Goal: Task Accomplishment & Management: Complete application form

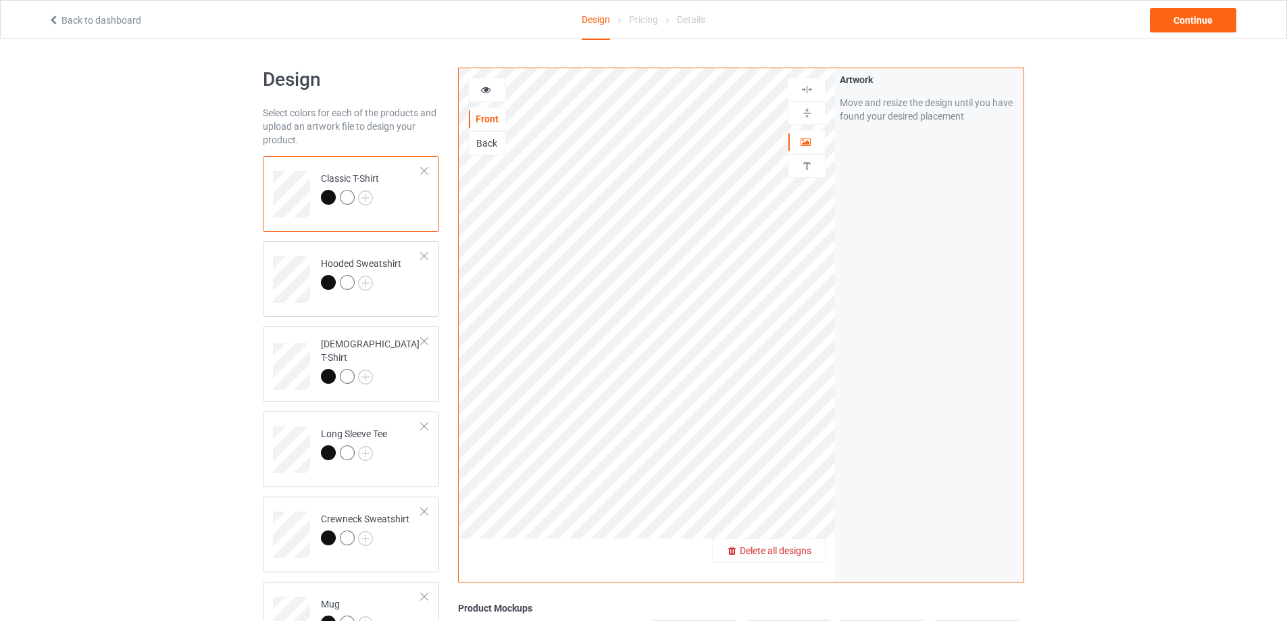
click at [796, 553] on span "Delete all designs" at bounding box center [776, 550] width 72 height 11
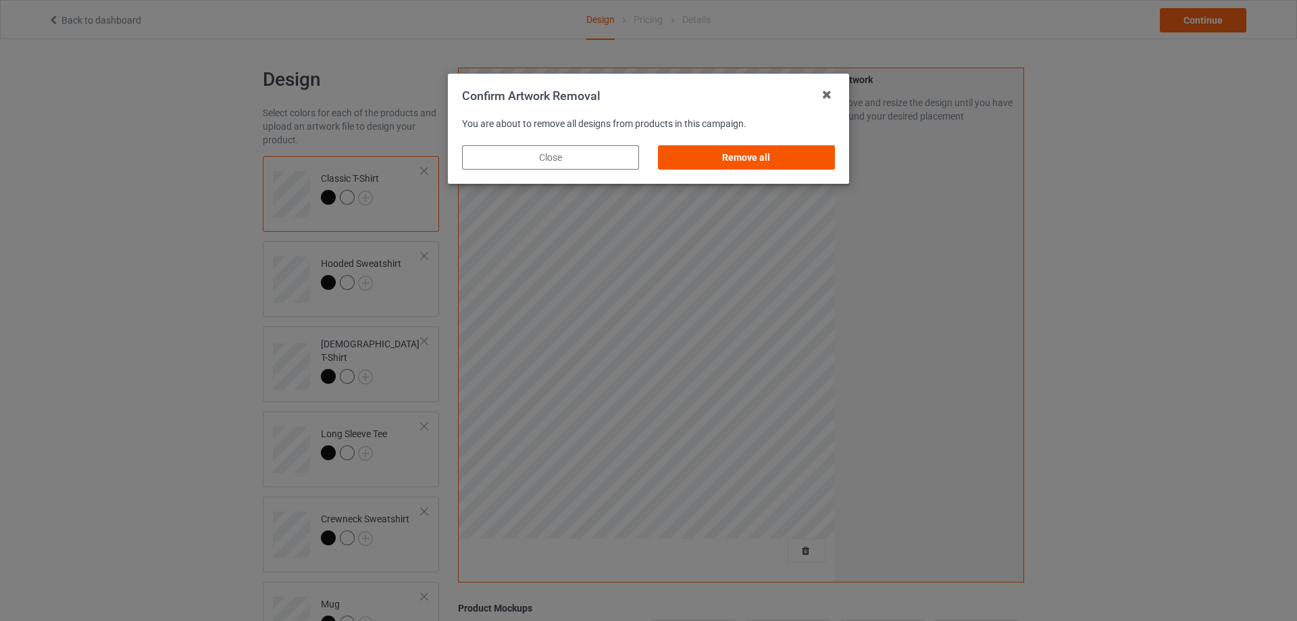
click at [730, 153] on div "Remove all" at bounding box center [746, 157] width 177 height 24
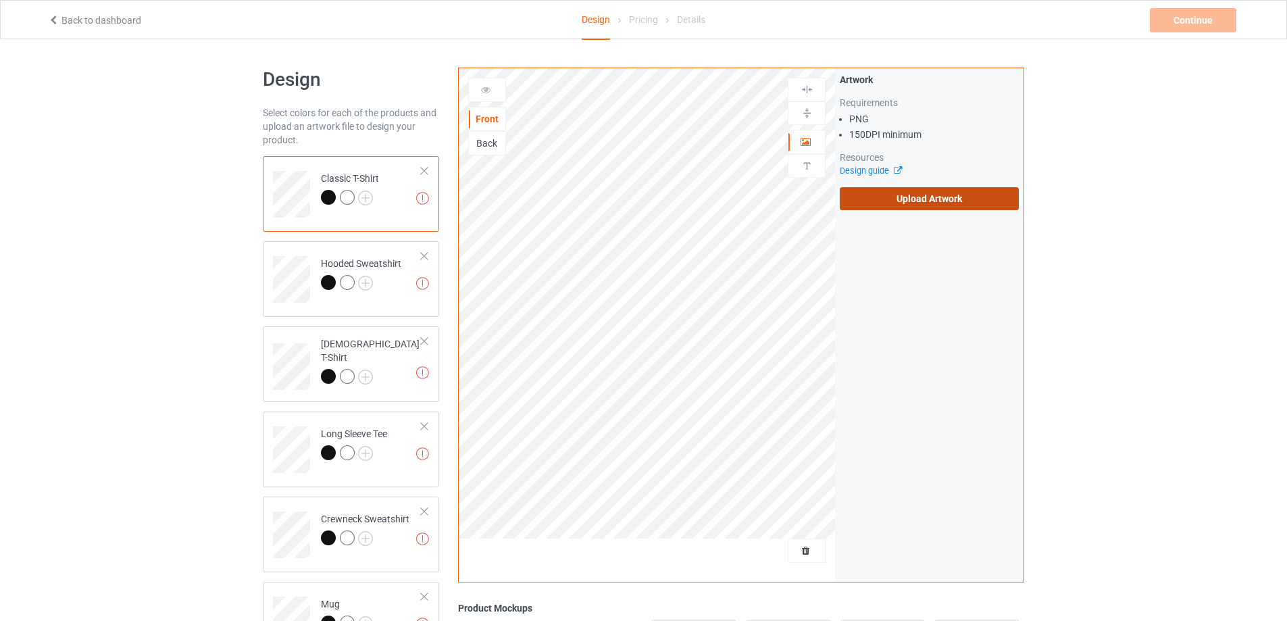
click at [927, 197] on label "Upload Artwork" at bounding box center [929, 198] width 179 height 23
click at [0, 0] on input "Upload Artwork" at bounding box center [0, 0] width 0 height 0
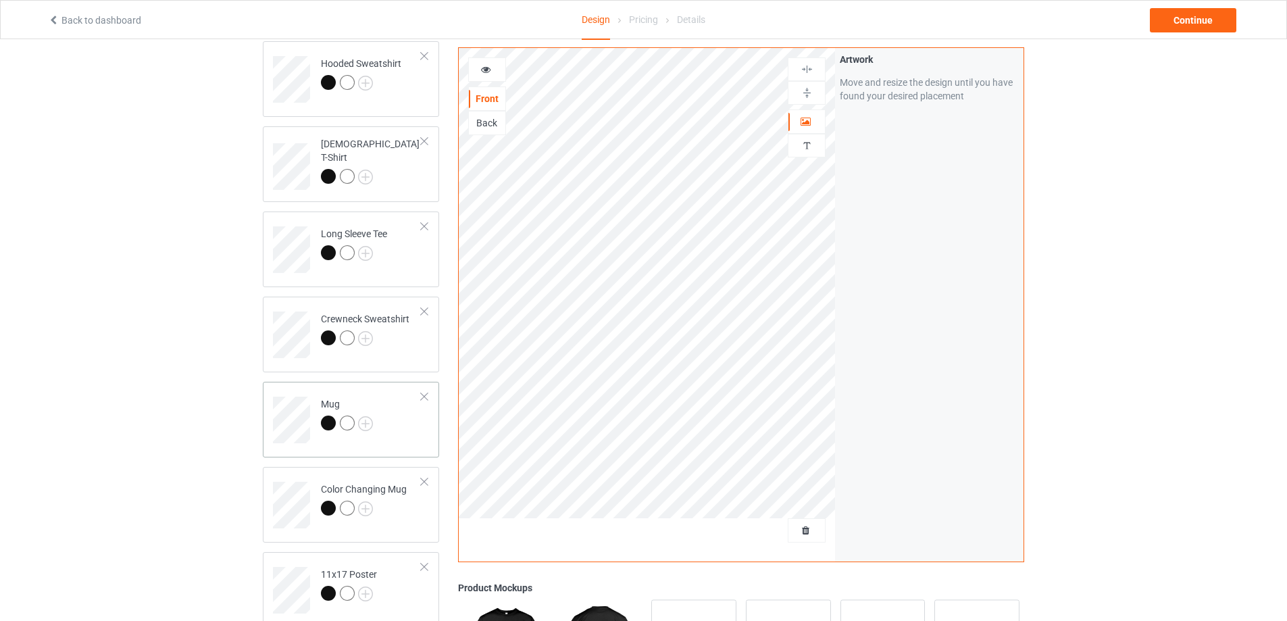
scroll to position [203, 0]
click at [410, 443] on div "Mug" at bounding box center [351, 417] width 176 height 76
click at [801, 95] on img at bounding box center [807, 92] width 13 height 13
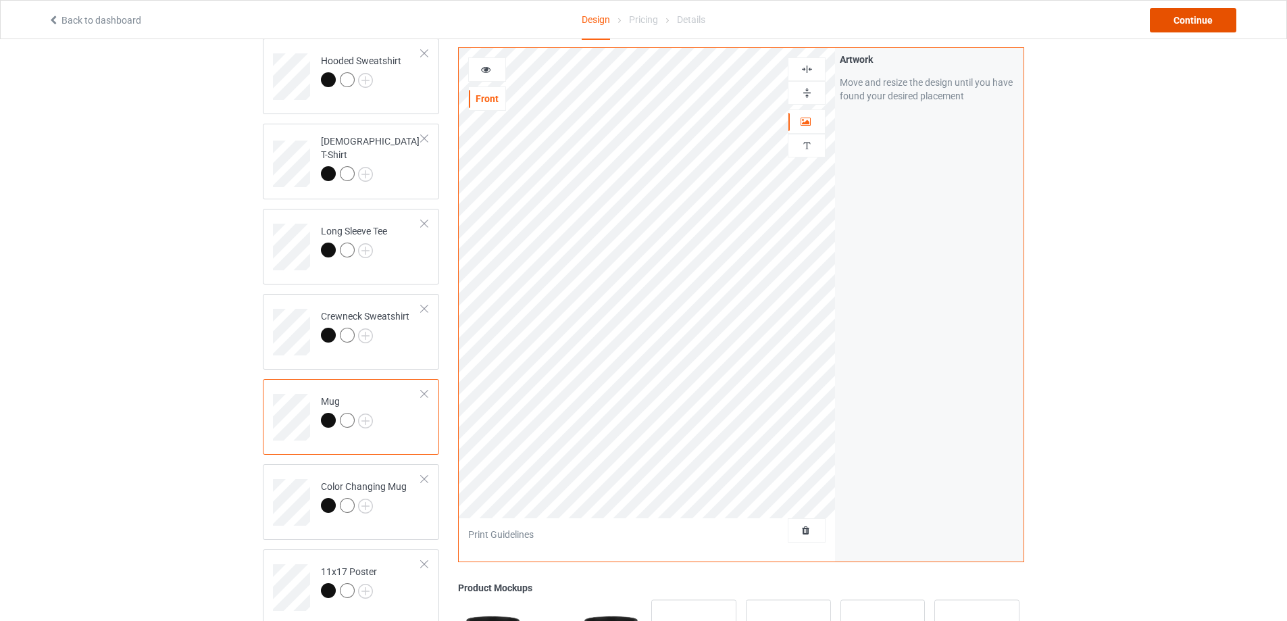
click at [1199, 22] on div "Continue" at bounding box center [1193, 20] width 86 height 24
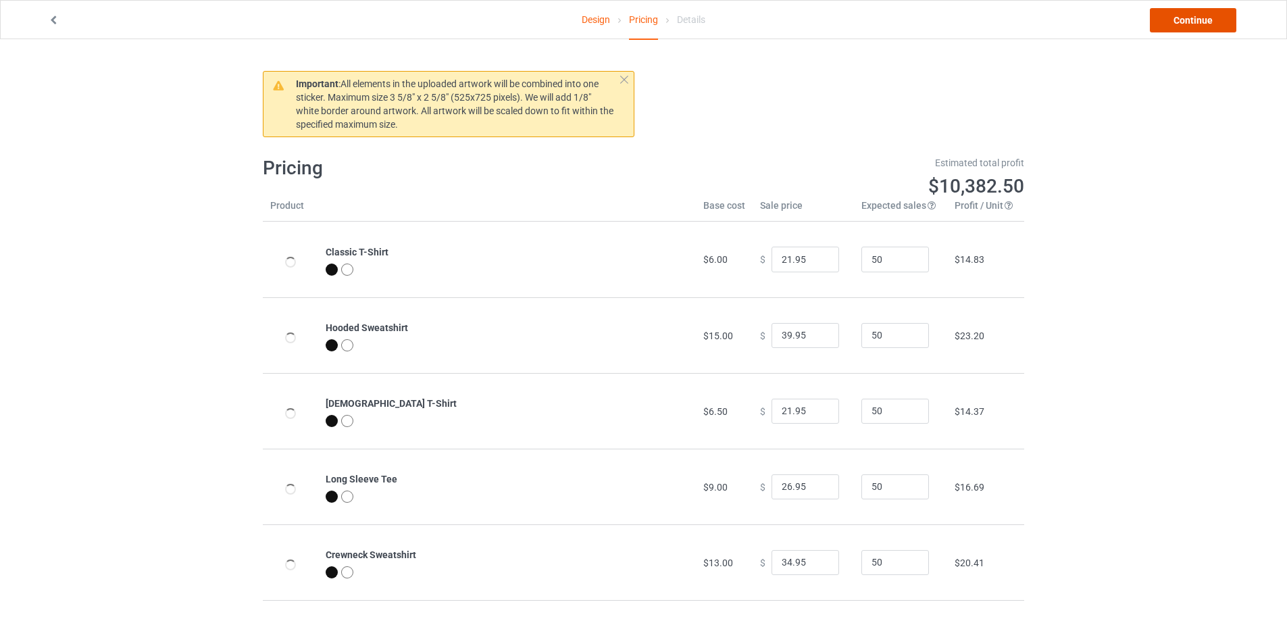
click at [1199, 22] on link "Continue" at bounding box center [1193, 20] width 86 height 24
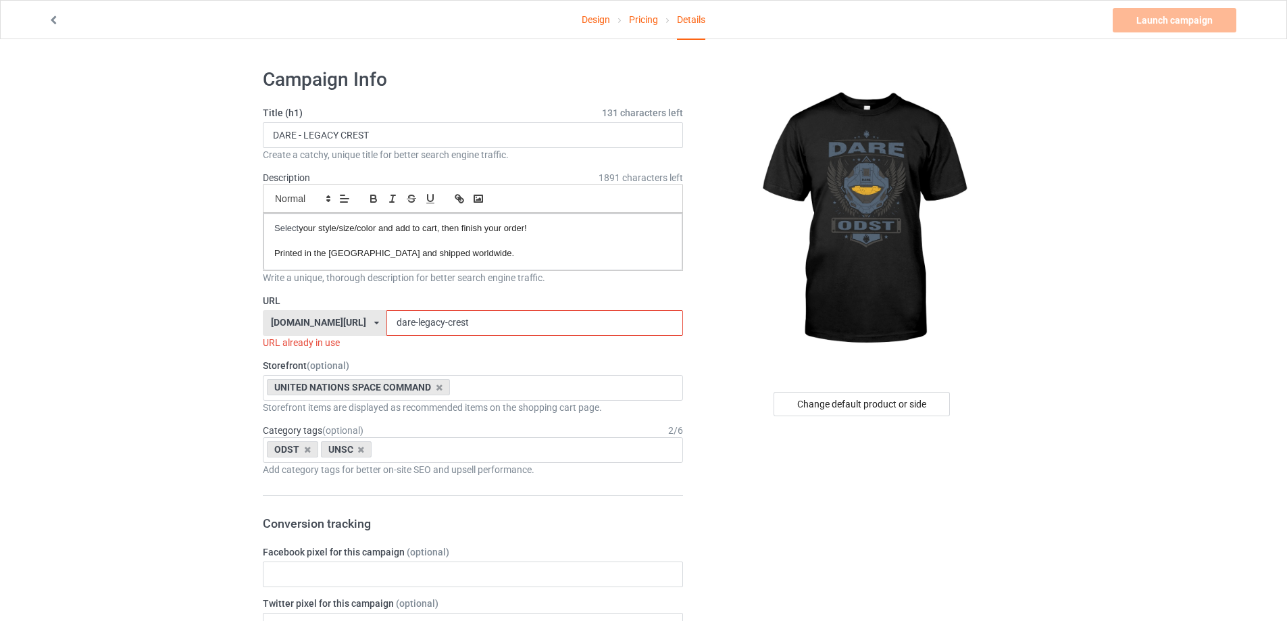
drag, startPoint x: 453, startPoint y: 319, endPoint x: 396, endPoint y: 322, distance: 57.5
click at [396, 322] on input "dare-legacy-crest" at bounding box center [534, 323] width 296 height 26
click at [423, 323] on input "dare-legacy-crest" at bounding box center [534, 323] width 296 height 26
click at [393, 320] on input "dare-legacy-crest" at bounding box center [534, 323] width 296 height 26
drag, startPoint x: 397, startPoint y: 322, endPoint x: 512, endPoint y: 318, distance: 115.6
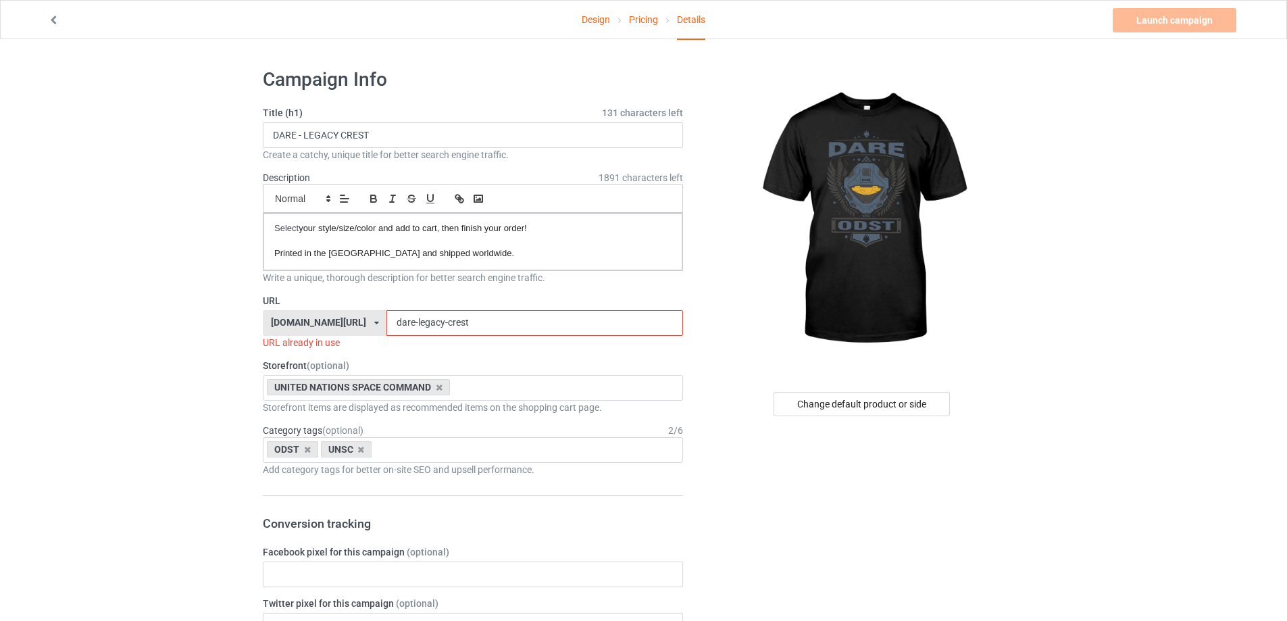
click at [511, 318] on input "dare-legacy-crest" at bounding box center [534, 323] width 296 height 26
paste input "wings remaster"
drag, startPoint x: 417, startPoint y: 321, endPoint x: 424, endPoint y: 322, distance: 6.8
click at [417, 320] on input "dare-wings remaster" at bounding box center [534, 323] width 296 height 26
click at [424, 322] on input "dare-wings remaster" at bounding box center [534, 323] width 296 height 26
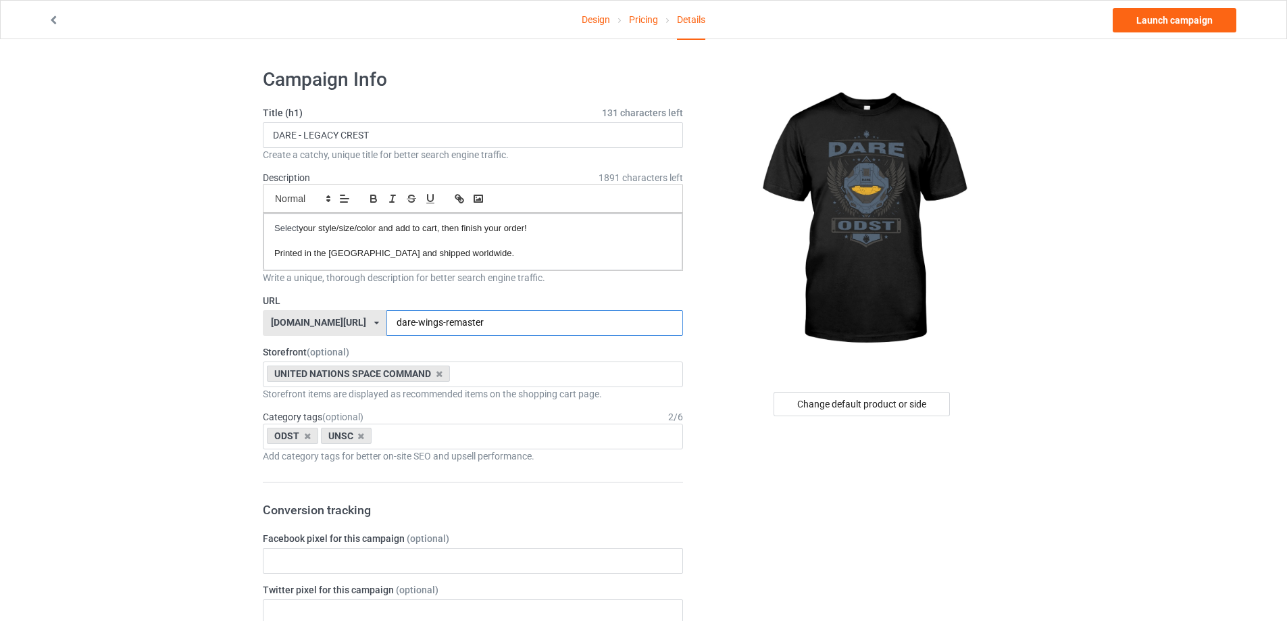
type input "dare-wings-remaster"
drag, startPoint x: 303, startPoint y: 135, endPoint x: 604, endPoint y: 134, distance: 300.7
click at [604, 134] on input "DARE - LEGACY CREST" at bounding box center [473, 135] width 420 height 26
paste input "WINGS REMASTER"
type input "DARE - WINGS REMASTER"
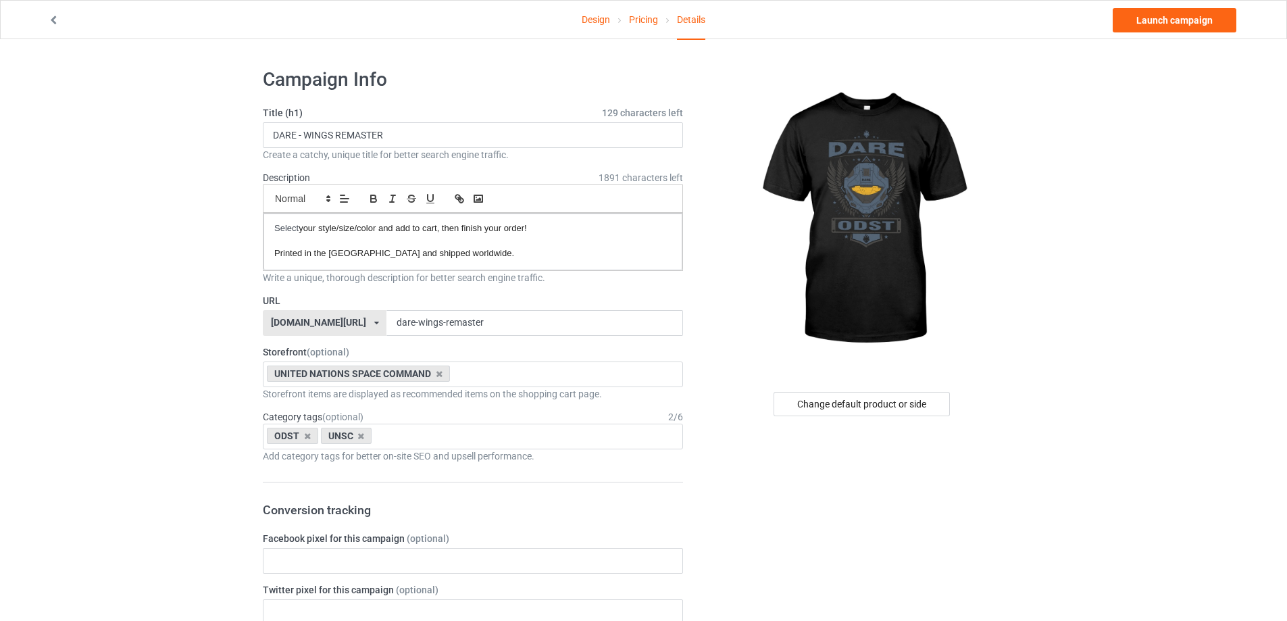
click at [1170, 20] on link "Launch campaign" at bounding box center [1175, 20] width 124 height 24
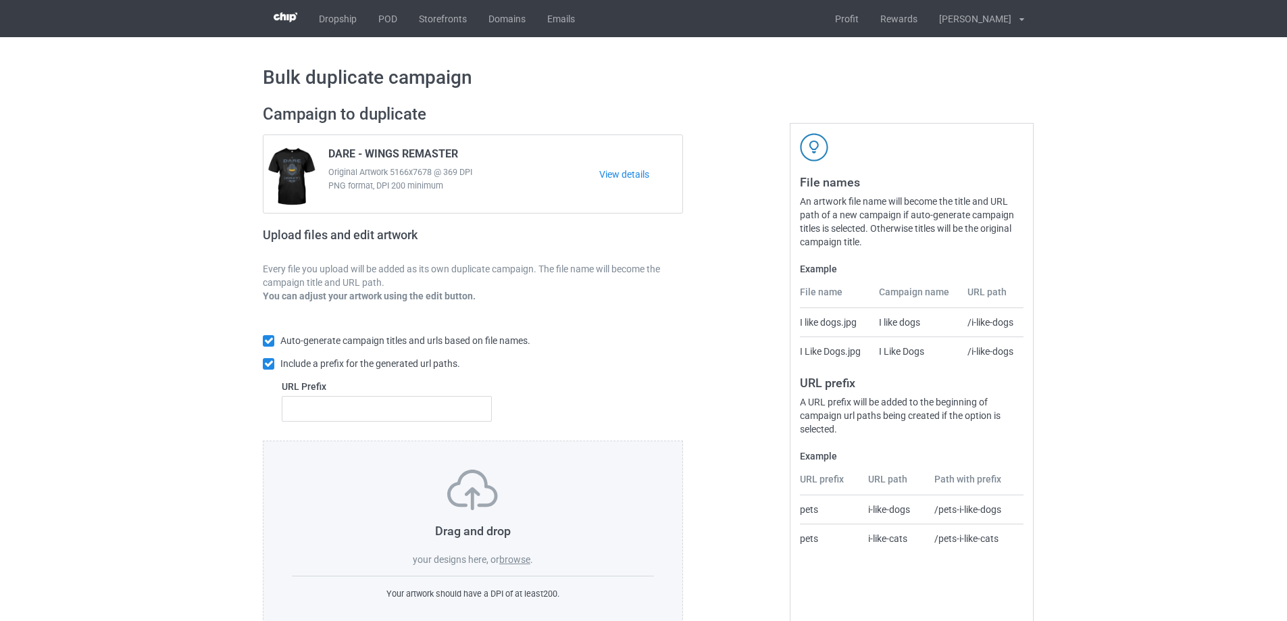
click at [516, 563] on label "browse" at bounding box center [514, 559] width 31 height 11
click at [0, 0] on input "browse" at bounding box center [0, 0] width 0 height 0
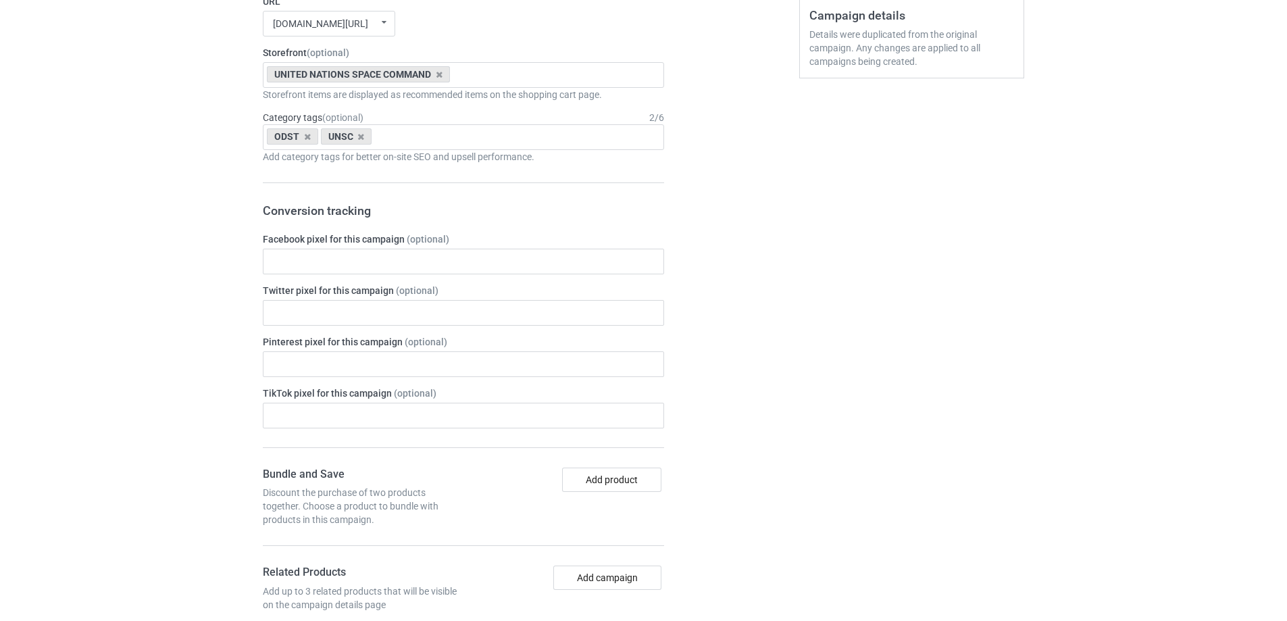
scroll to position [1403, 0]
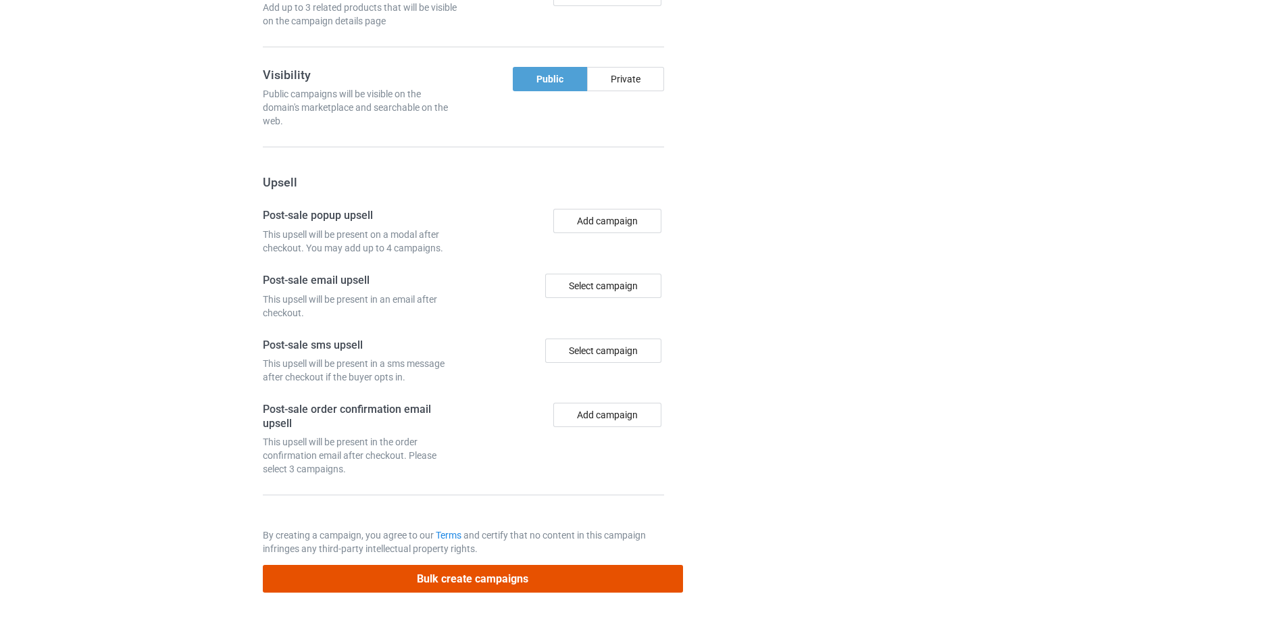
click at [504, 580] on button "Bulk create campaigns" at bounding box center [473, 579] width 420 height 28
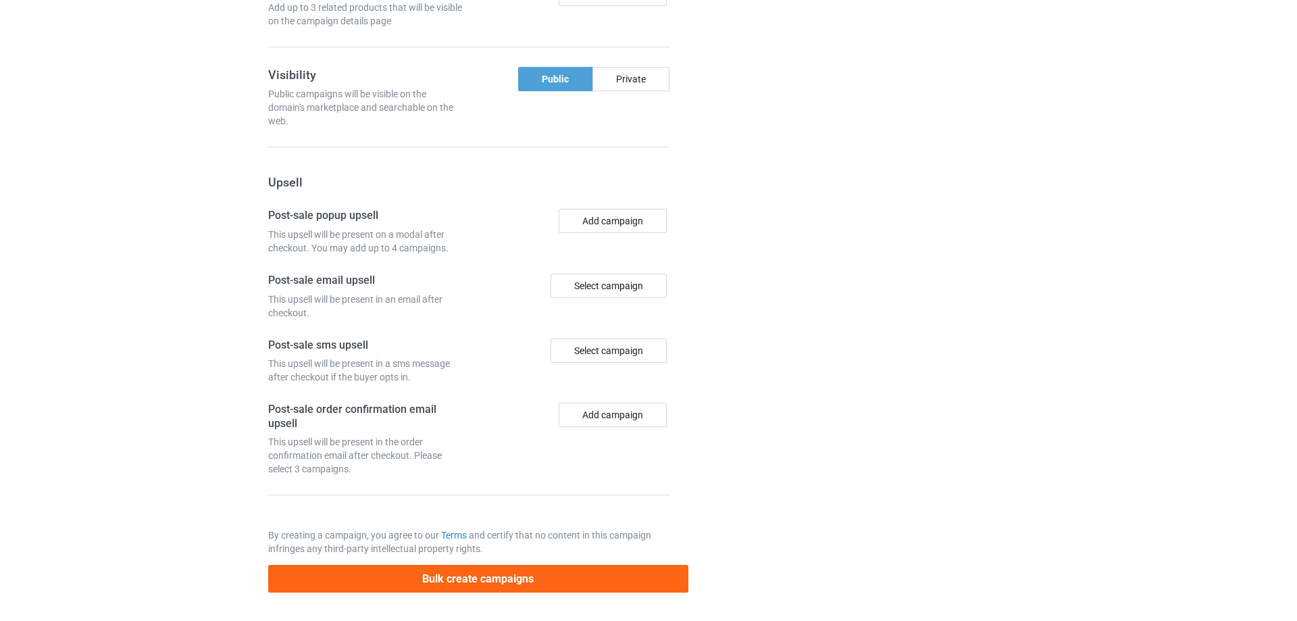
scroll to position [0, 0]
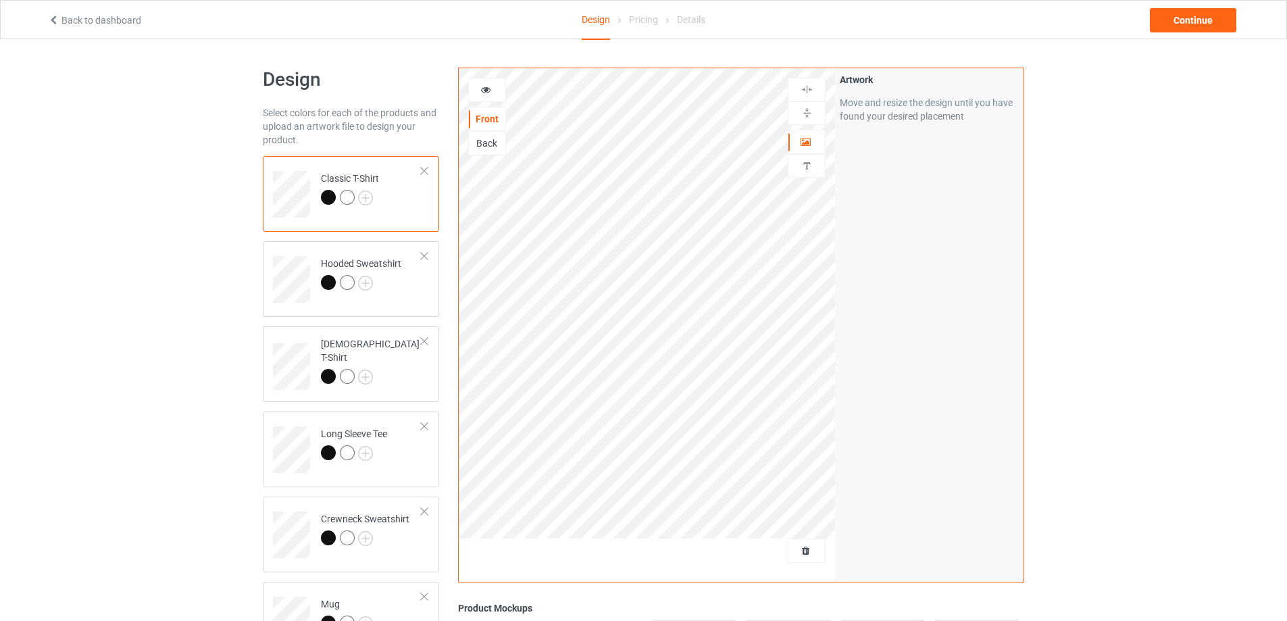
click at [799, 541] on div at bounding box center [807, 551] width 38 height 24
click at [801, 547] on span "Delete all designs" at bounding box center [776, 550] width 72 height 11
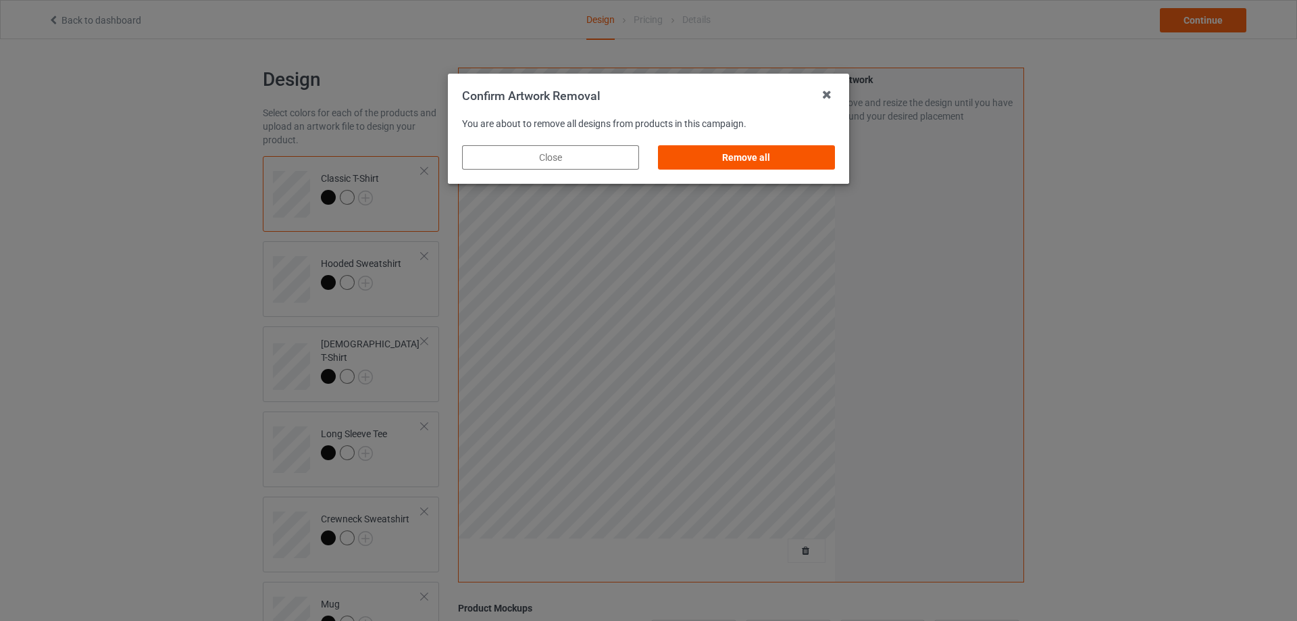
click at [766, 145] on div "Remove all" at bounding box center [746, 157] width 177 height 24
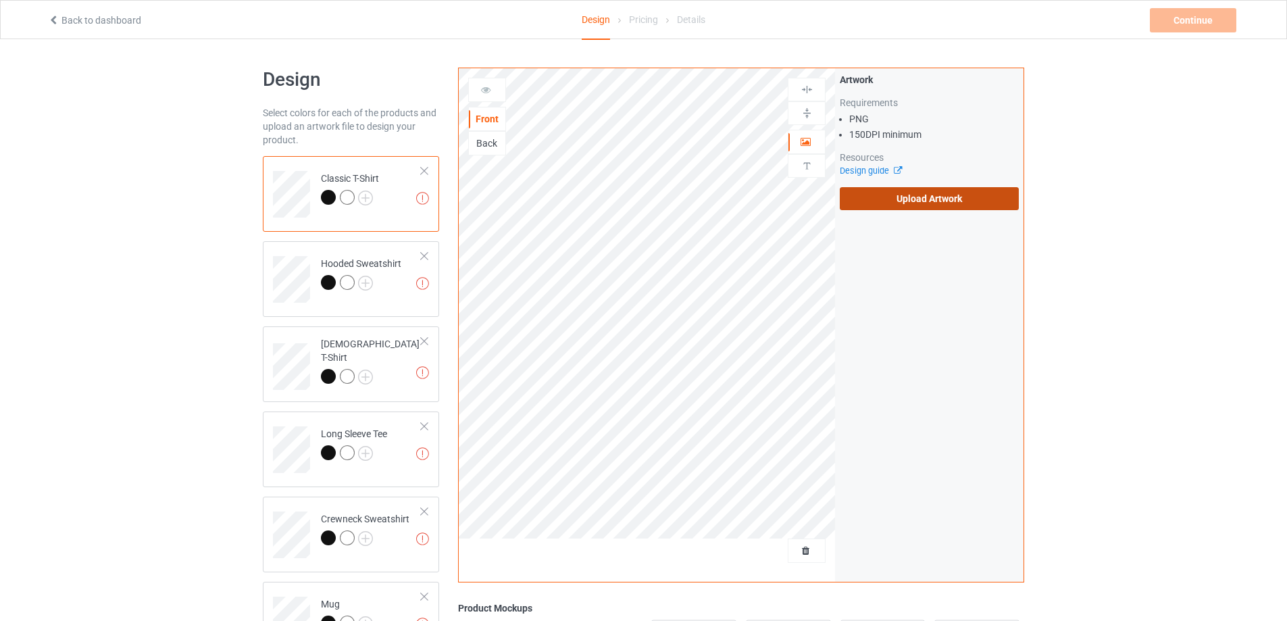
click at [930, 201] on label "Upload Artwork" at bounding box center [929, 198] width 179 height 23
click at [0, 0] on input "Upload Artwork" at bounding box center [0, 0] width 0 height 0
click at [956, 186] on div "Artwork Requirements PNG 150 DPI minimum Resources Design guide Upload Artwork" at bounding box center [929, 141] width 179 height 137
click at [953, 199] on label "Upload Artwork" at bounding box center [929, 198] width 179 height 23
click at [0, 0] on input "Upload Artwork" at bounding box center [0, 0] width 0 height 0
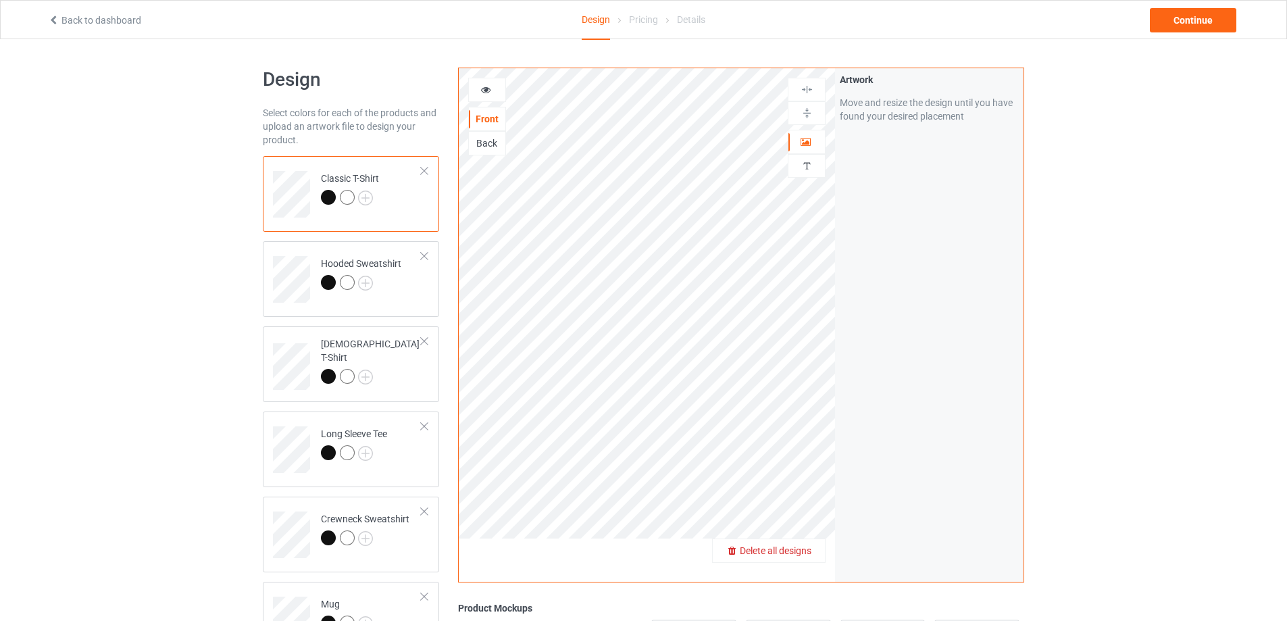
click at [794, 557] on div "Delete all designs" at bounding box center [769, 551] width 112 height 14
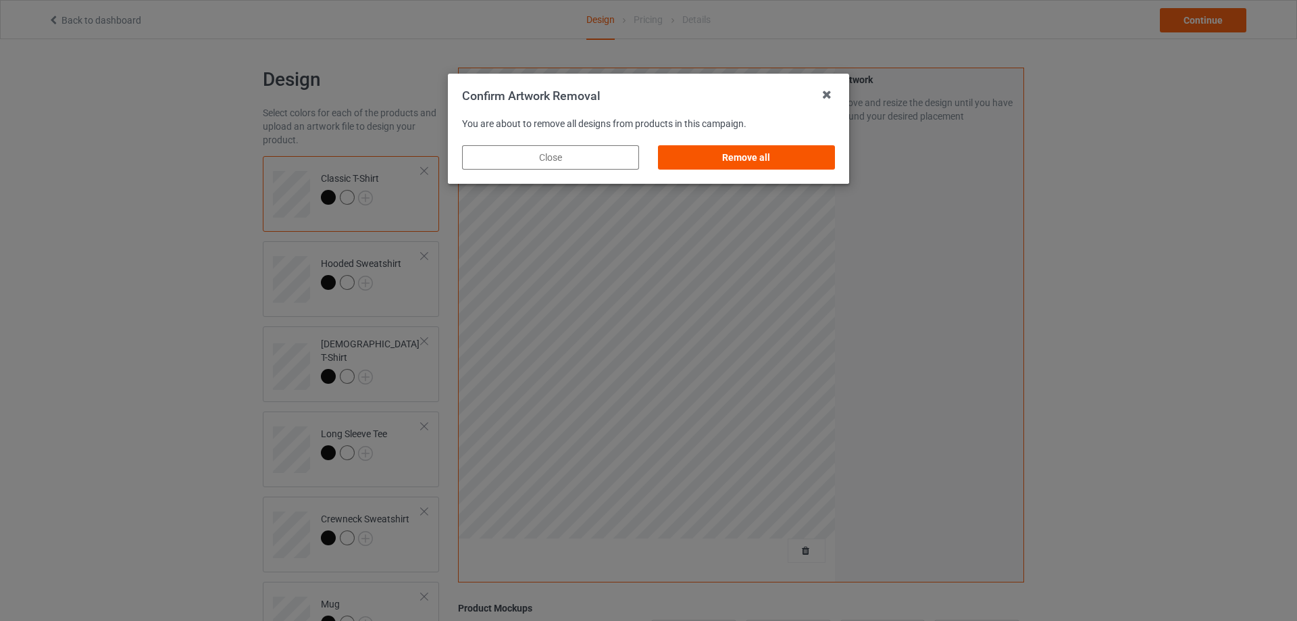
click at [750, 150] on div "Remove all" at bounding box center [746, 157] width 177 height 24
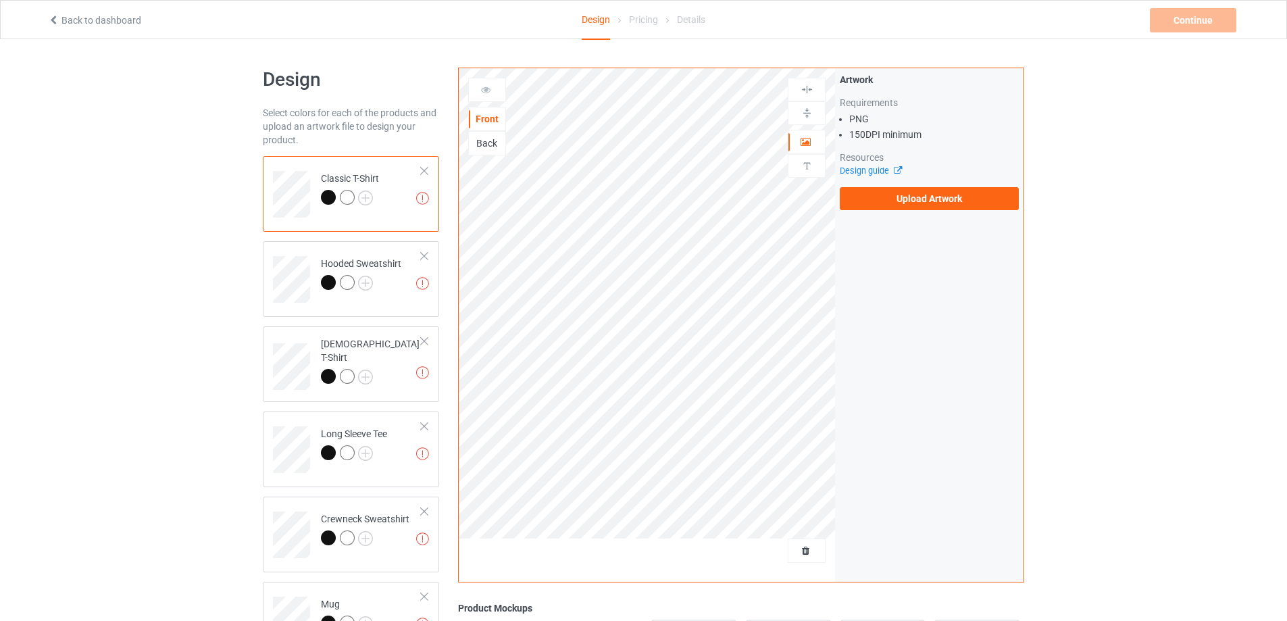
click at [922, 218] on div "Artwork Requirements PNG 150 DPI minimum Resources Design guide Upload Artwork" at bounding box center [929, 325] width 189 height 514
click at [912, 195] on label "Upload Artwork" at bounding box center [929, 198] width 179 height 23
click at [0, 0] on input "Upload Artwork" at bounding box center [0, 0] width 0 height 0
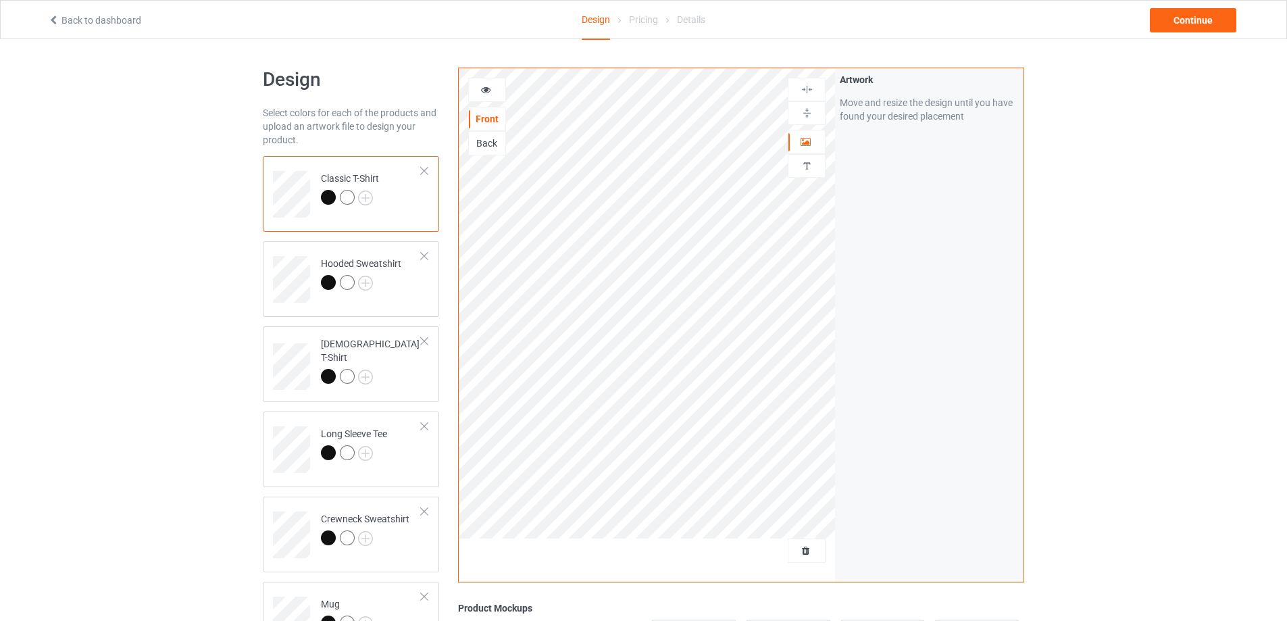
click at [805, 561] on div at bounding box center [807, 551] width 38 height 24
click at [804, 556] on span "Delete all designs" at bounding box center [776, 550] width 72 height 11
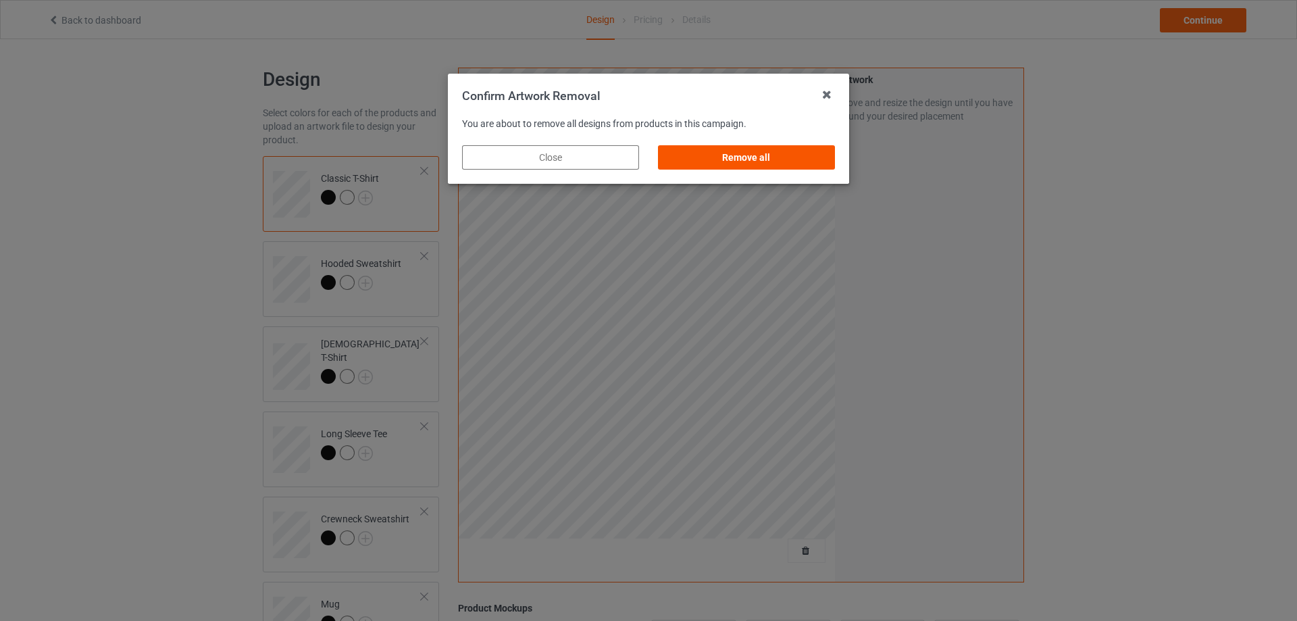
click at [751, 156] on div "Remove all" at bounding box center [746, 157] width 177 height 24
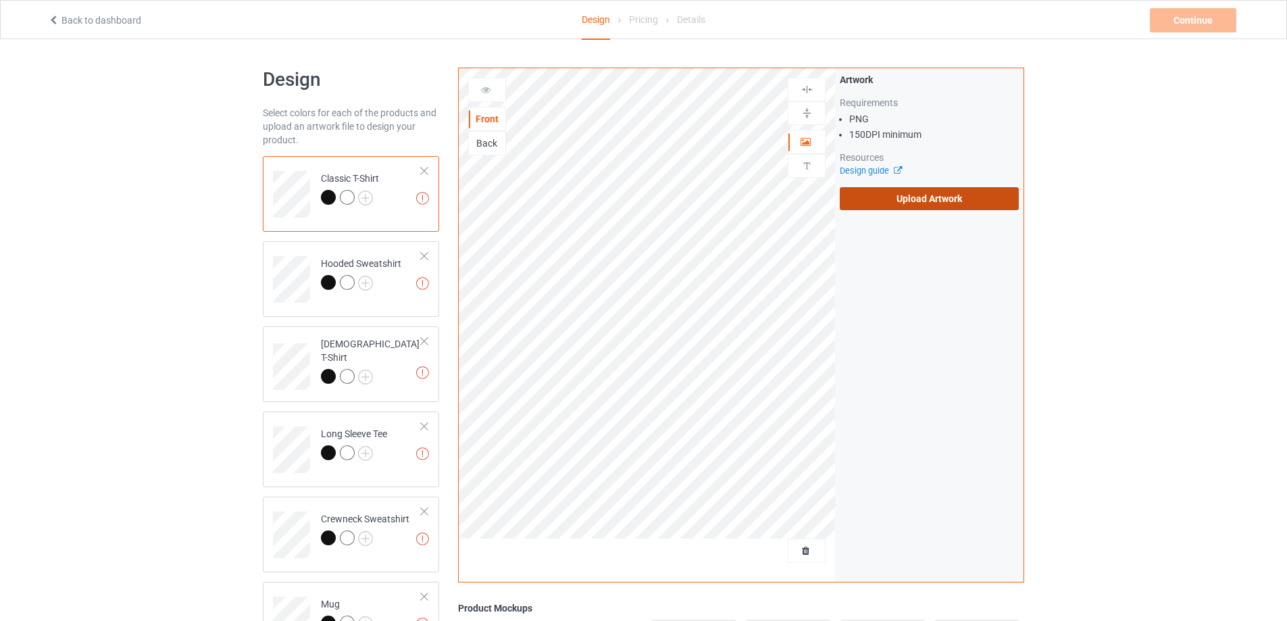
click at [960, 206] on label "Upload Artwork" at bounding box center [929, 198] width 179 height 23
click at [0, 0] on input "Upload Artwork" at bounding box center [0, 0] width 0 height 0
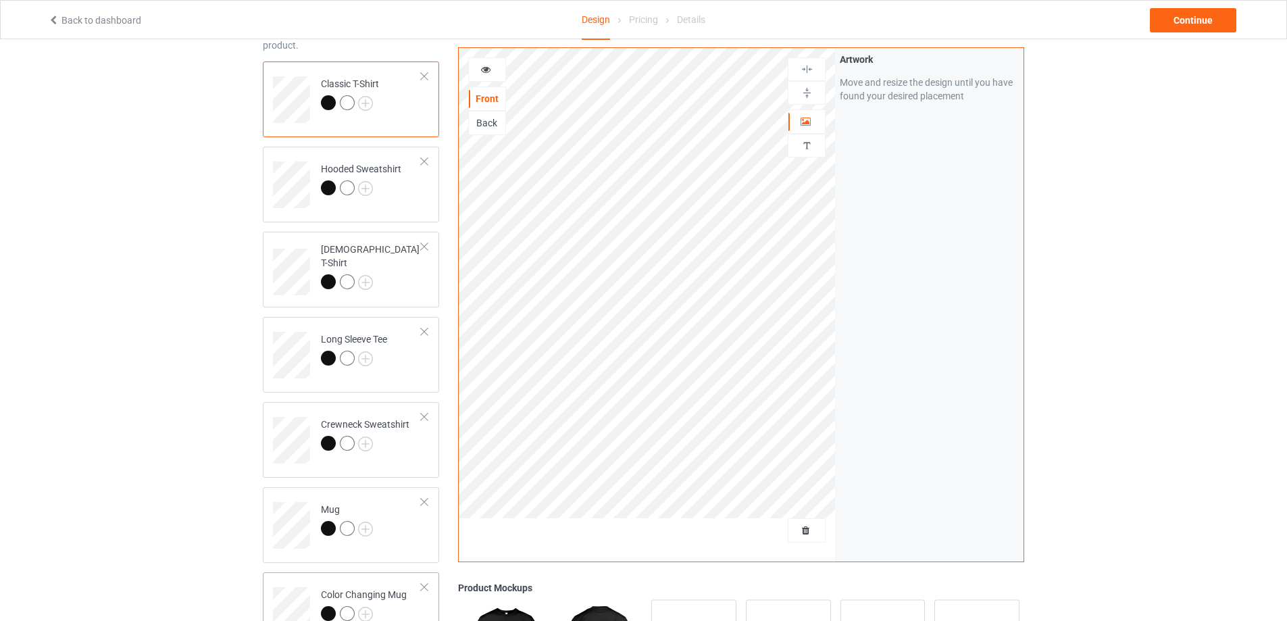
scroll to position [203, 0]
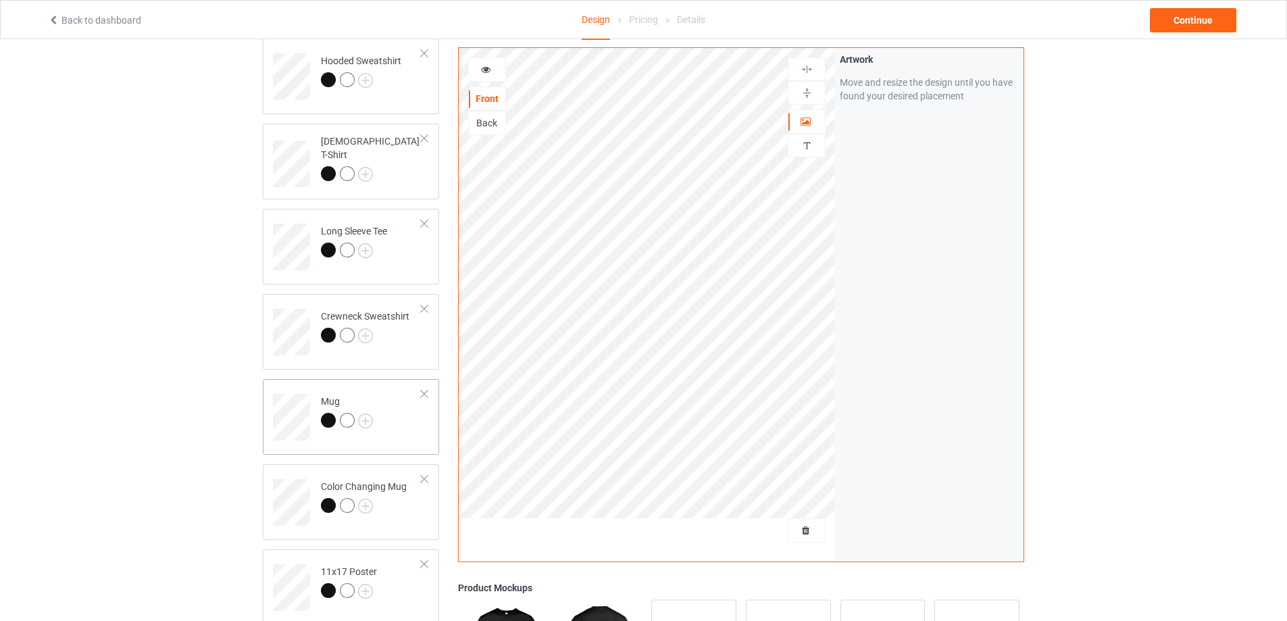
click at [400, 395] on td "Mug" at bounding box center [372, 412] width 116 height 56
click at [803, 96] on img at bounding box center [807, 92] width 13 height 13
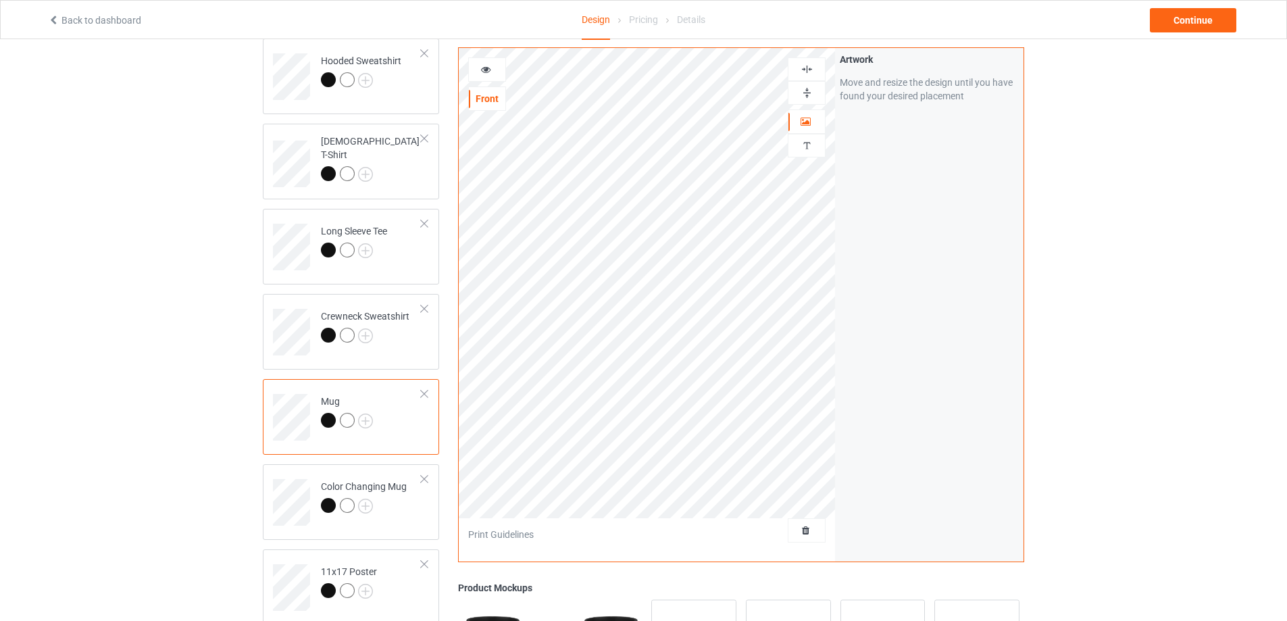
click at [803, 96] on img at bounding box center [807, 92] width 13 height 13
click at [1185, 23] on div "Continue" at bounding box center [1193, 20] width 86 height 24
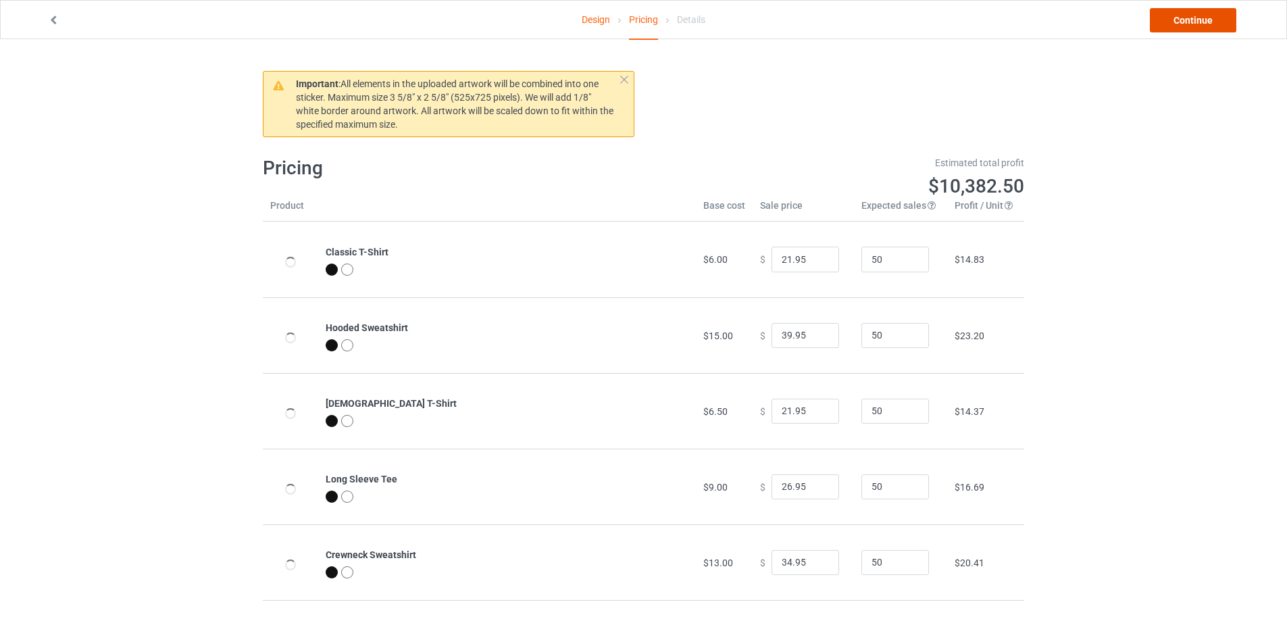
click at [1185, 23] on link "Continue" at bounding box center [1193, 20] width 86 height 24
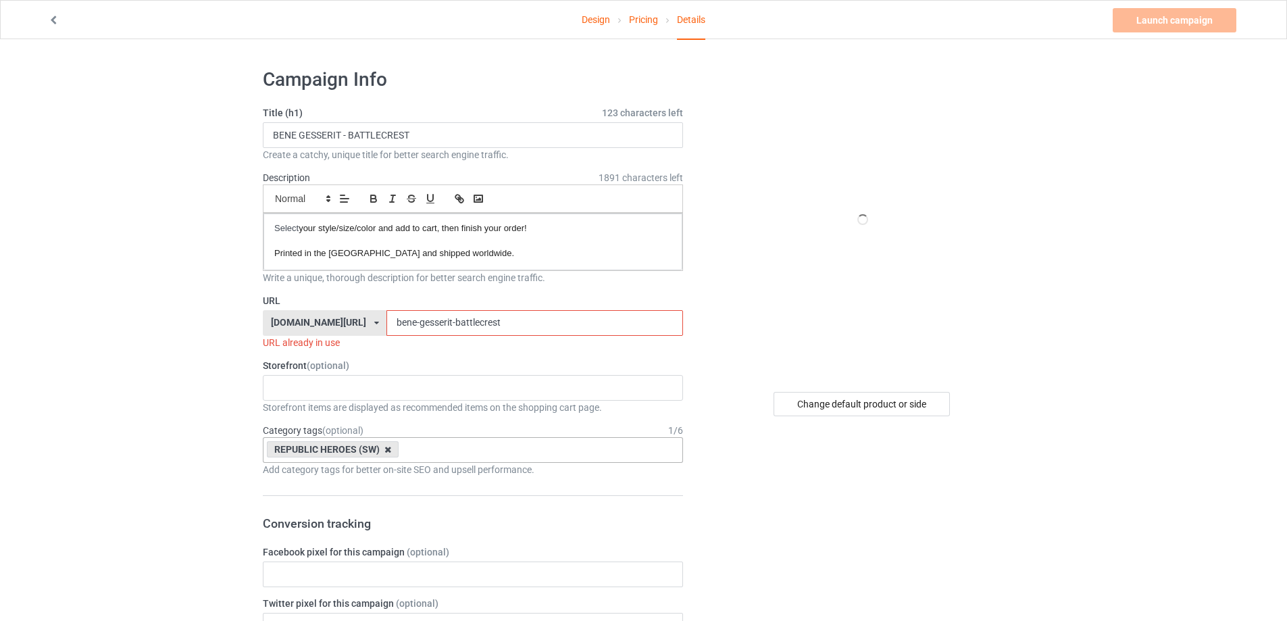
click at [386, 451] on icon at bounding box center [387, 449] width 7 height 9
click at [336, 395] on div "FORGOTTEN REALM APEX FRONTIER The Æsir CHOSEN MAN REALM OF THE LOTUS MANAGED DE…" at bounding box center [473, 388] width 420 height 26
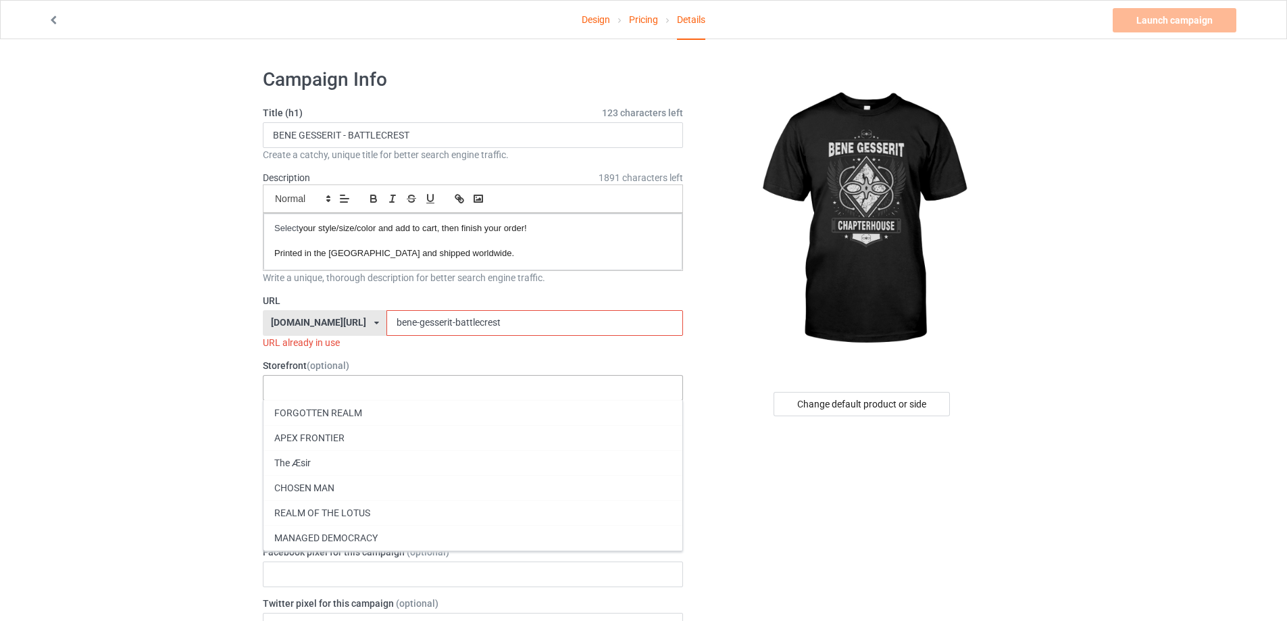
click at [307, 386] on div "FORGOTTEN REALM APEX FRONTIER The Æsir CHOSEN MAN REALM OF THE LOTUS MANAGED DE…" at bounding box center [473, 388] width 420 height 26
type input "AR"
click at [309, 408] on div "SANDS OF ARRAKIS" at bounding box center [473, 412] width 419 height 25
drag, startPoint x: 149, startPoint y: 436, endPoint x: 275, endPoint y: 443, distance: 125.8
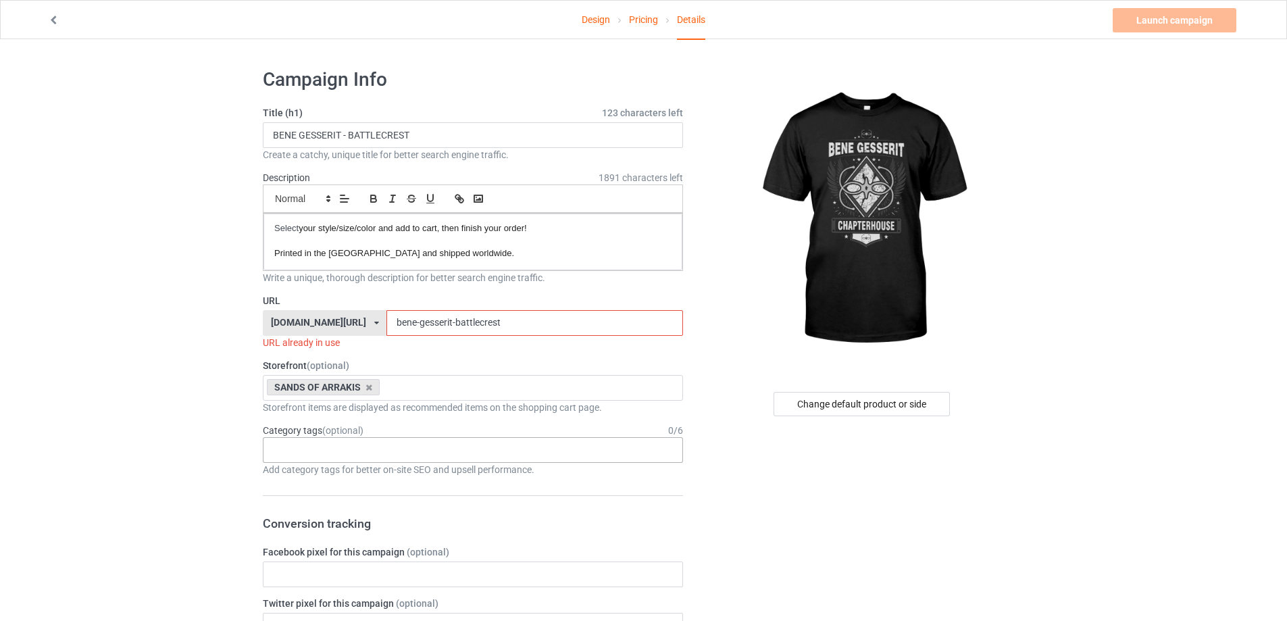
click at [305, 452] on div "Age > 1-19 > 1 Age > 1-12 Months > 1 Month Age > 1-12 Months Age > 1-19 Age > 1…" at bounding box center [473, 450] width 420 height 26
type input "D"
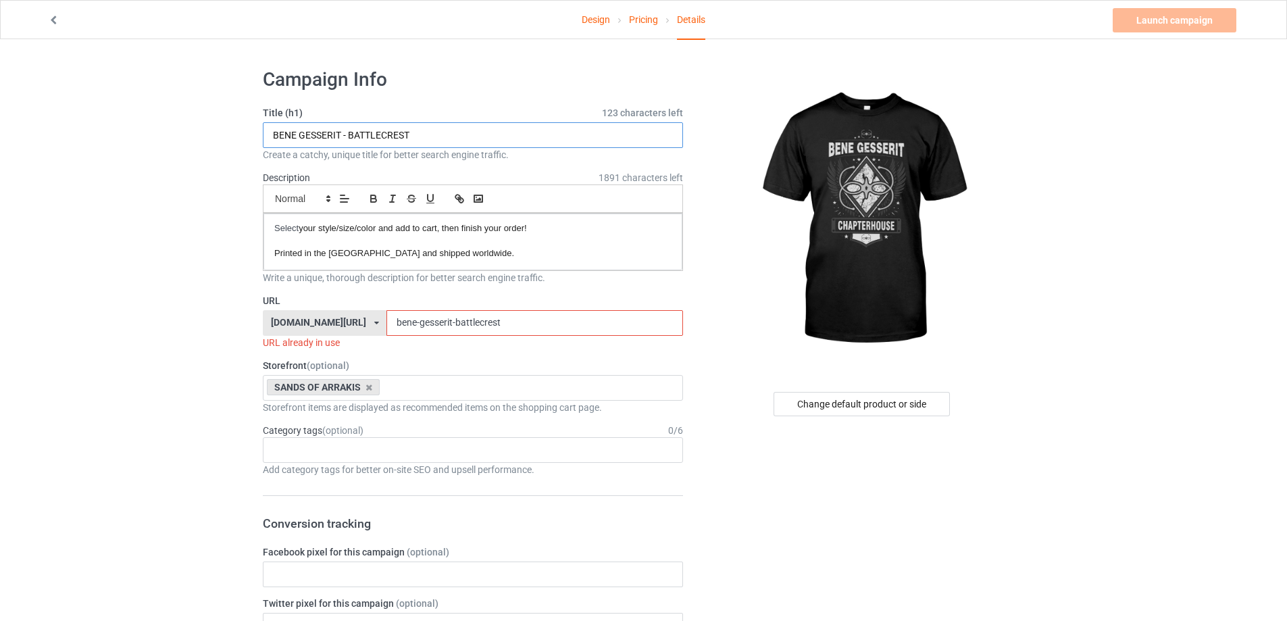
drag, startPoint x: 443, startPoint y: 136, endPoint x: 43, endPoint y: 153, distance: 399.7
paste input "WINGS REMASTER"
type input "BENE GESSERIT - WINGS REMASTER"
drag, startPoint x: 500, startPoint y: 322, endPoint x: 131, endPoint y: 322, distance: 368.9
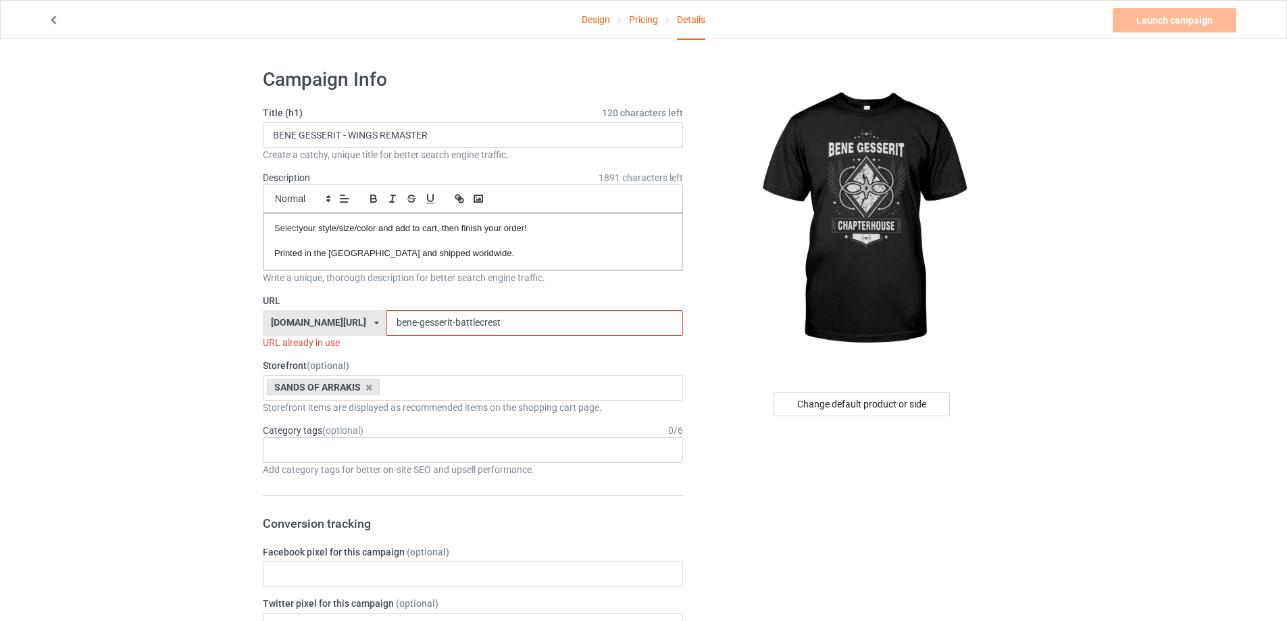
paste input "gesserit - wings remaster"
click at [397, 317] on input "bene gesserit - wings remaster" at bounding box center [534, 323] width 296 height 26
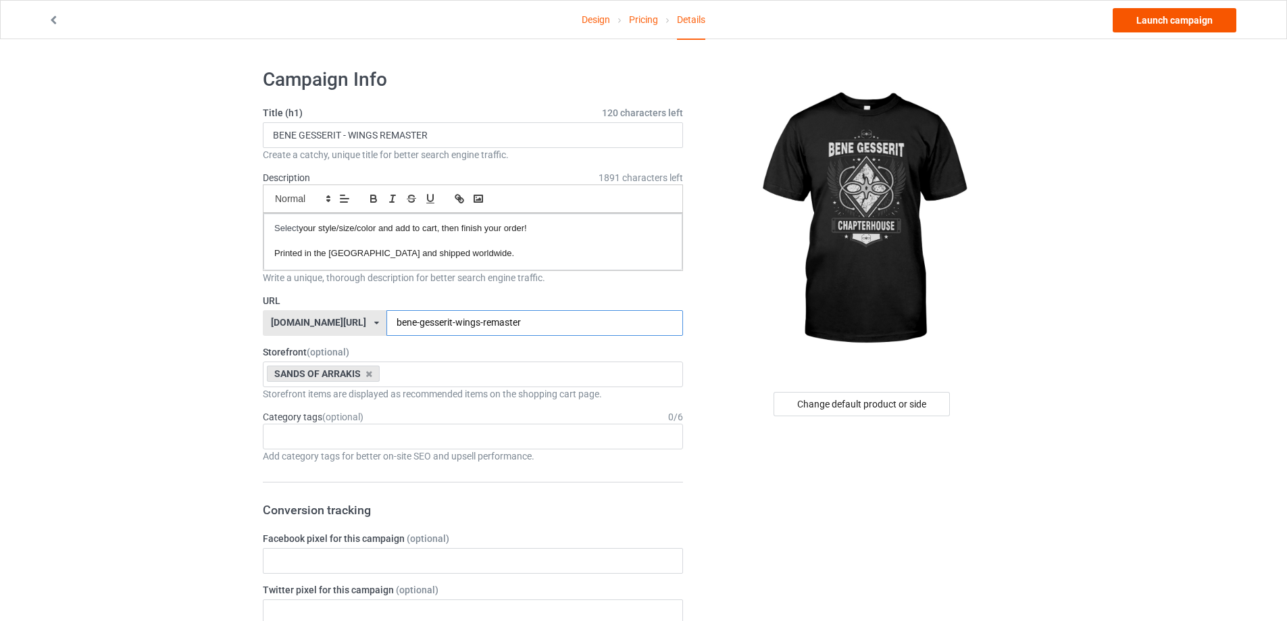
type input "bene-gesserit-wings-remaster"
click at [1170, 20] on link "Launch campaign" at bounding box center [1175, 20] width 124 height 24
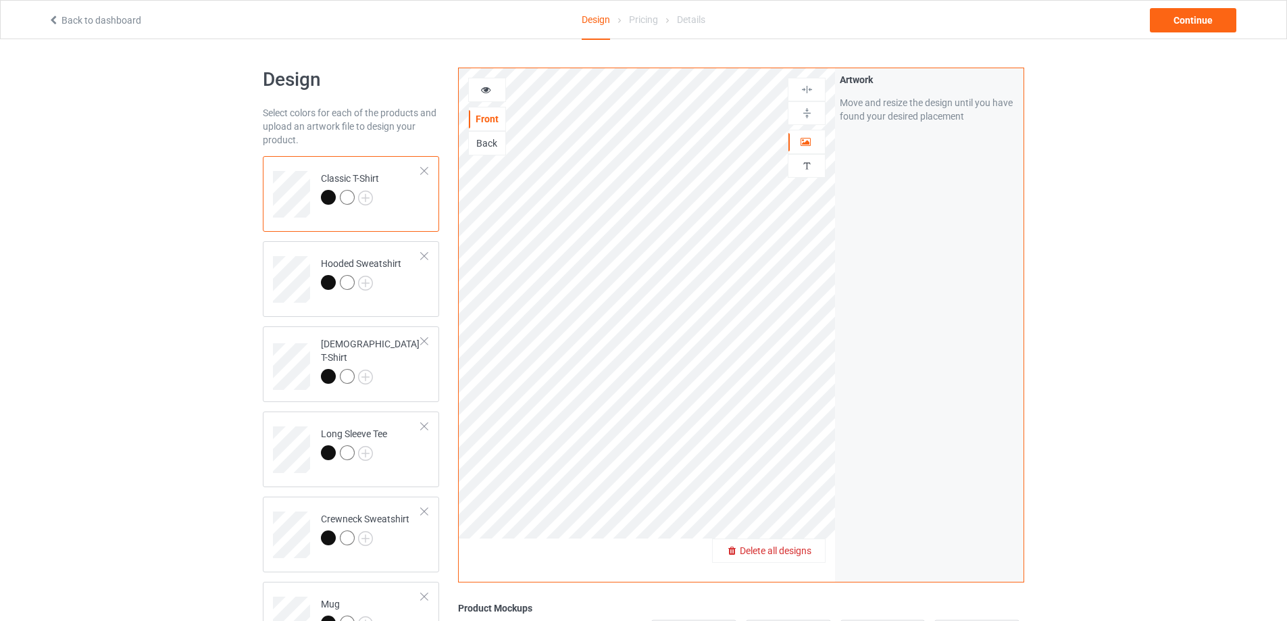
click at [805, 548] on span "Delete all designs" at bounding box center [776, 550] width 72 height 11
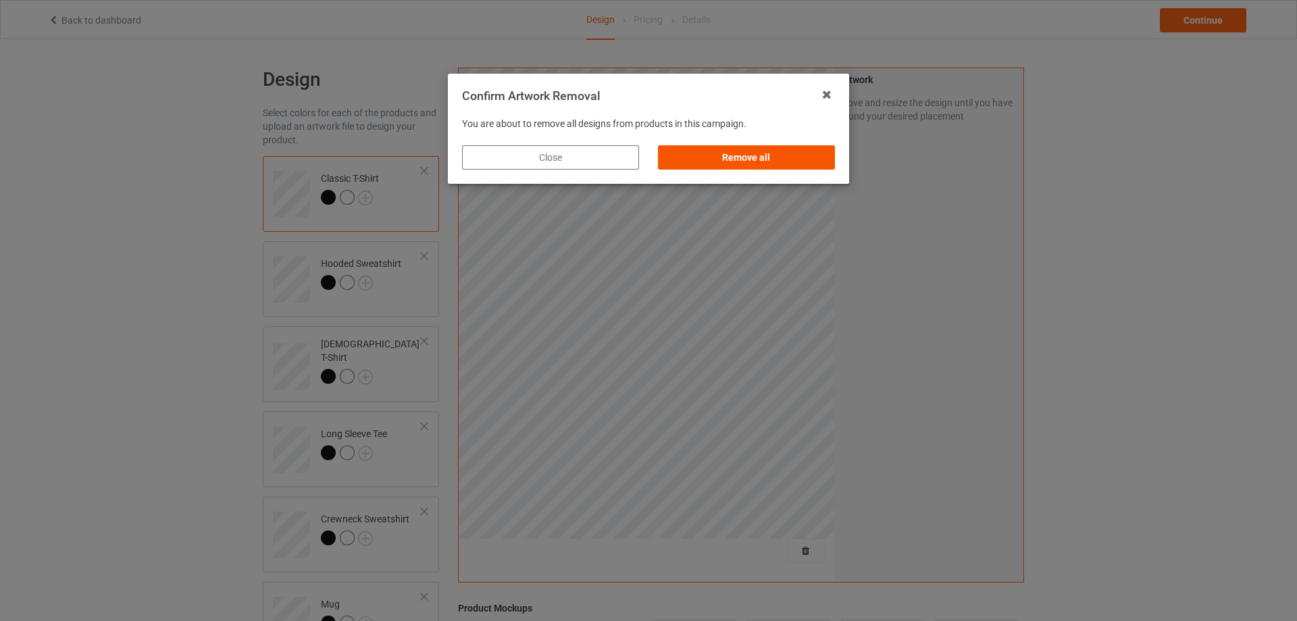
click at [751, 155] on div "Remove all" at bounding box center [746, 157] width 177 height 24
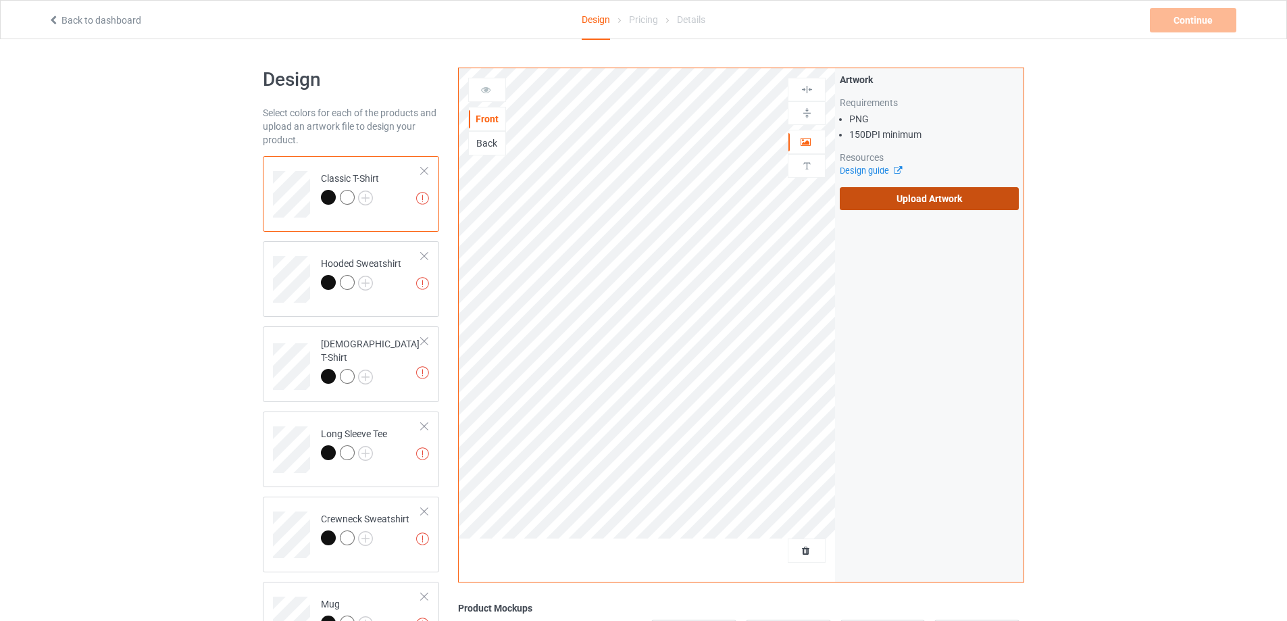
click at [927, 203] on label "Upload Artwork" at bounding box center [929, 198] width 179 height 23
click at [0, 0] on input "Upload Artwork" at bounding box center [0, 0] width 0 height 0
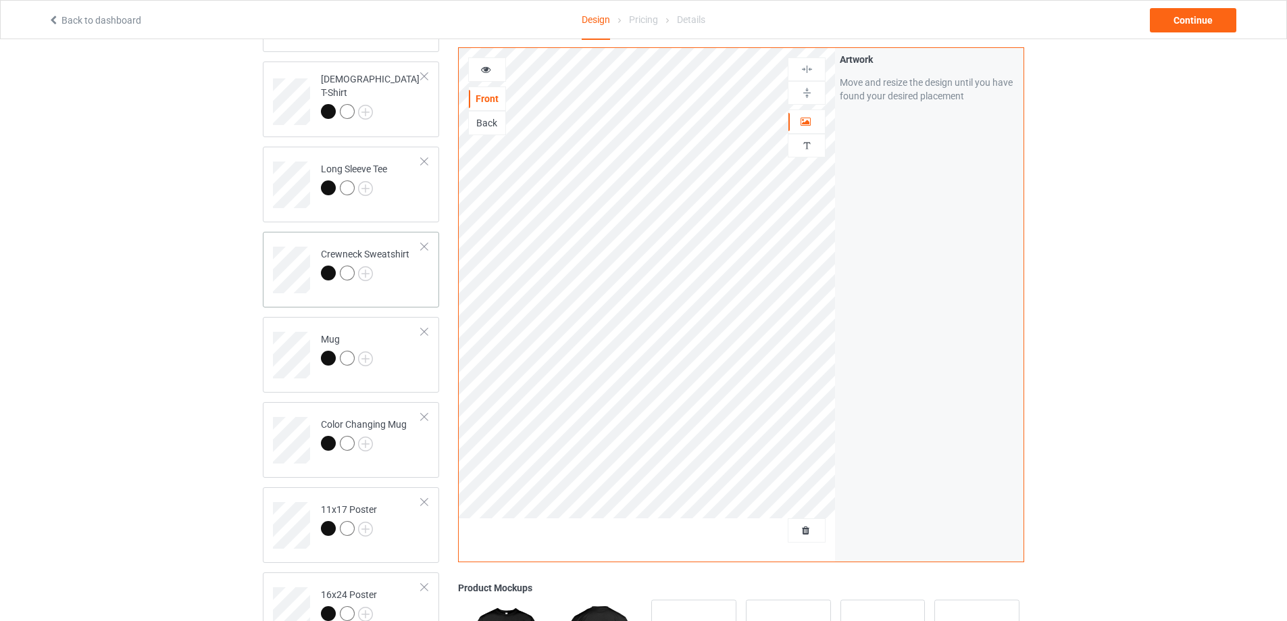
scroll to position [270, 0]
click at [419, 364] on td "Mug" at bounding box center [372, 345] width 116 height 56
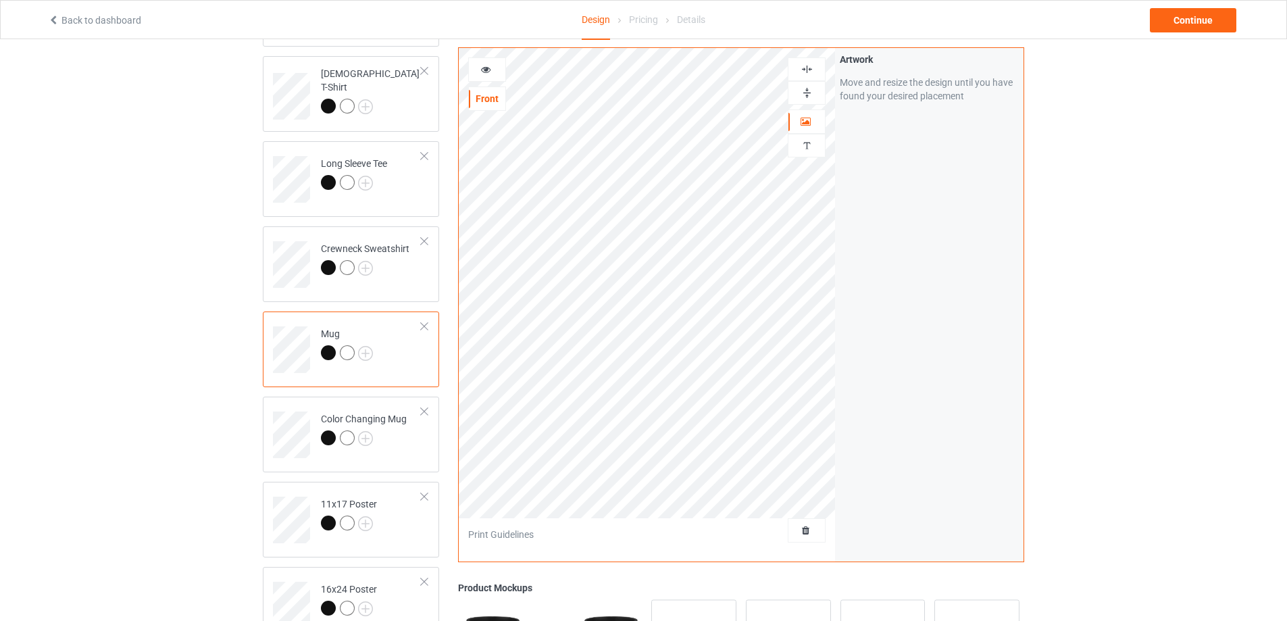
click at [807, 91] on img at bounding box center [807, 92] width 13 height 13
click at [809, 88] on img at bounding box center [807, 92] width 13 height 13
click at [807, 93] on img at bounding box center [807, 92] width 13 height 13
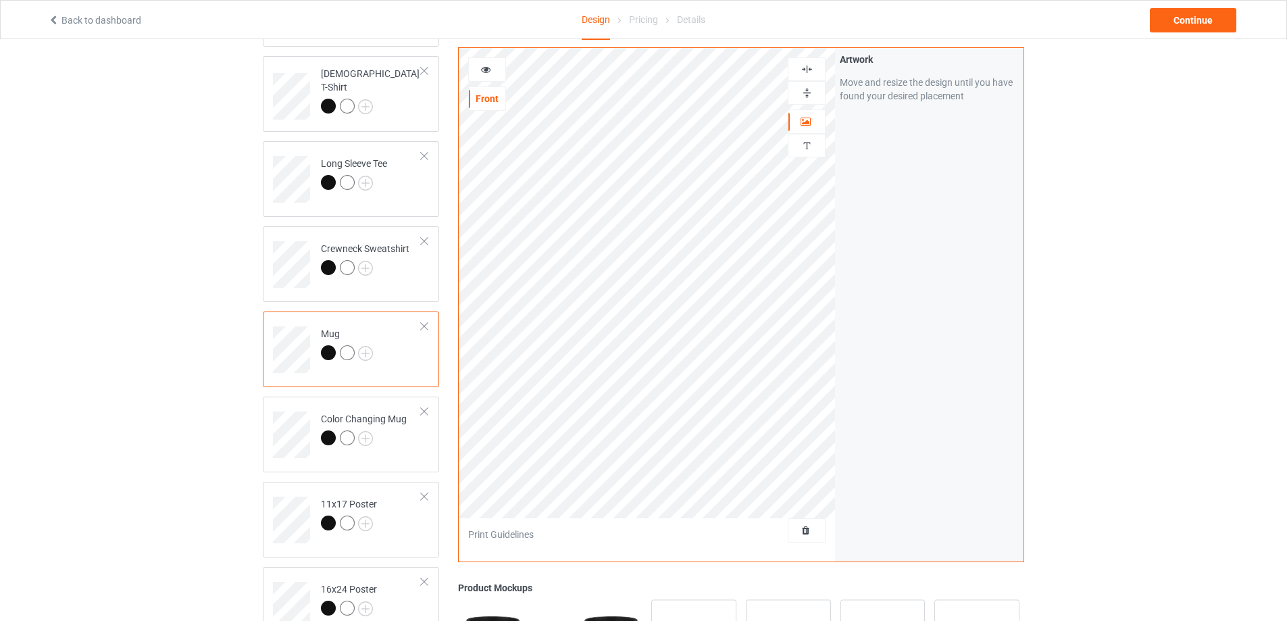
click at [807, 92] on img at bounding box center [807, 92] width 13 height 13
click at [1167, 21] on div "Continue" at bounding box center [1193, 20] width 86 height 24
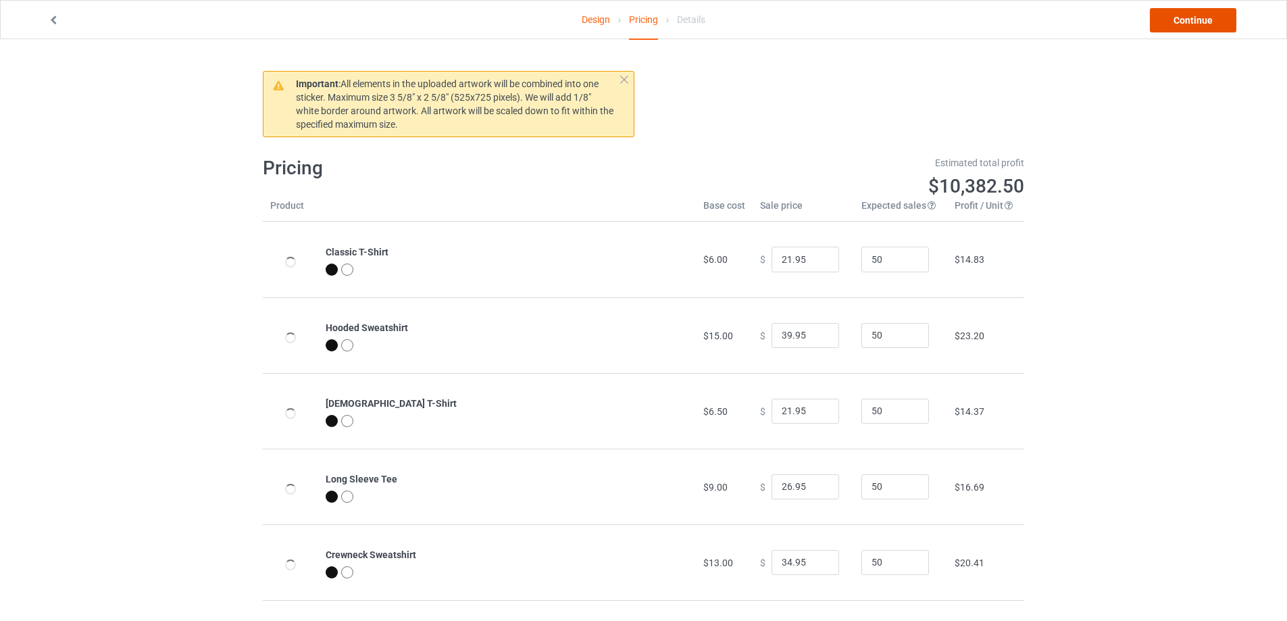
click at [1167, 21] on link "Continue" at bounding box center [1193, 20] width 86 height 24
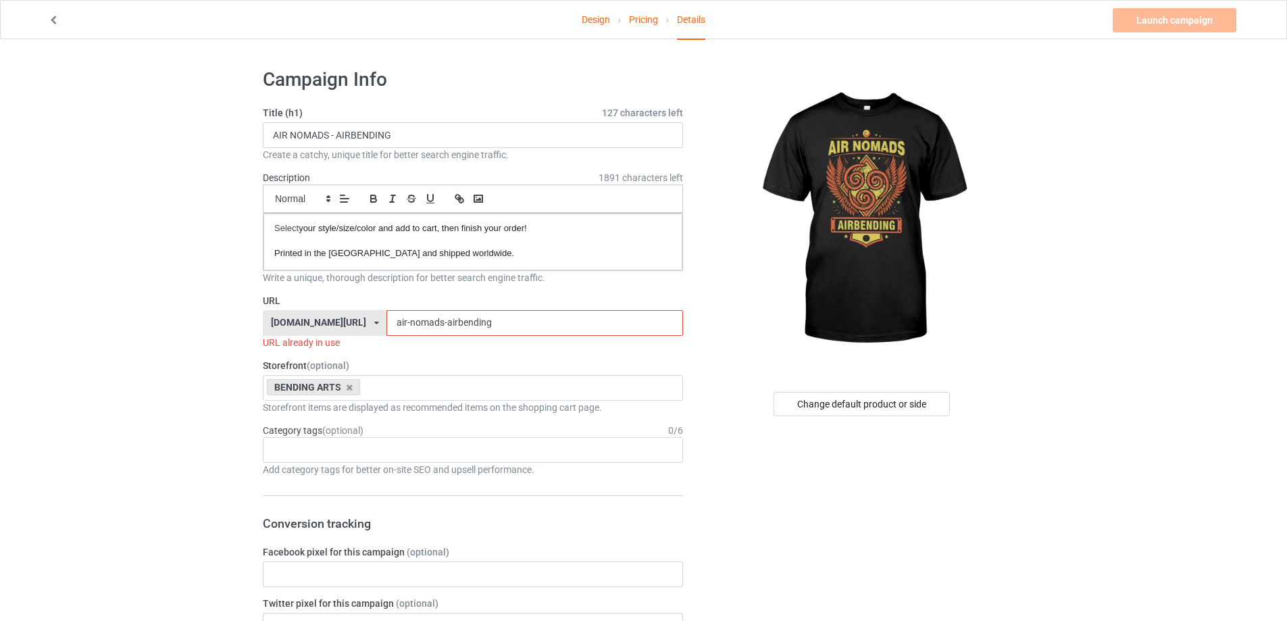
drag, startPoint x: 509, startPoint y: 322, endPoint x: 183, endPoint y: 320, distance: 325.7
click at [484, 323] on input "air-nomads-airbending" at bounding box center [534, 323] width 296 height 26
drag, startPoint x: 432, startPoint y: 323, endPoint x: 654, endPoint y: 335, distance: 222.0
click at [654, 335] on div "URL [DOMAIN_NAME][URL] [DOMAIN_NAME][URL] [DOMAIN_NAME][URL] [DOMAIN_NAME][URL]…" at bounding box center [473, 321] width 420 height 55
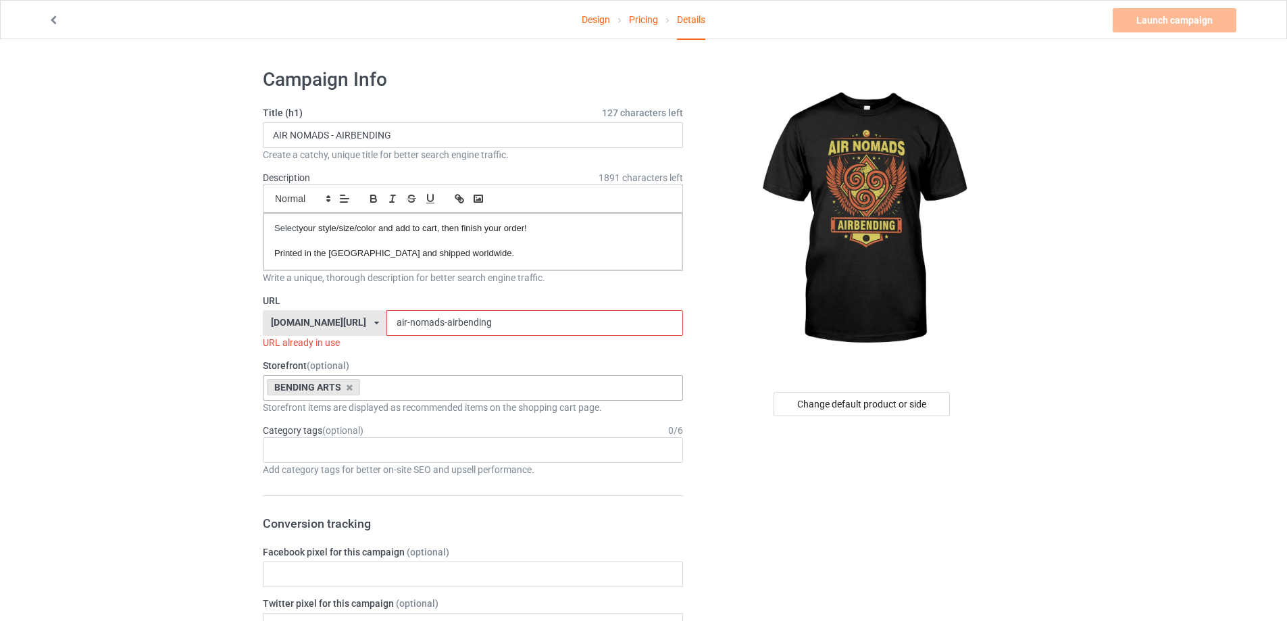
paste input "wings-remaster"
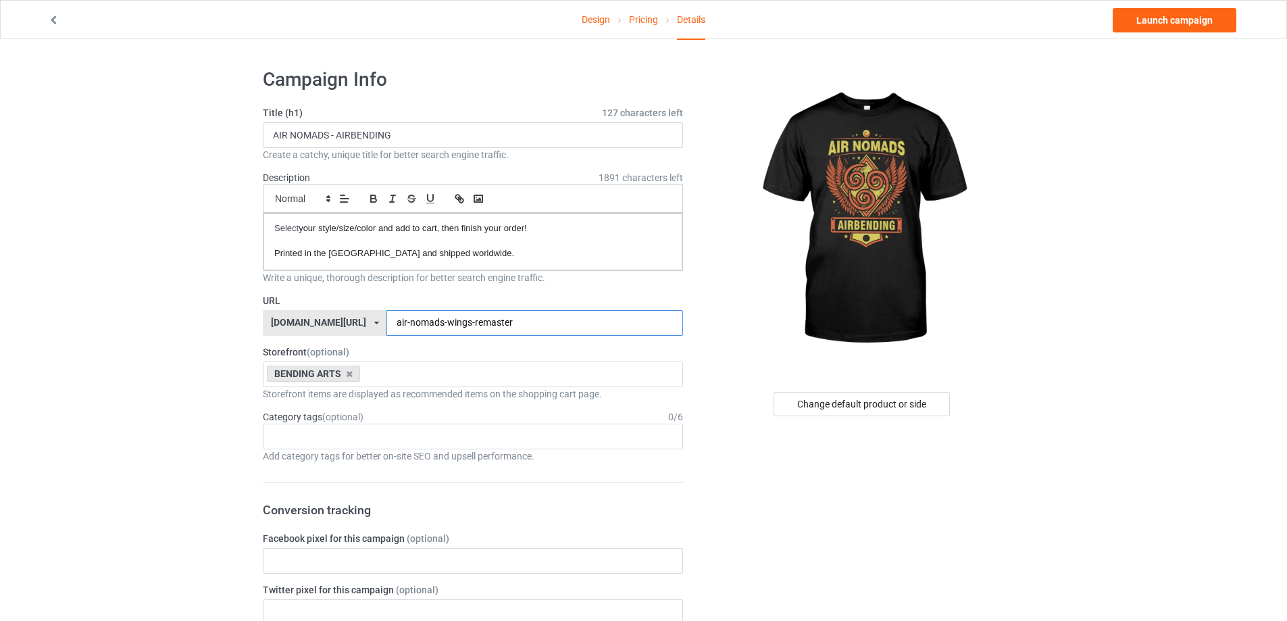
type input "air-nomads-wings-remaster"
click at [370, 135] on input "AIR NOMADS - AIRBENDING" at bounding box center [473, 135] width 420 height 26
drag, startPoint x: 433, startPoint y: 139, endPoint x: 89, endPoint y: 151, distance: 344.8
paste input "-wings-remaster"
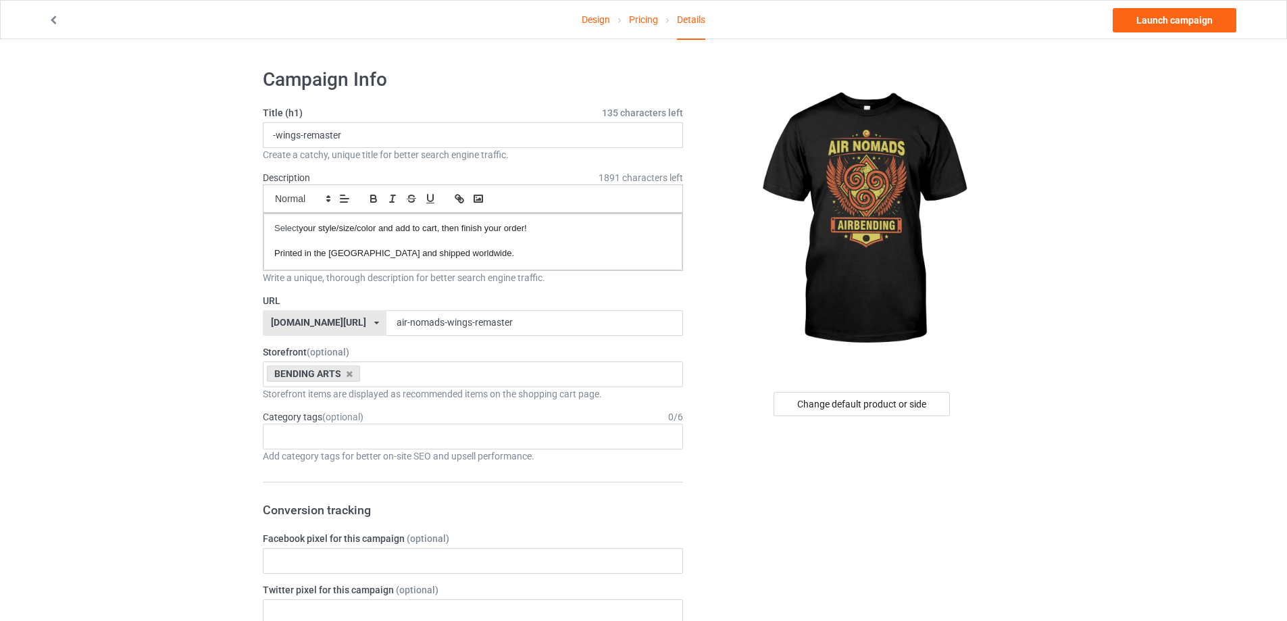
click at [292, 141] on input "-wings-remaster" at bounding box center [473, 135] width 420 height 26
drag, startPoint x: 382, startPoint y: 128, endPoint x: 41, endPoint y: 128, distance: 340.5
paste input "AIR NOMADS - WINGS REMASTER"
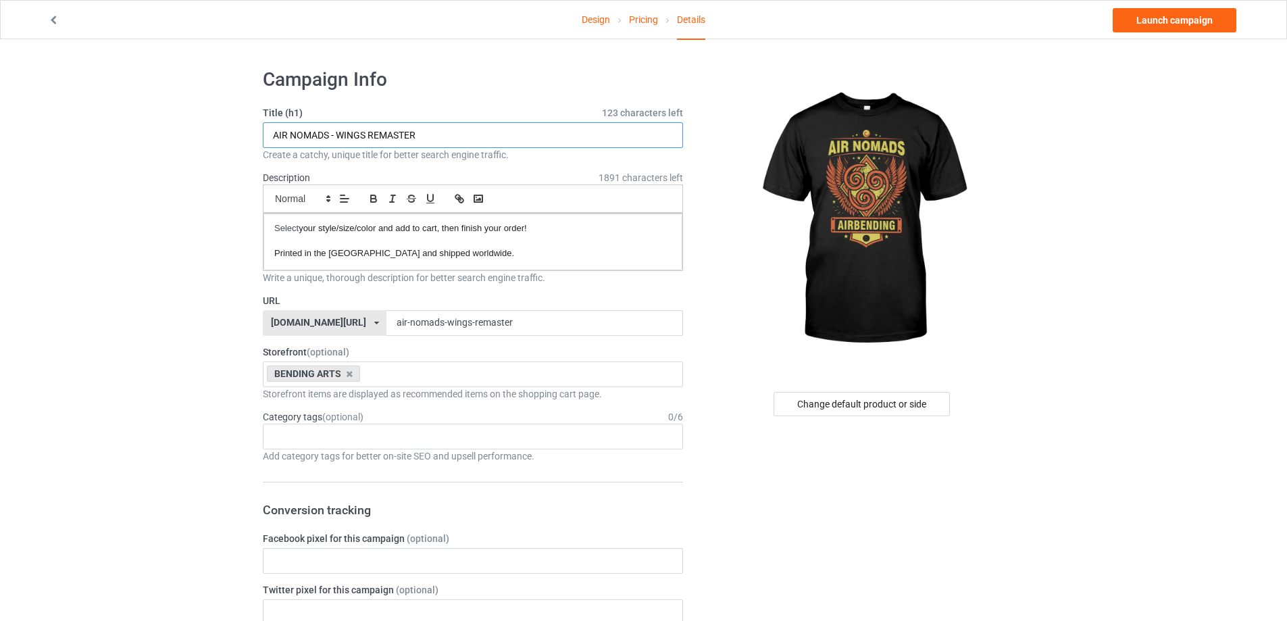
type input "AIR NOMADS - WINGS REMASTER"
click at [1141, 22] on link "Launch campaign" at bounding box center [1175, 20] width 124 height 24
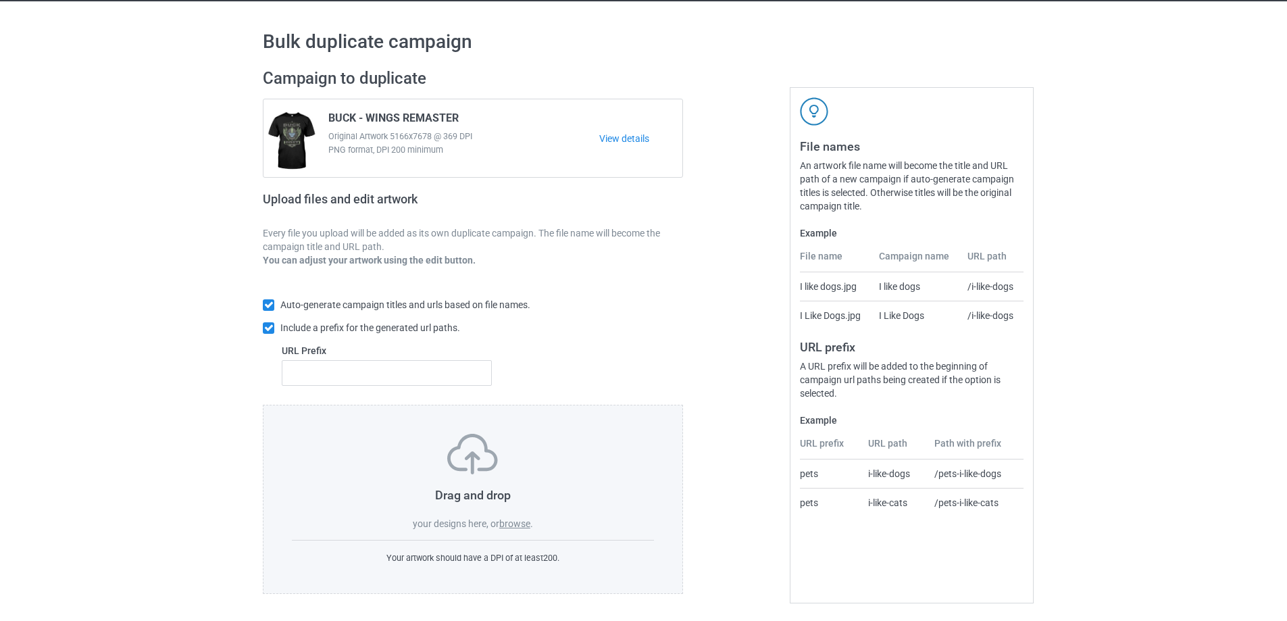
scroll to position [38, 0]
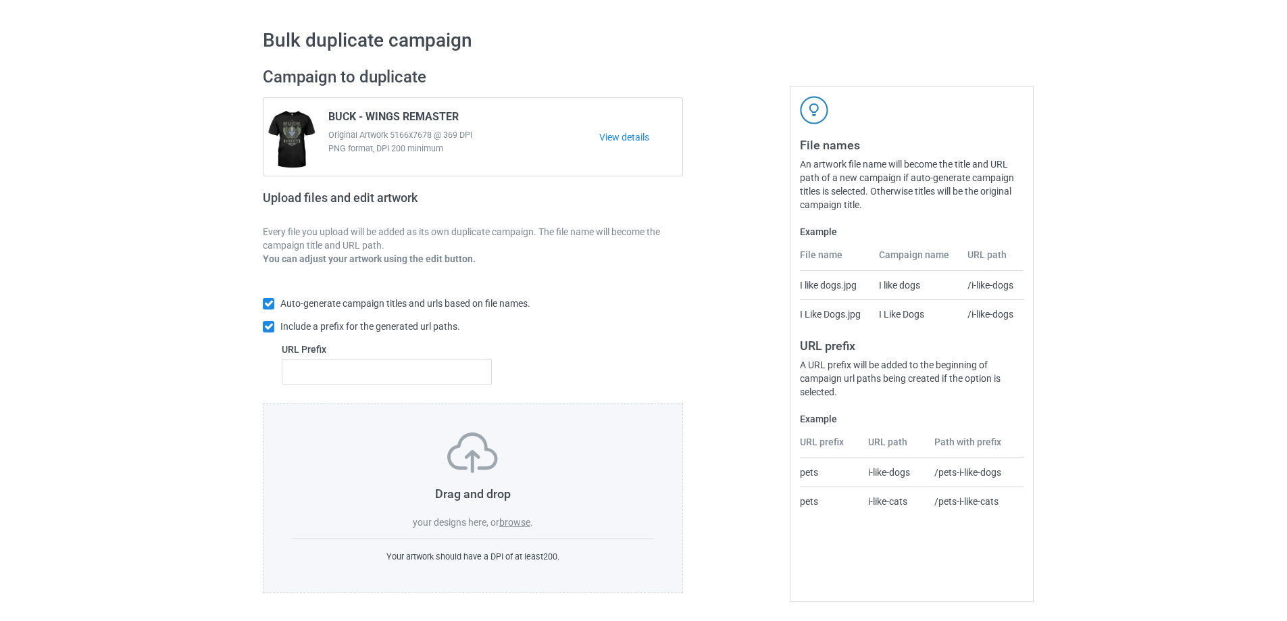
click at [516, 524] on label "browse" at bounding box center [514, 522] width 31 height 11
click at [0, 0] on input "browse" at bounding box center [0, 0] width 0 height 0
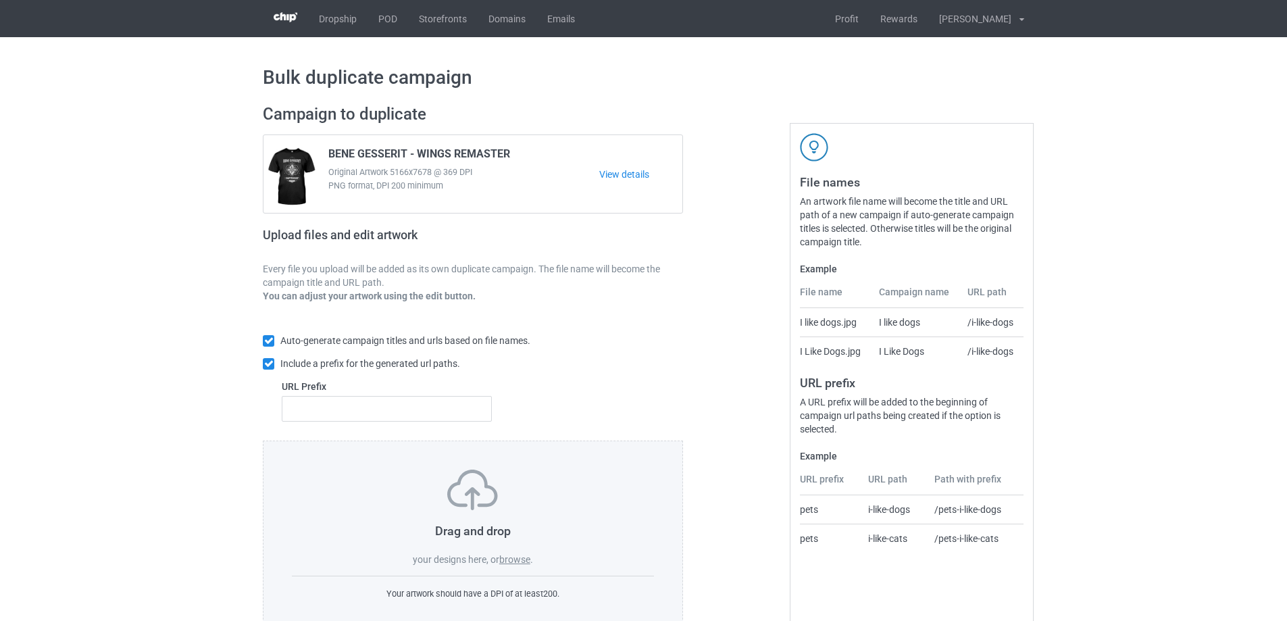
click at [518, 559] on label "browse" at bounding box center [514, 559] width 31 height 11
click at [0, 0] on input "browse" at bounding box center [0, 0] width 0 height 0
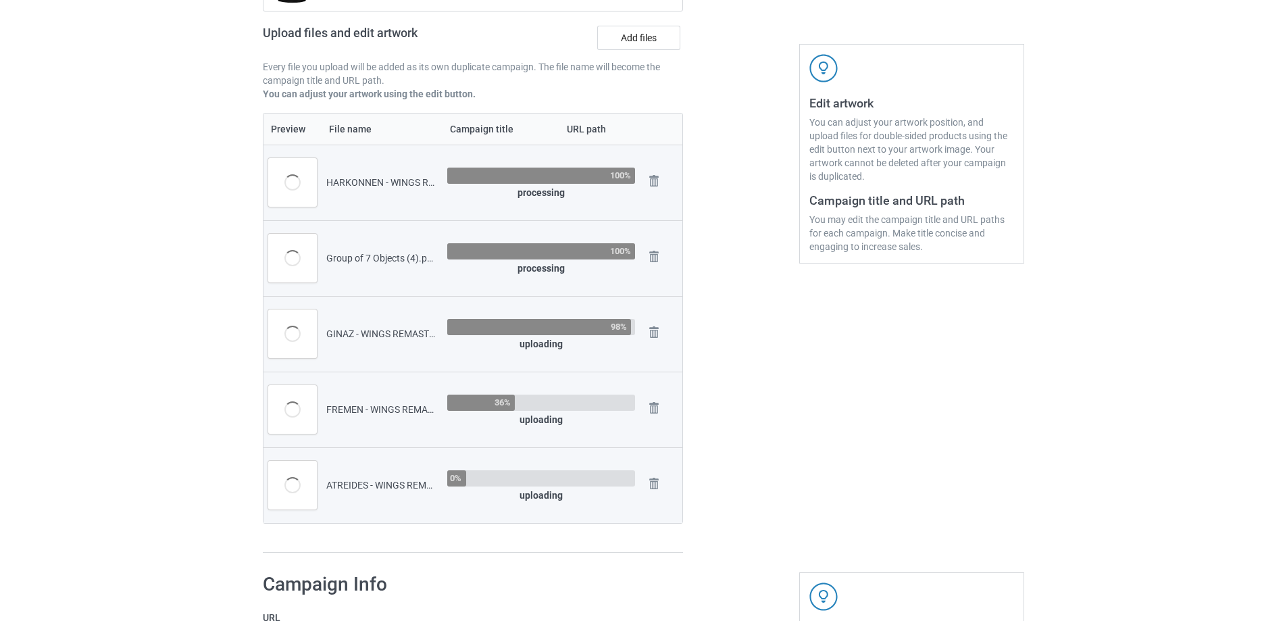
scroll to position [203, 0]
drag, startPoint x: 166, startPoint y: 305, endPoint x: 531, endPoint y: 314, distance: 365.6
click at [657, 254] on img at bounding box center [654, 256] width 19 height 19
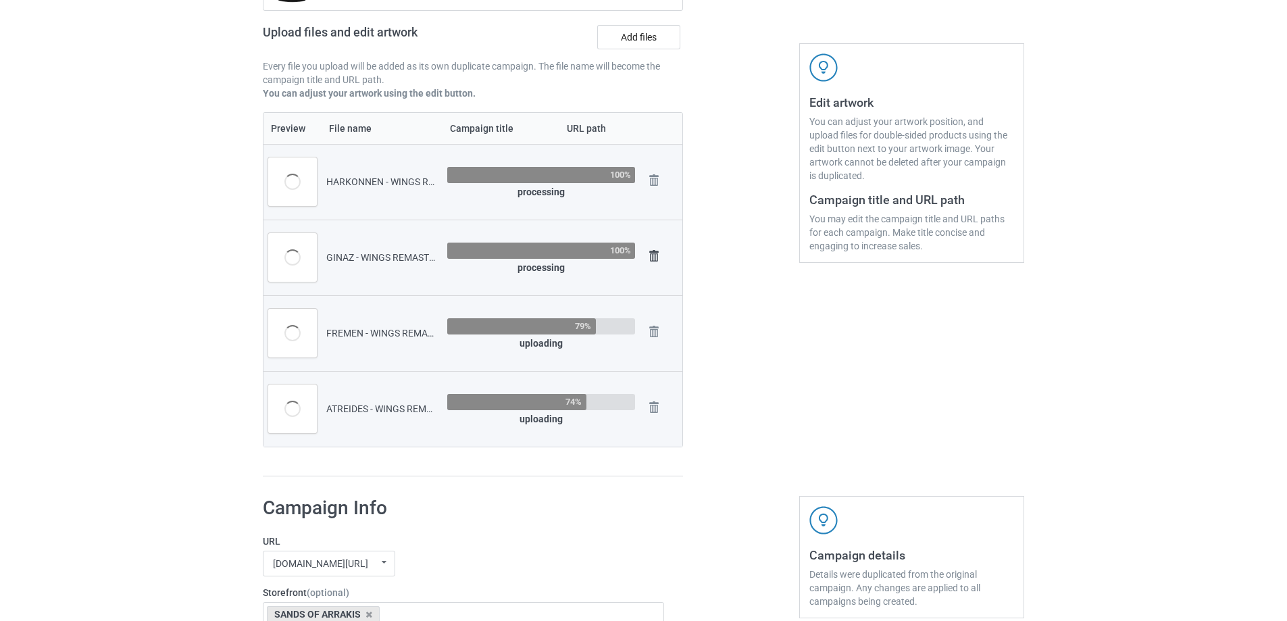
click at [655, 252] on img at bounding box center [654, 256] width 19 height 19
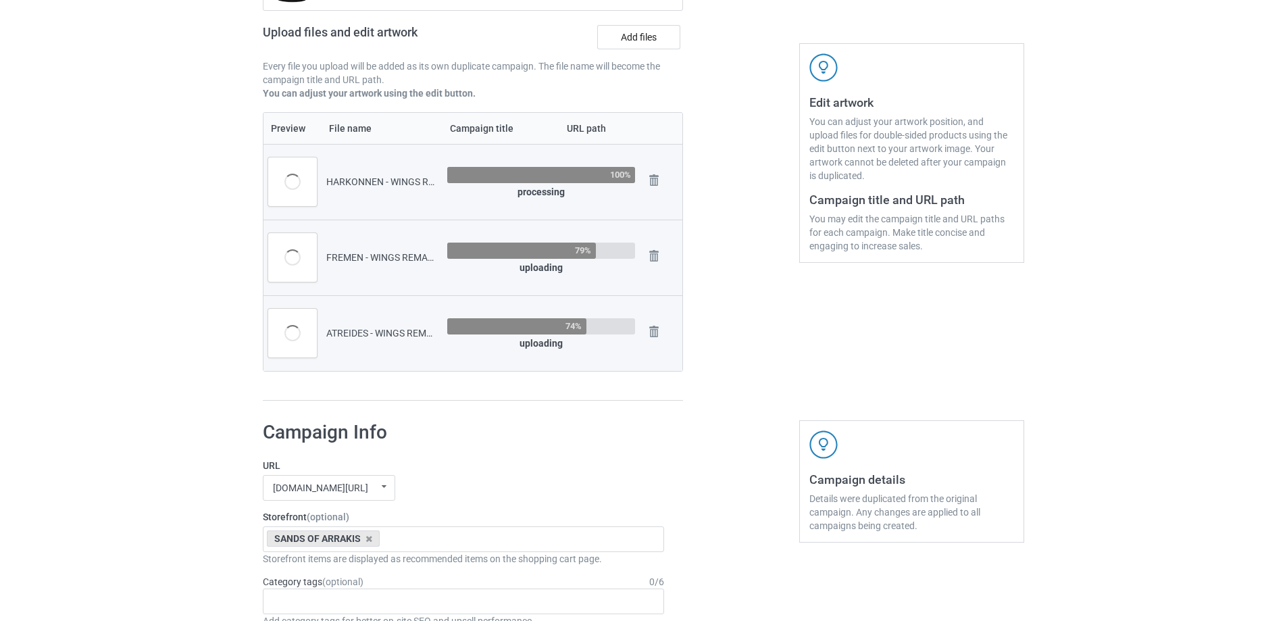
click at [0, 0] on img at bounding box center [0, 0] width 0 height 0
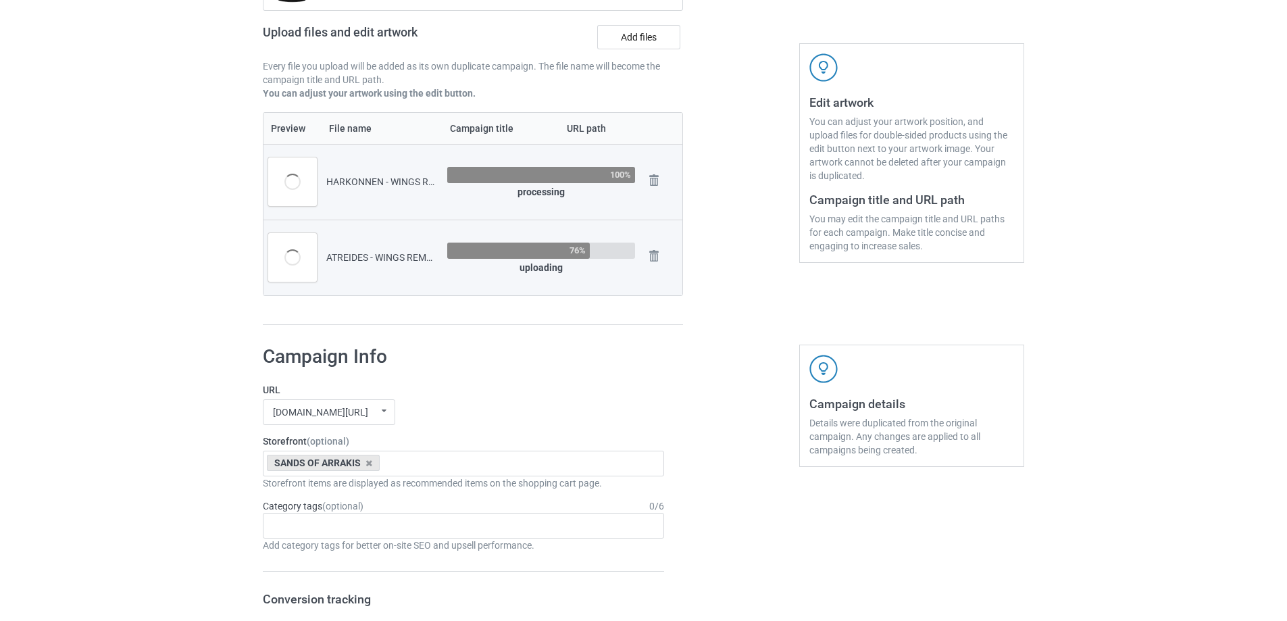
click at [0, 0] on img at bounding box center [0, 0] width 0 height 0
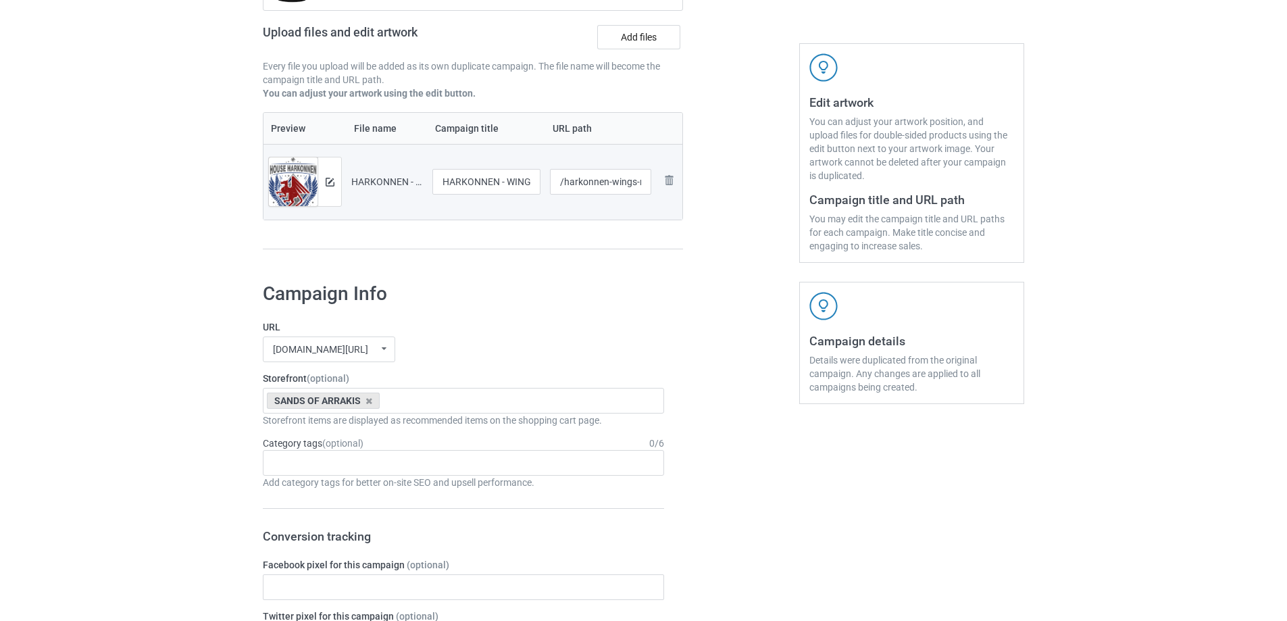
drag, startPoint x: 1249, startPoint y: 268, endPoint x: 1103, endPoint y: 258, distance: 146.3
click at [612, 47] on label "Add files" at bounding box center [638, 37] width 83 height 24
click at [0, 0] on input "Add files" at bounding box center [0, 0] width 0 height 0
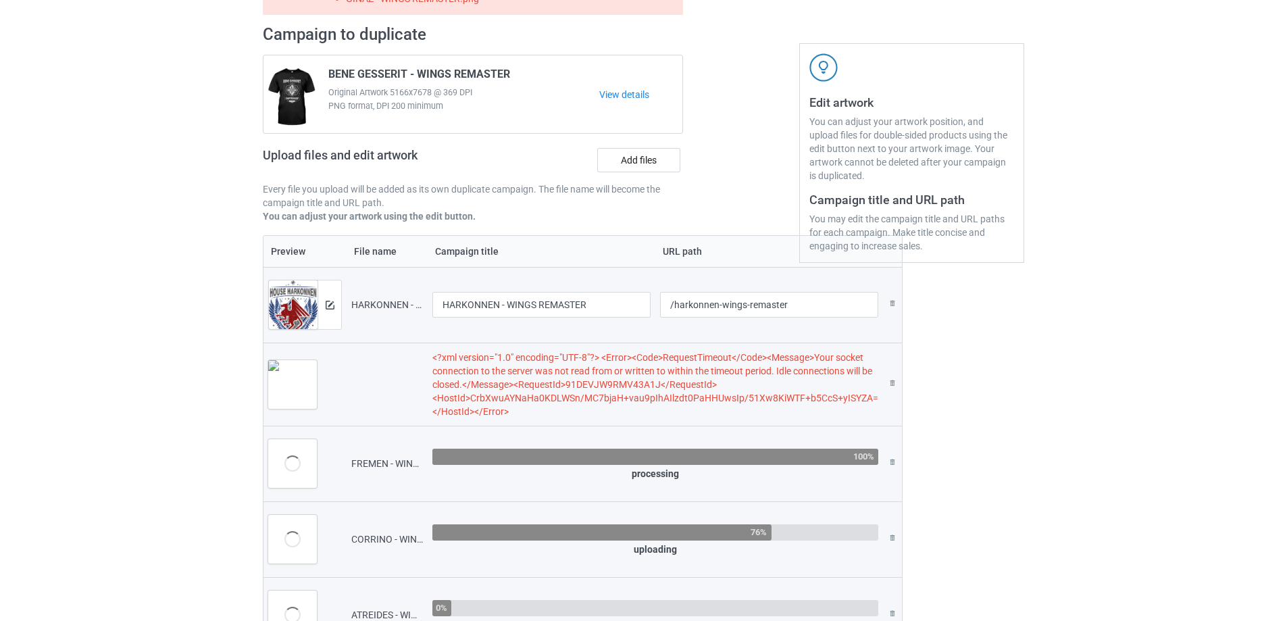
scroll to position [326, 0]
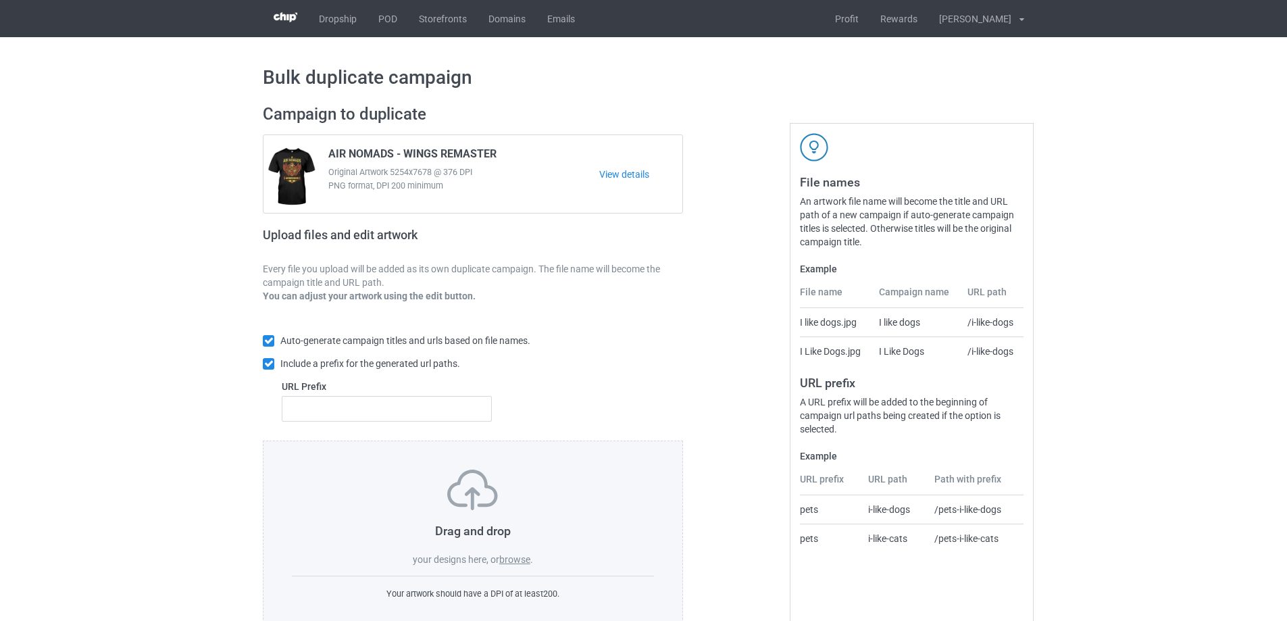
click at [509, 561] on label "browse" at bounding box center [514, 559] width 31 height 11
click at [0, 0] on input "browse" at bounding box center [0, 0] width 0 height 0
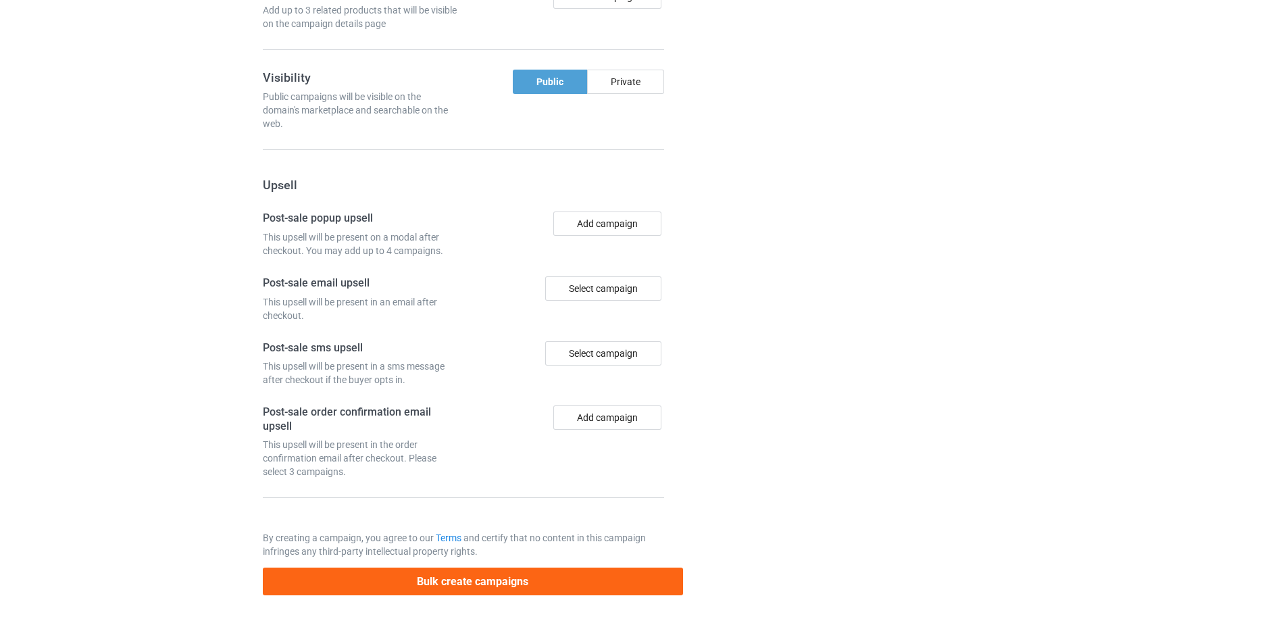
scroll to position [1251, 0]
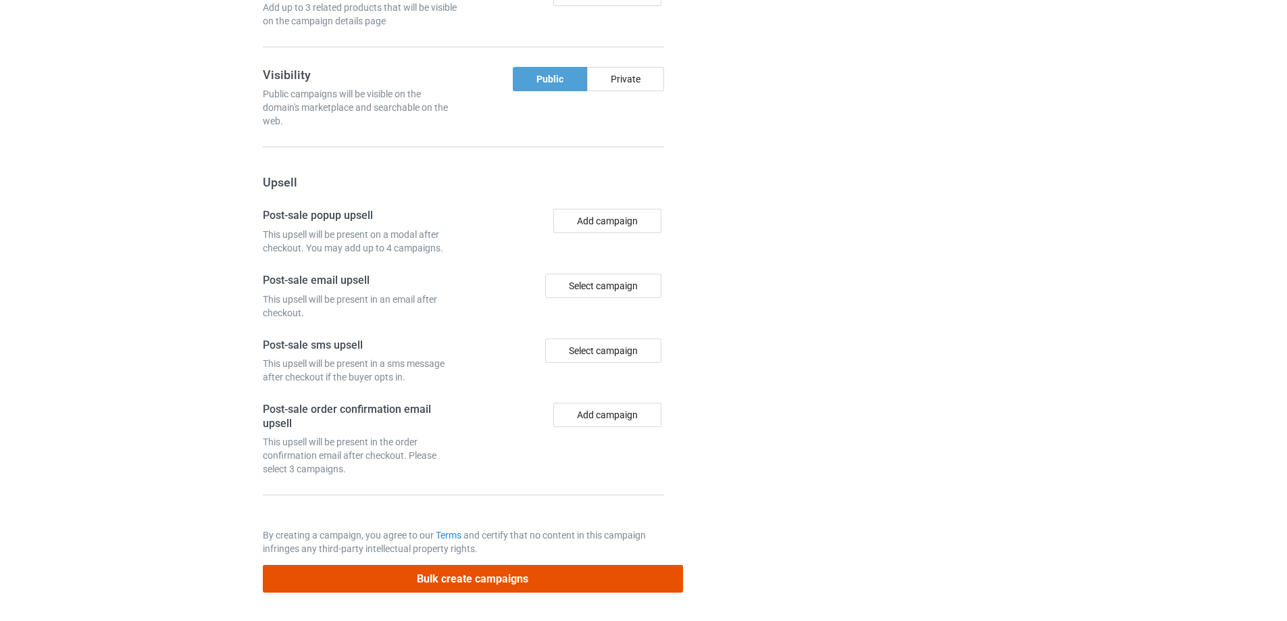
click at [528, 582] on button "Bulk create campaigns" at bounding box center [473, 579] width 420 height 28
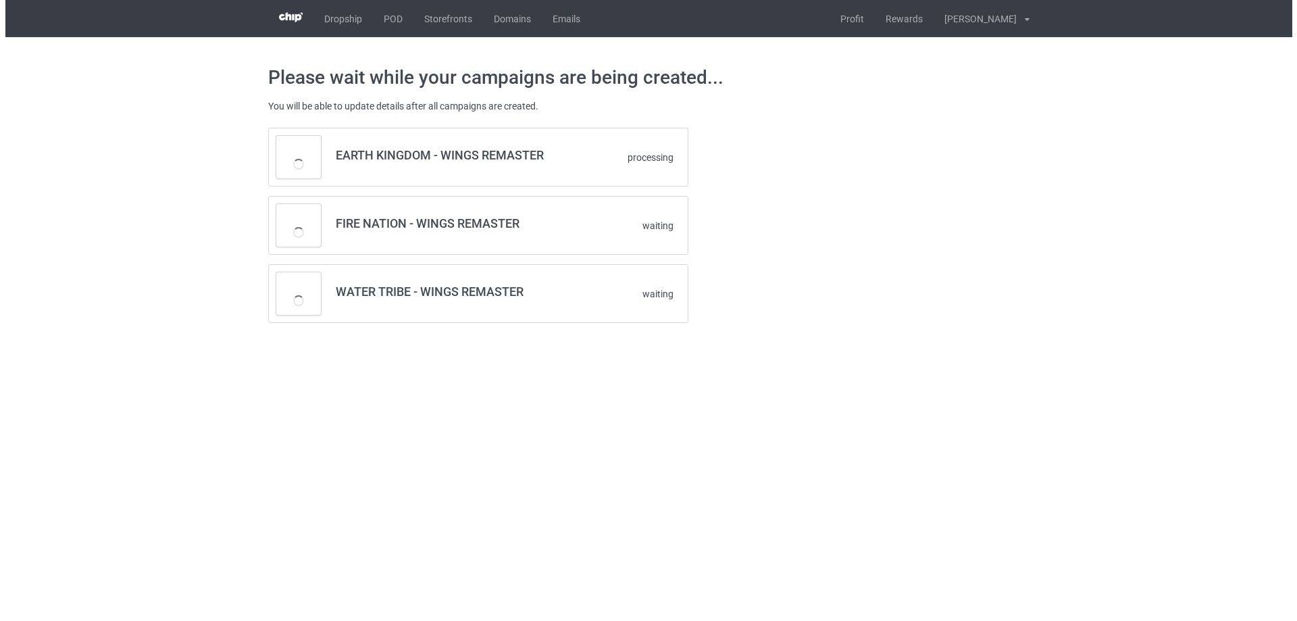
scroll to position [0, 0]
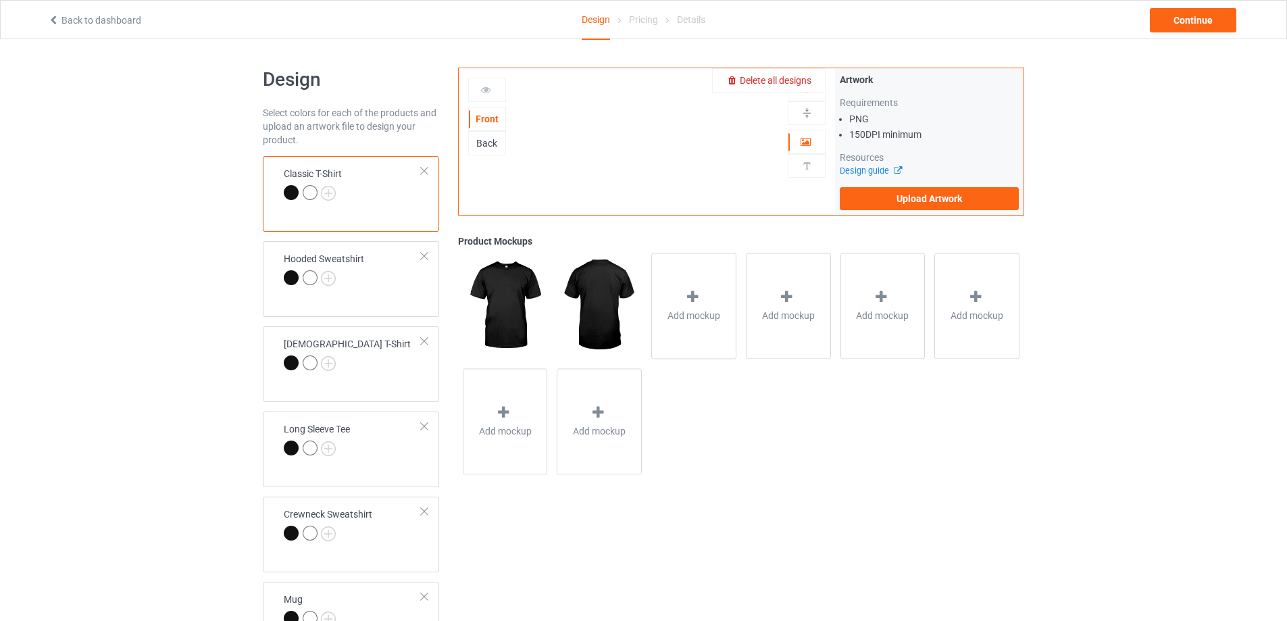
click at [805, 80] on span "Delete all designs" at bounding box center [776, 80] width 72 height 11
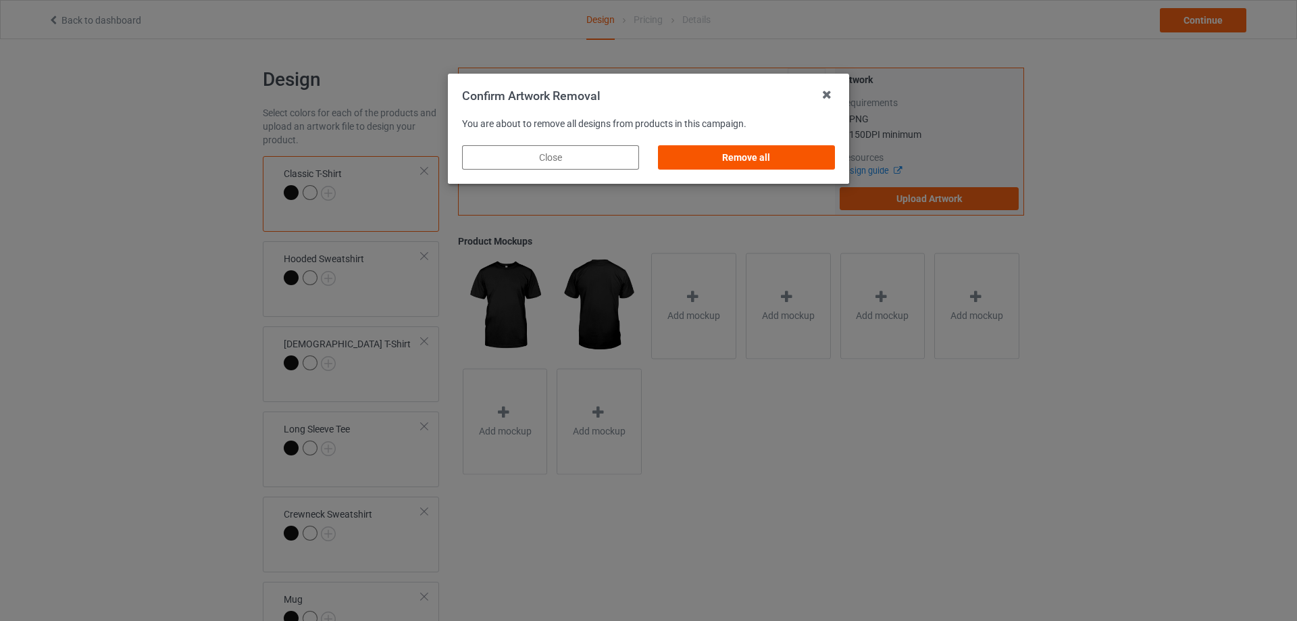
click at [768, 158] on div "Remove all" at bounding box center [746, 157] width 177 height 24
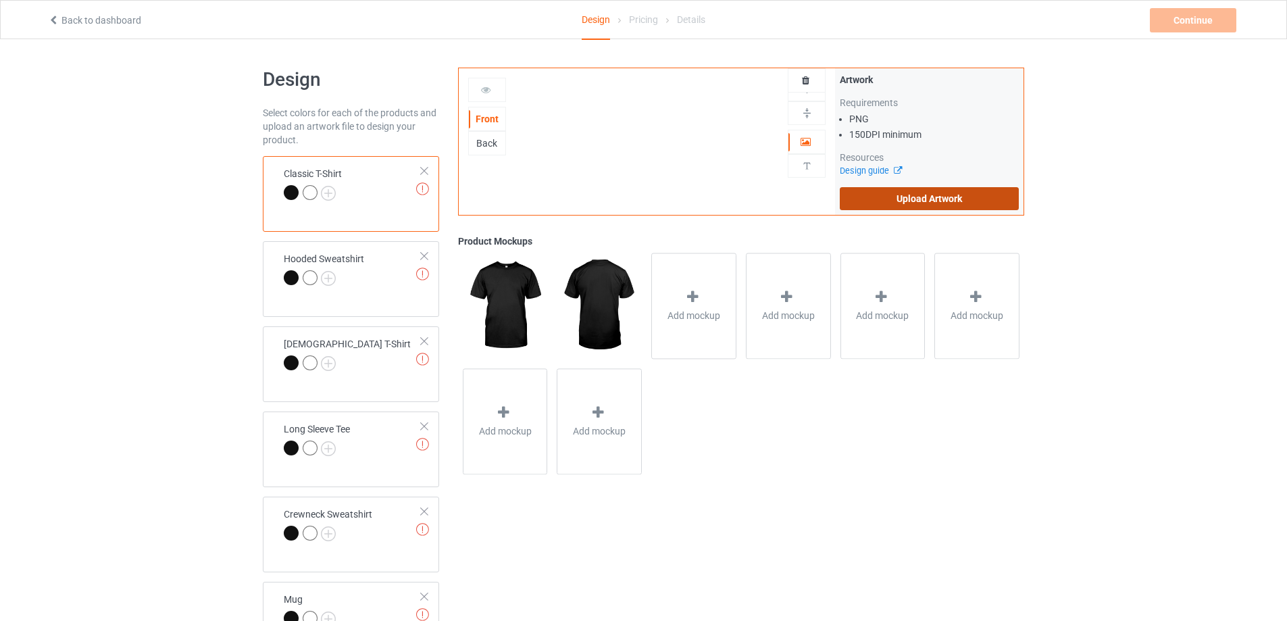
click at [909, 204] on label "Upload Artwork" at bounding box center [929, 198] width 179 height 23
click at [0, 0] on input "Upload Artwork" at bounding box center [0, 0] width 0 height 0
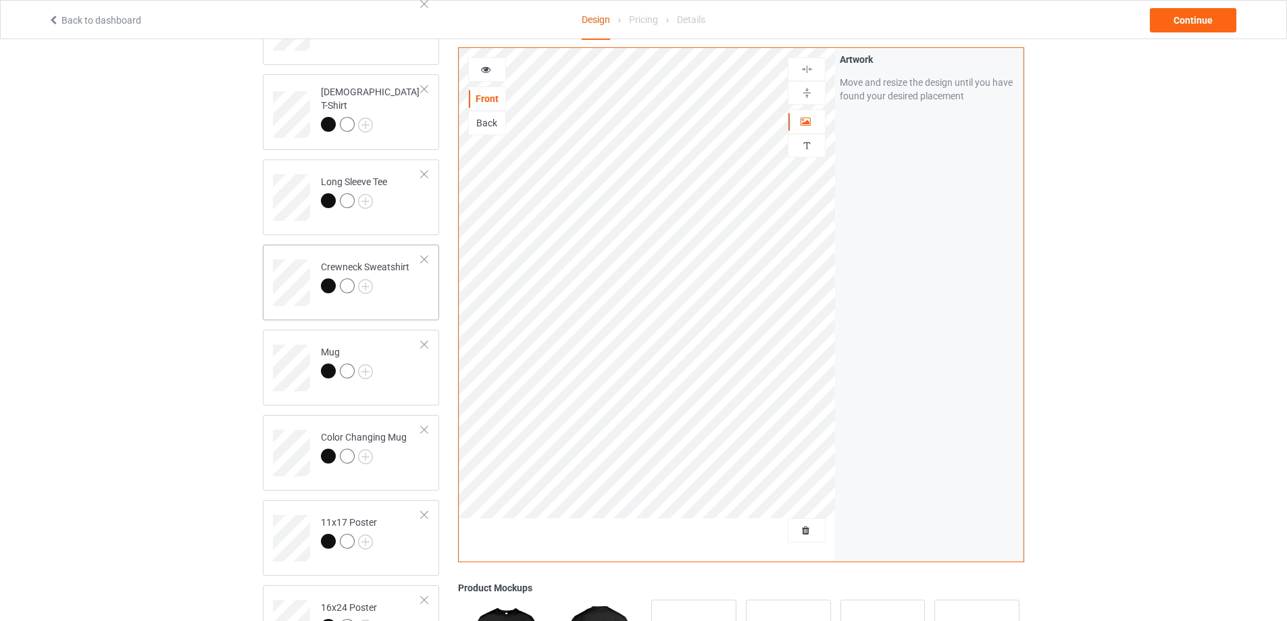
scroll to position [270, 0]
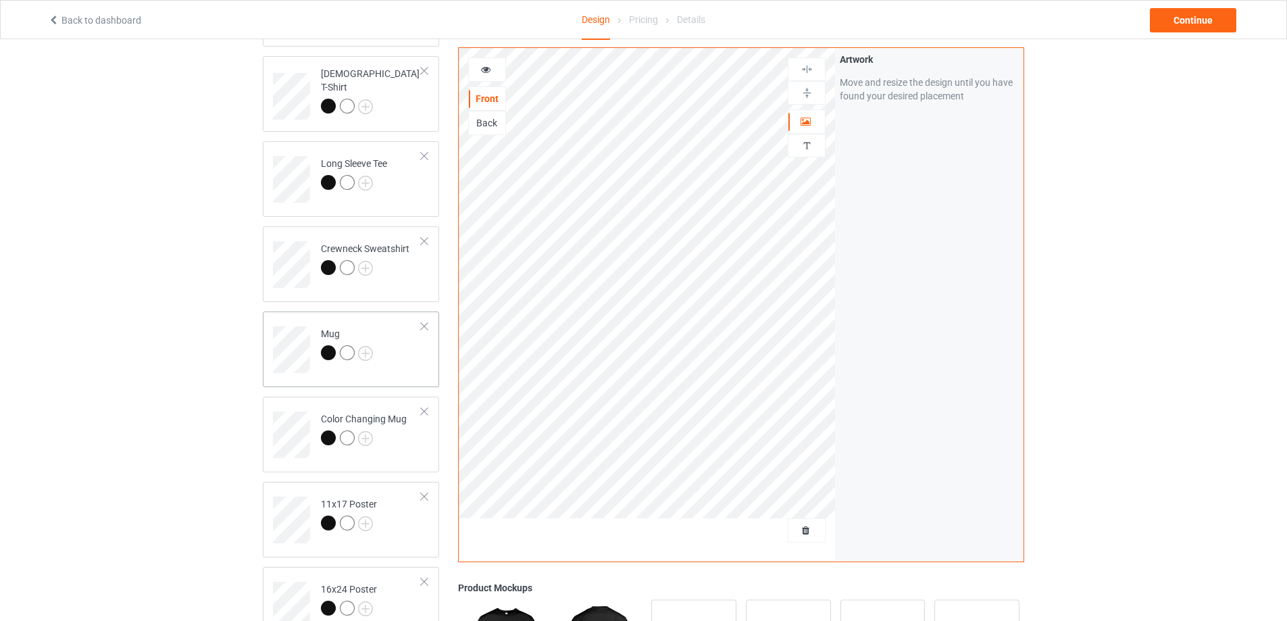
click at [395, 374] on div "Mug" at bounding box center [351, 349] width 176 height 76
click at [811, 93] on img at bounding box center [807, 92] width 13 height 13
click at [1192, 25] on div "Continue" at bounding box center [1193, 20] width 86 height 24
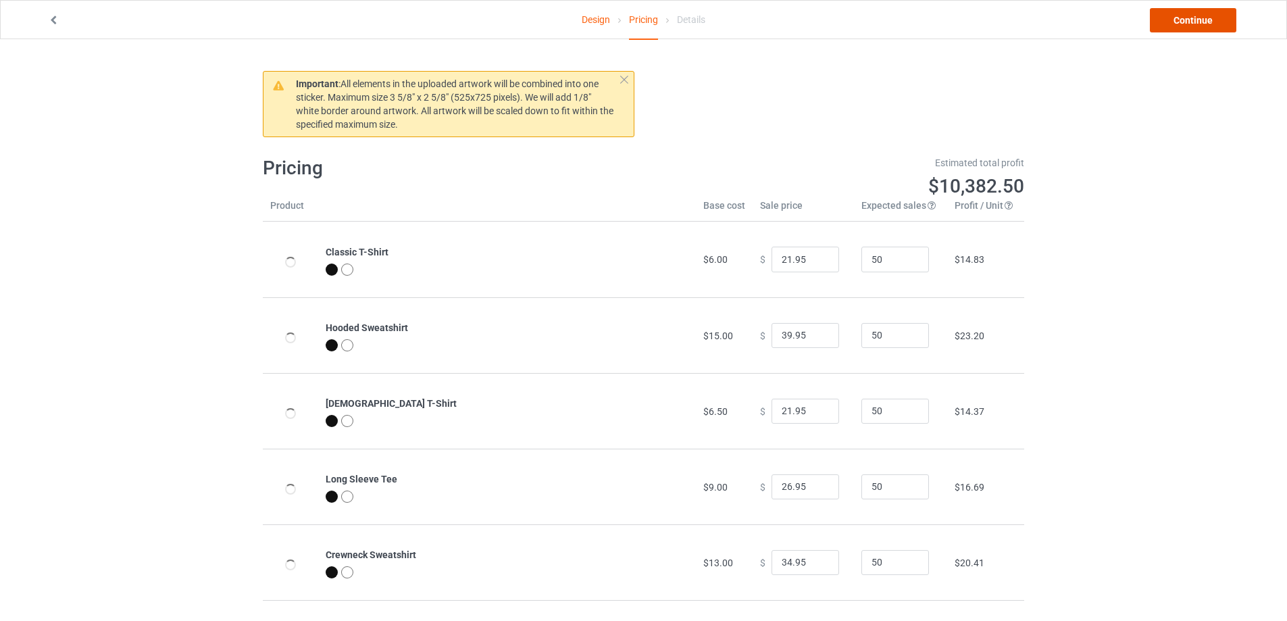
click at [1192, 25] on link "Continue" at bounding box center [1193, 20] width 86 height 24
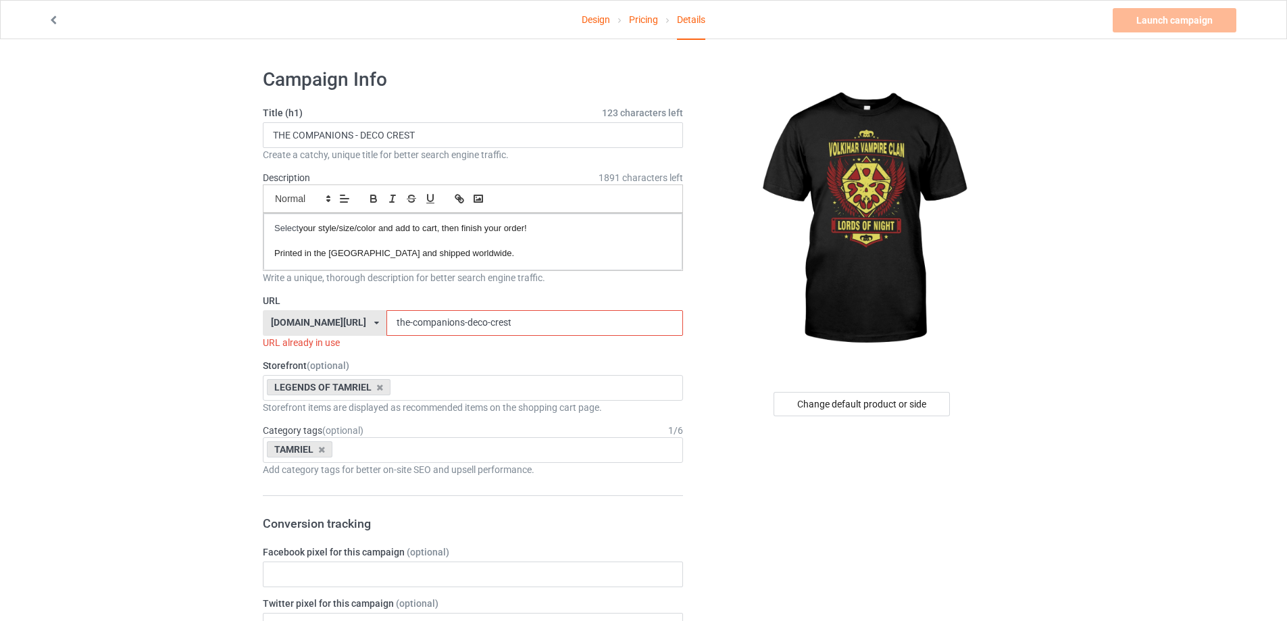
drag, startPoint x: 519, startPoint y: 320, endPoint x: 133, endPoint y: 314, distance: 385.8
paste input "vampire clan - wings remaster"
click at [416, 324] on input "vampire clan - wings remaster" at bounding box center [534, 323] width 296 height 26
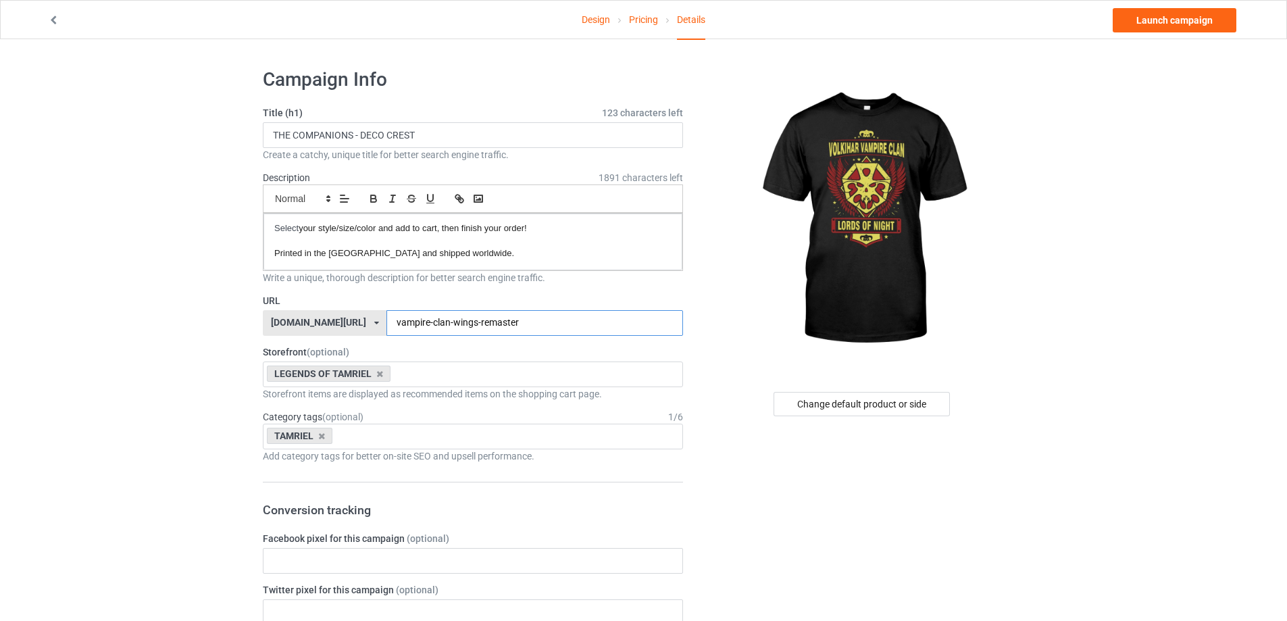
type input "vampire-clan-wings-remaster"
drag, startPoint x: 443, startPoint y: 132, endPoint x: 116, endPoint y: 164, distance: 329.2
paste input "VAMPIRE CLAN - WINGS REMASTER"
type input "VAMPIRE CLAN - WINGS REMASTER"
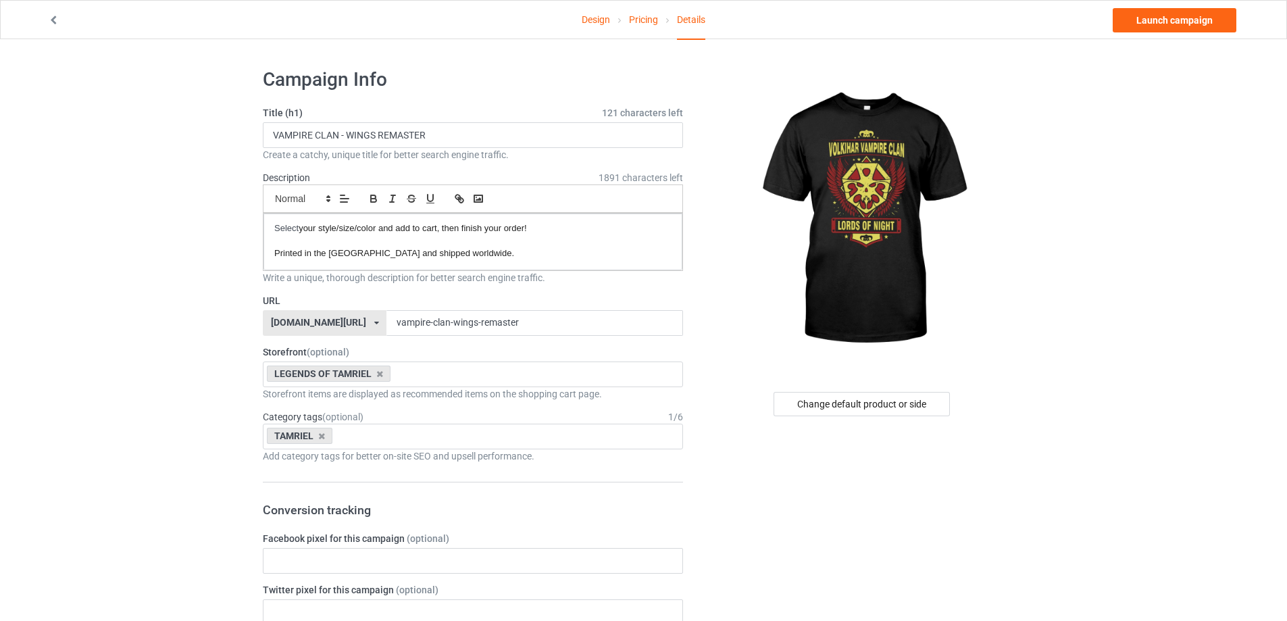
click at [1155, 22] on link "Launch campaign" at bounding box center [1175, 20] width 124 height 24
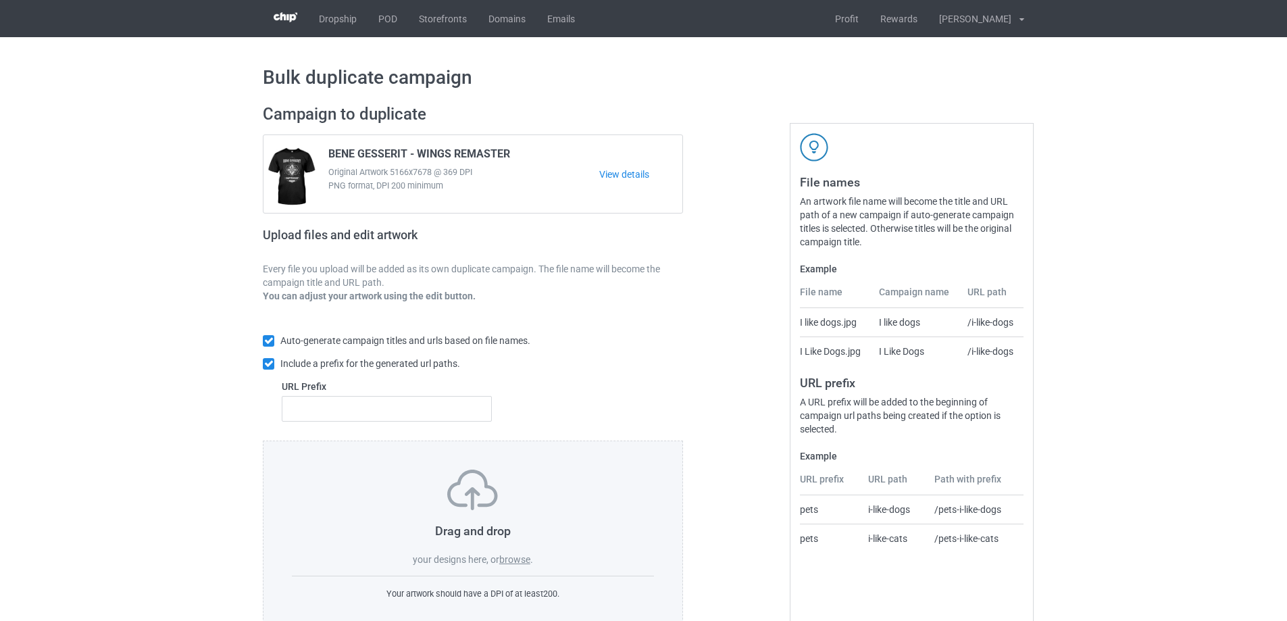
click at [522, 562] on label "browse" at bounding box center [514, 559] width 31 height 11
click at [0, 0] on input "browse" at bounding box center [0, 0] width 0 height 0
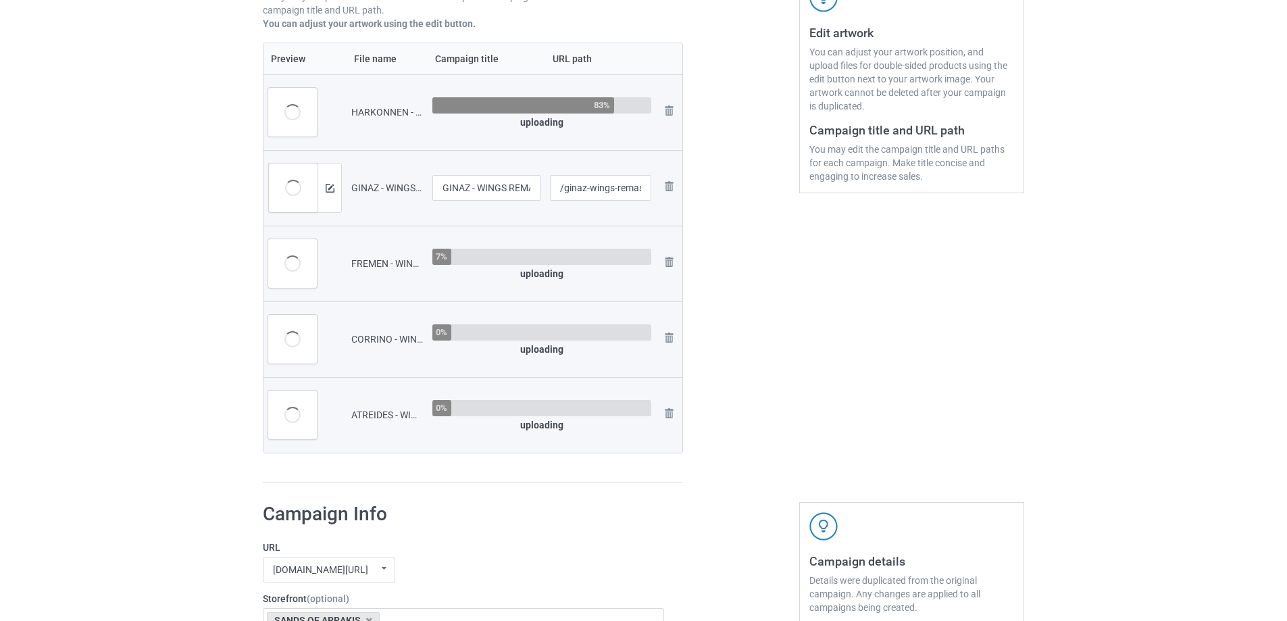
scroll to position [270, 0]
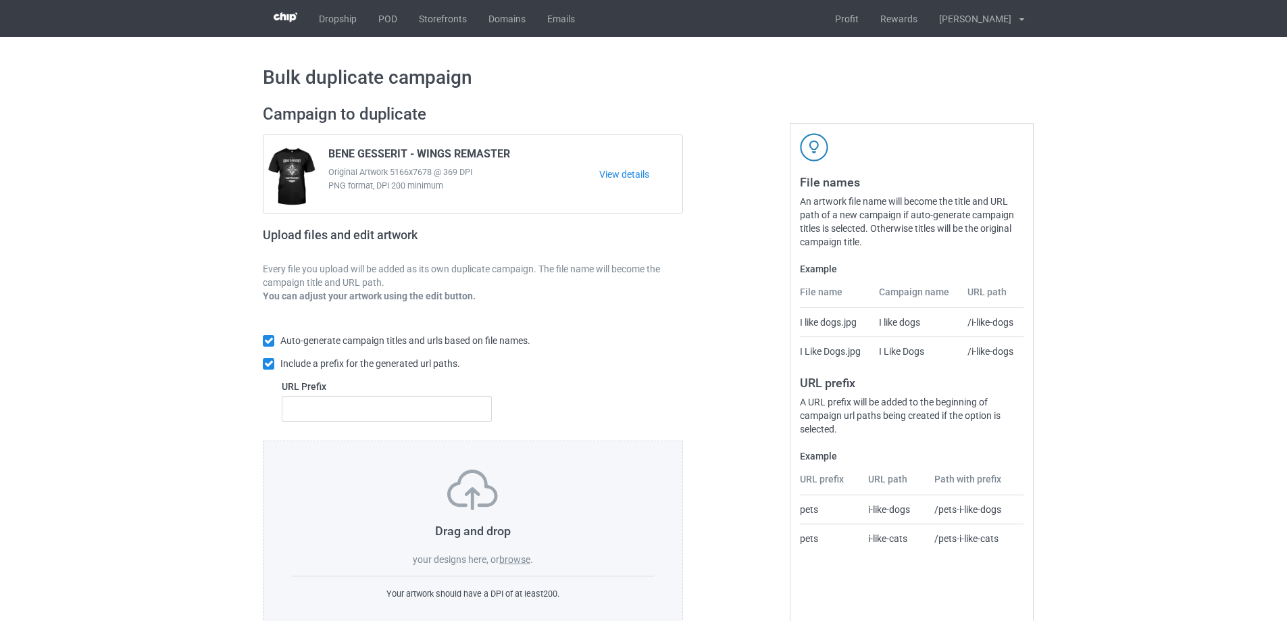
click at [517, 562] on label "browse" at bounding box center [514, 559] width 31 height 11
click at [0, 0] on input "browse" at bounding box center [0, 0] width 0 height 0
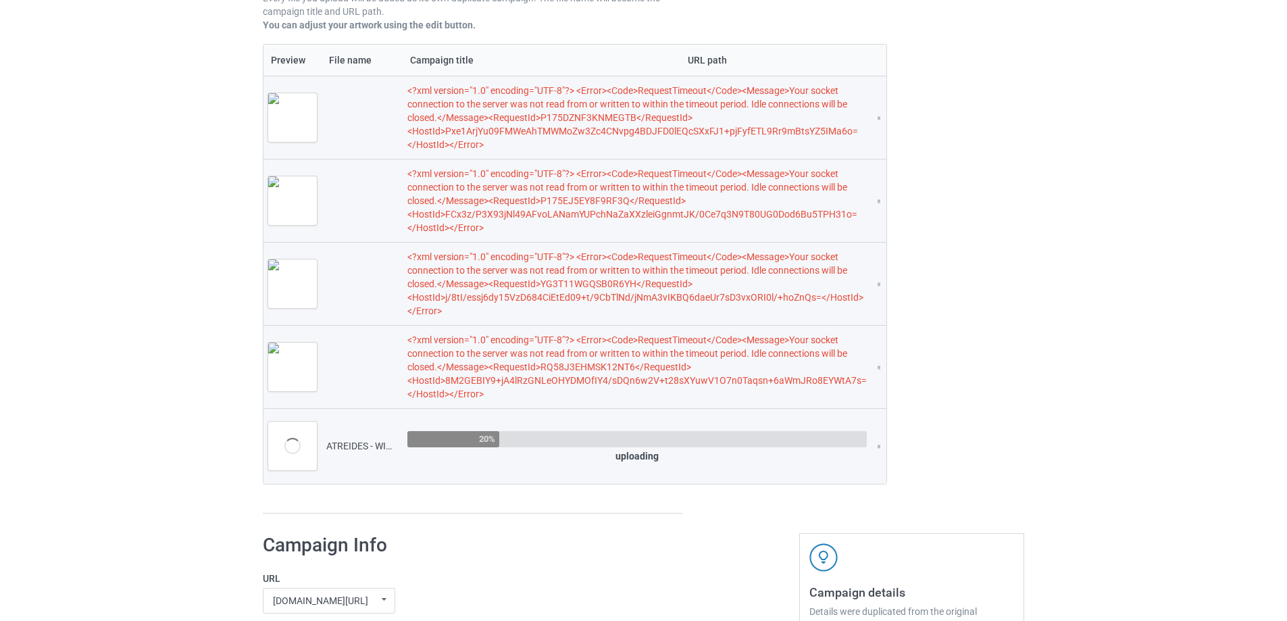
scroll to position [676, 0]
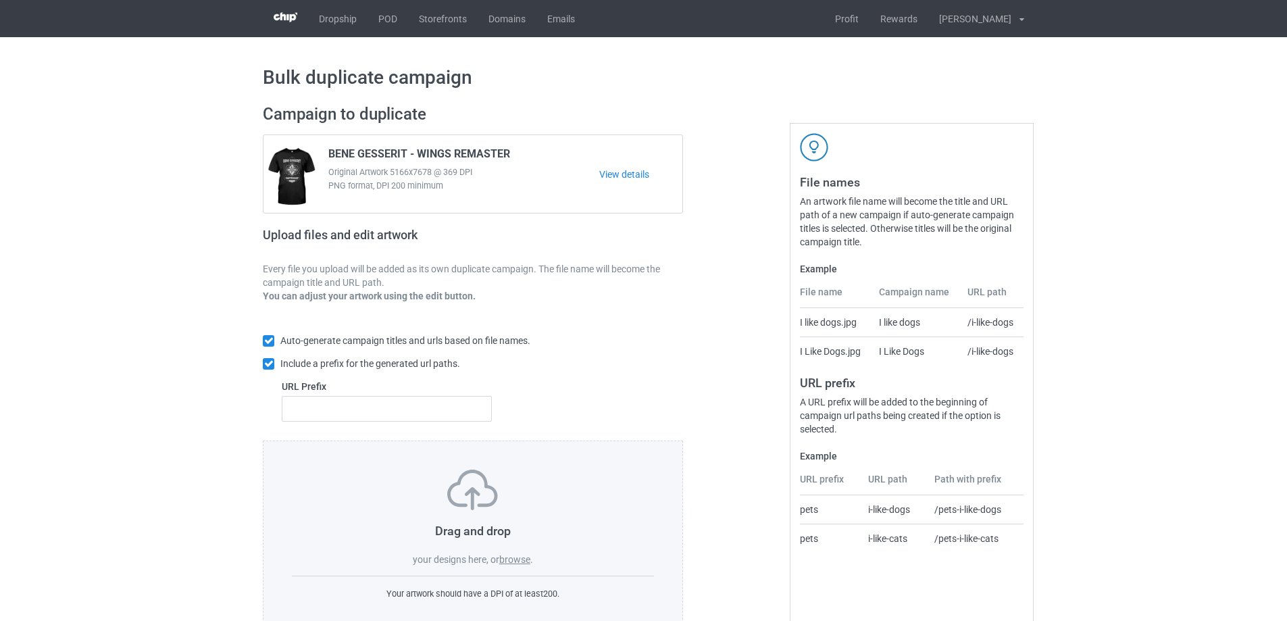
click at [519, 555] on label "browse" at bounding box center [514, 559] width 31 height 11
click at [0, 0] on input "browse" at bounding box center [0, 0] width 0 height 0
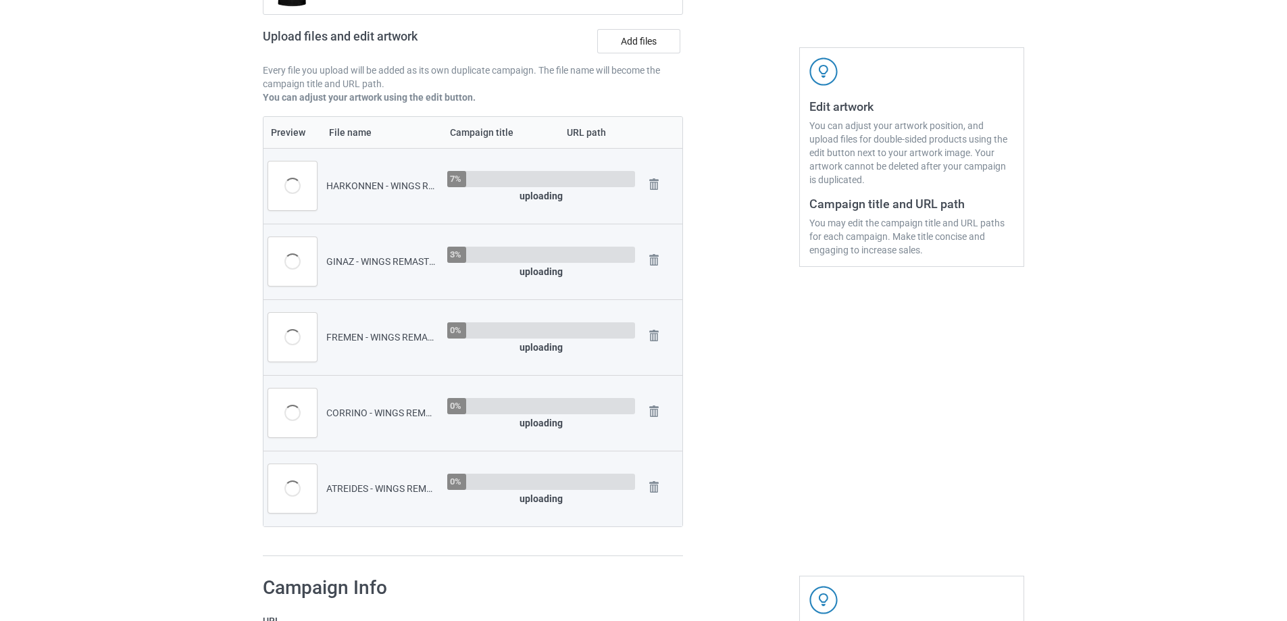
scroll to position [203, 0]
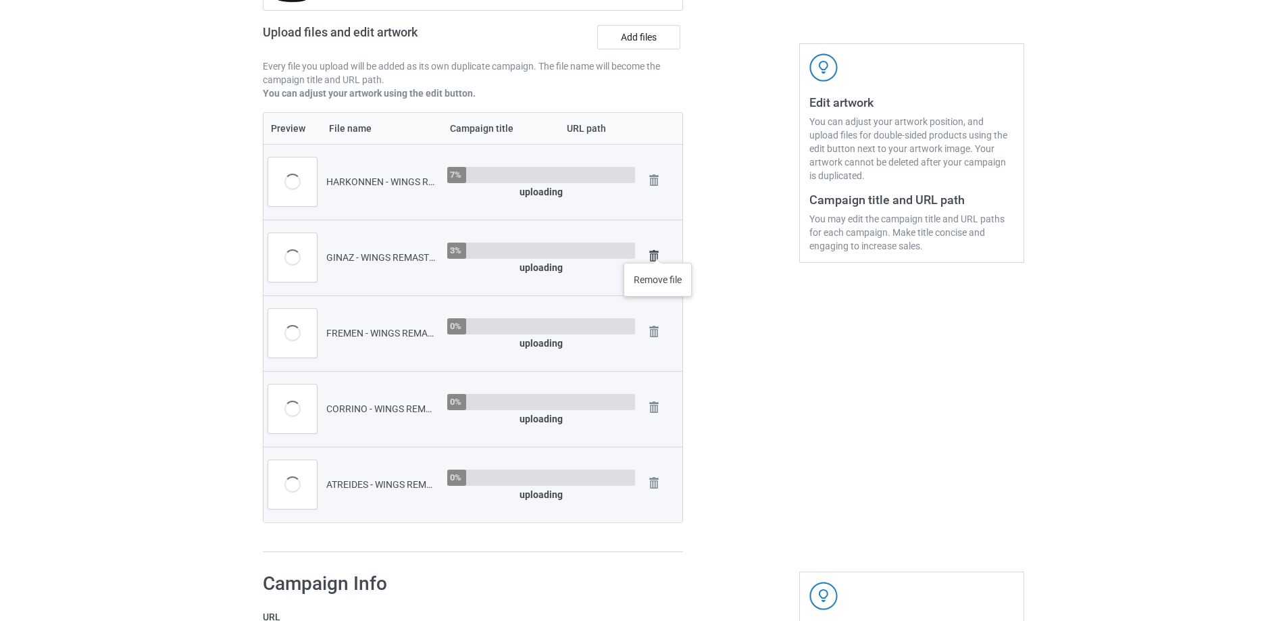
click at [658, 249] on img at bounding box center [654, 256] width 19 height 19
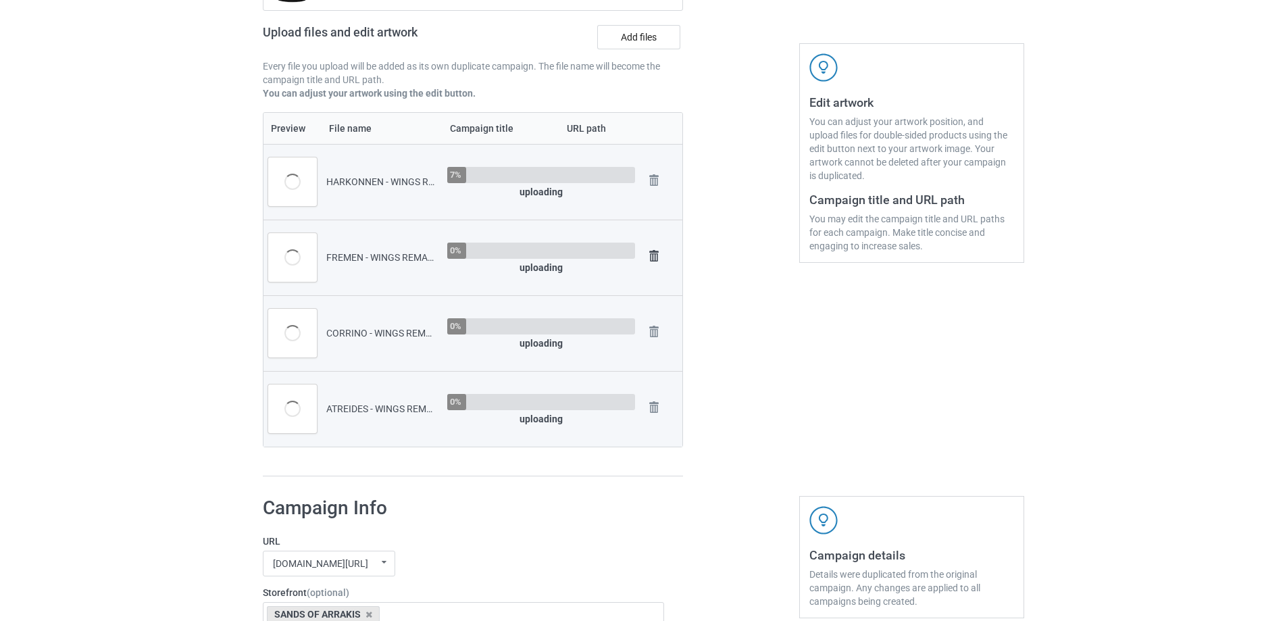
click at [657, 252] on img at bounding box center [654, 256] width 19 height 19
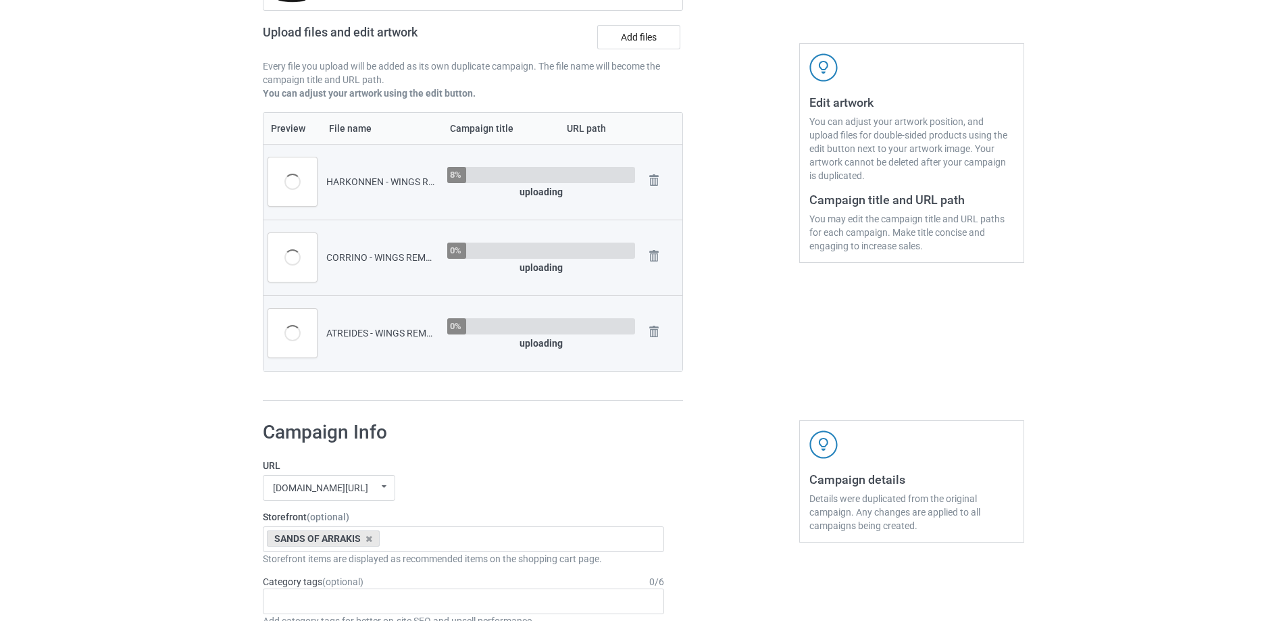
click at [0, 0] on img at bounding box center [0, 0] width 0 height 0
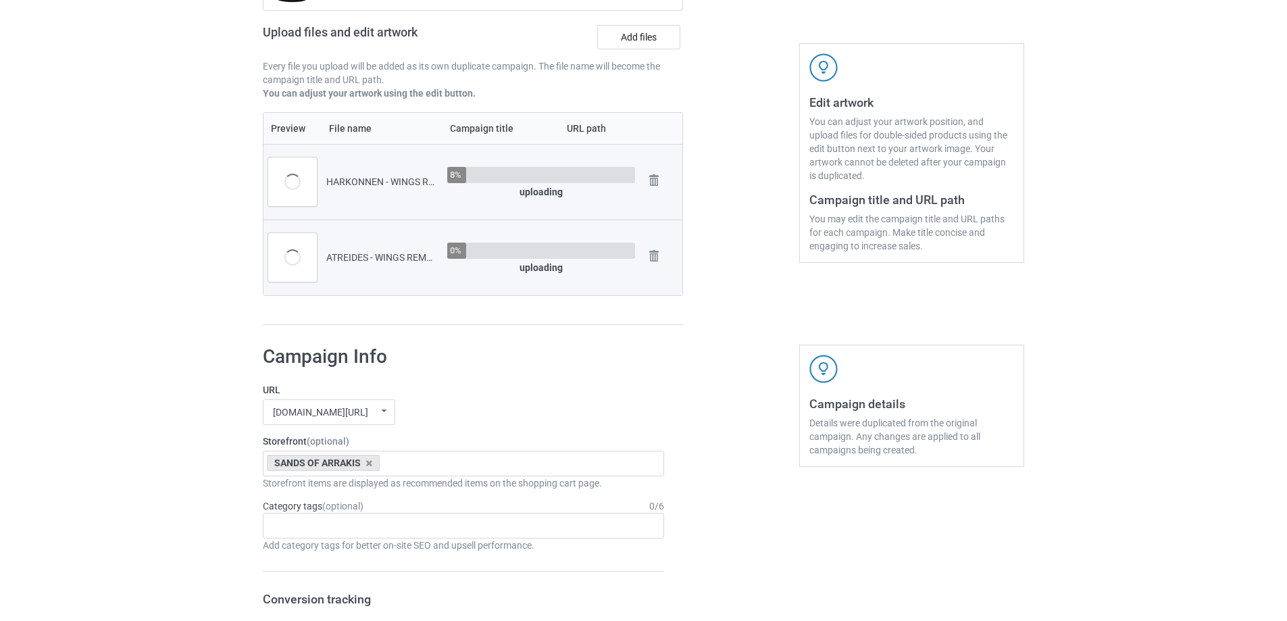
click at [0, 0] on img at bounding box center [0, 0] width 0 height 0
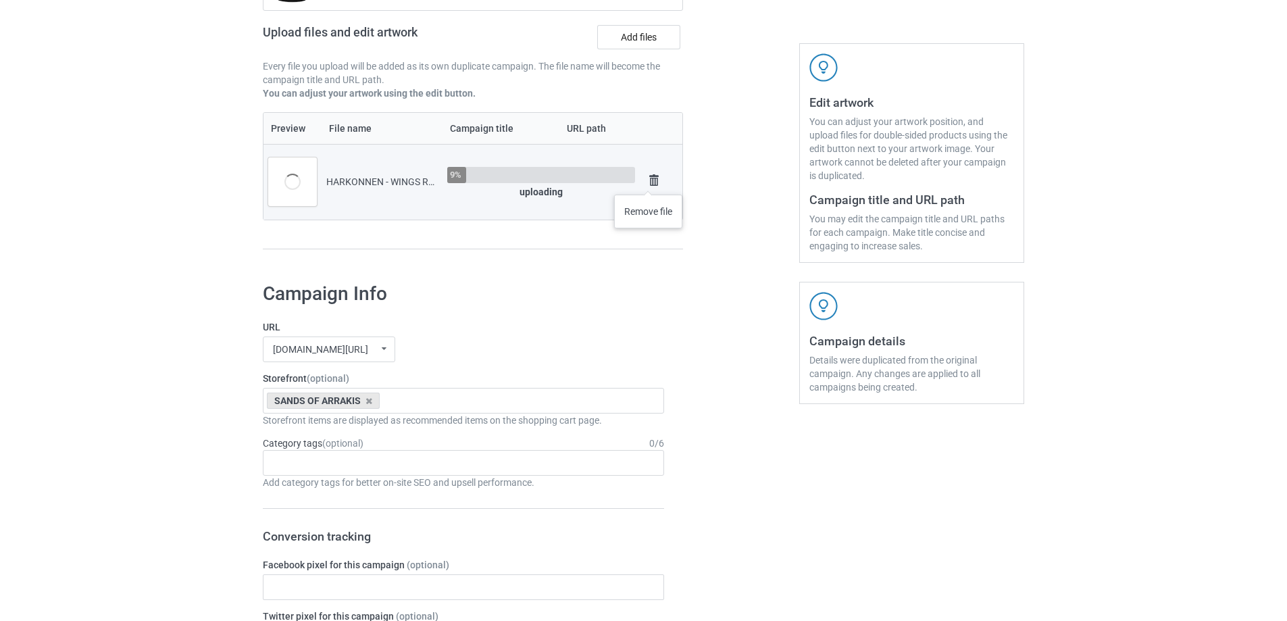
click at [649, 181] on img at bounding box center [654, 180] width 19 height 19
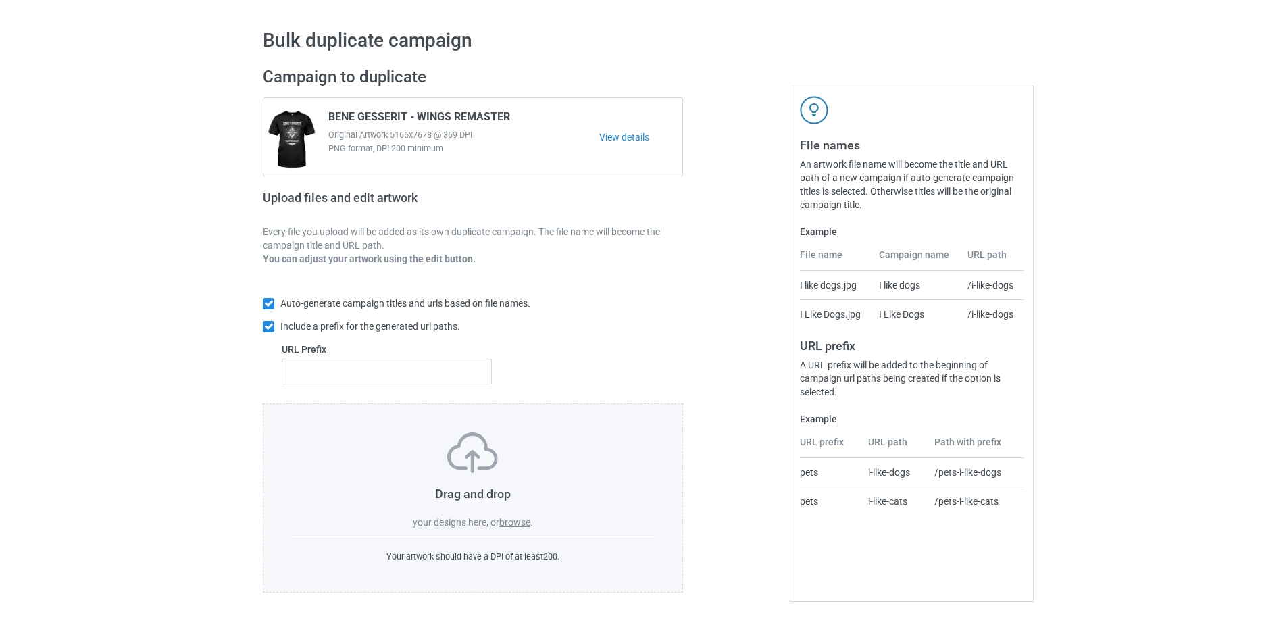
click at [514, 526] on label "browse" at bounding box center [514, 522] width 31 height 11
click at [0, 0] on input "browse" at bounding box center [0, 0] width 0 height 0
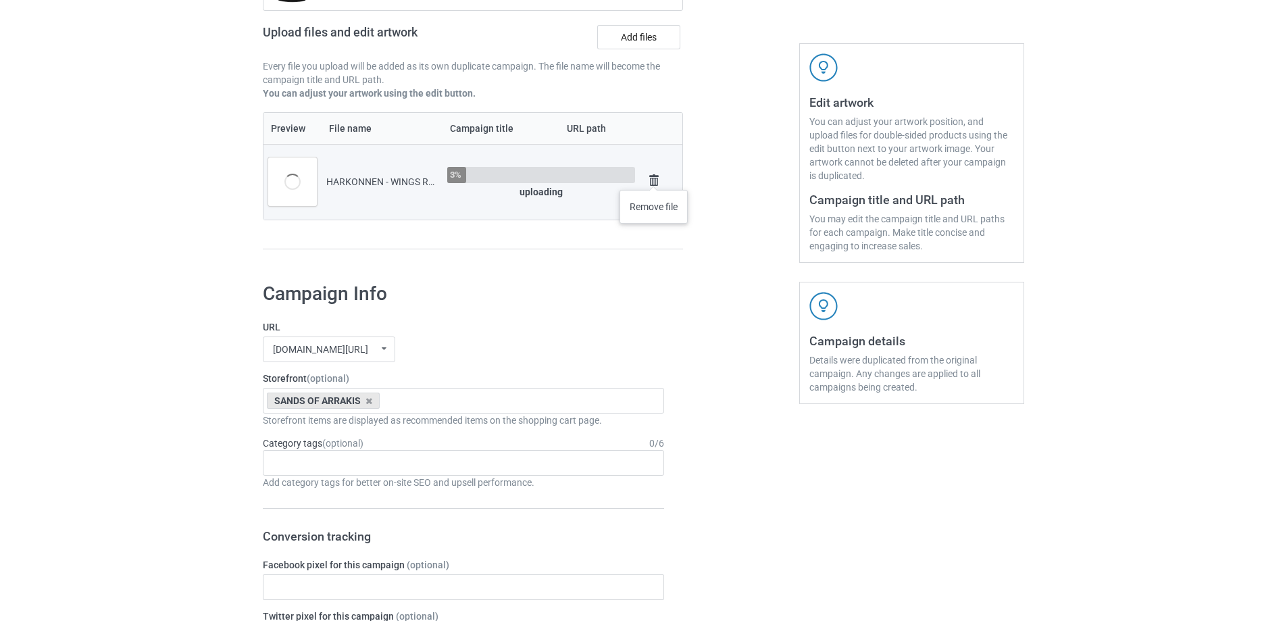
click at [654, 176] on img at bounding box center [654, 180] width 19 height 19
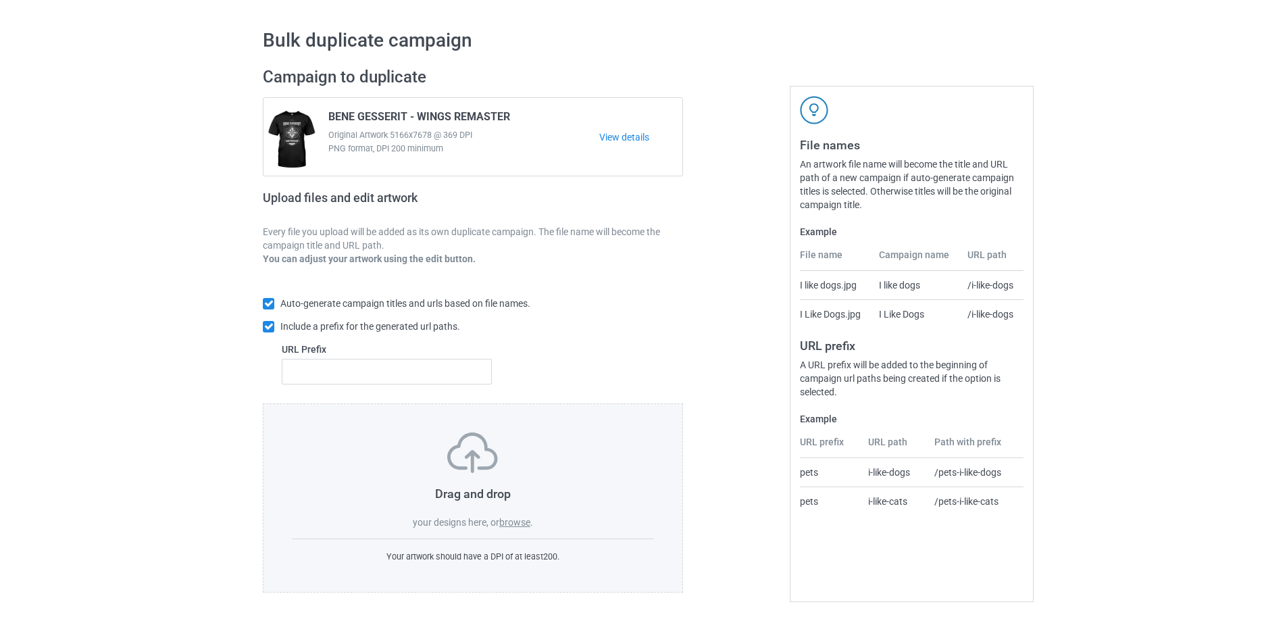
scroll to position [38, 0]
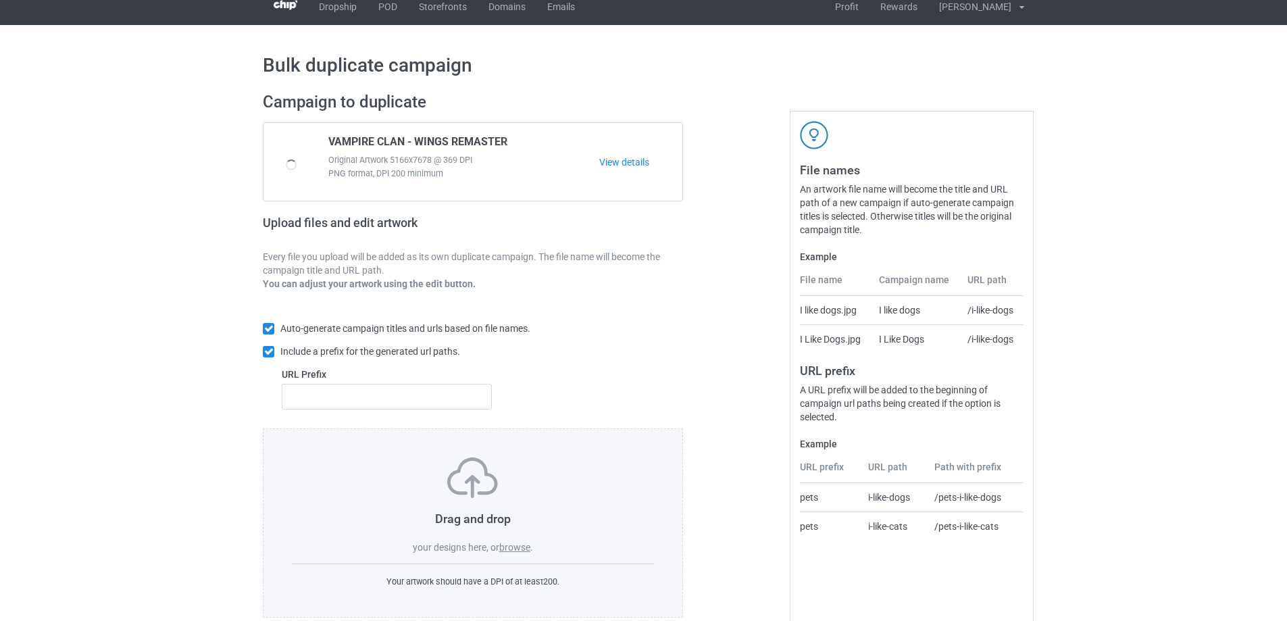
scroll to position [38, 0]
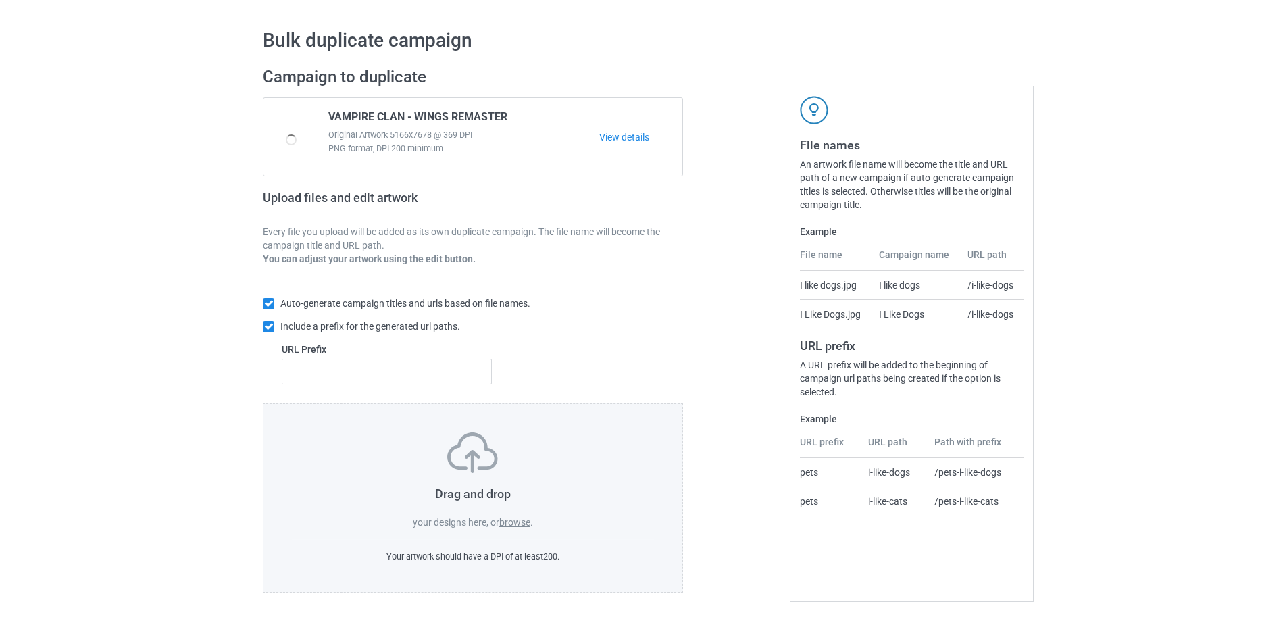
click at [510, 523] on label "browse" at bounding box center [514, 522] width 31 height 11
click at [0, 0] on input "browse" at bounding box center [0, 0] width 0 height 0
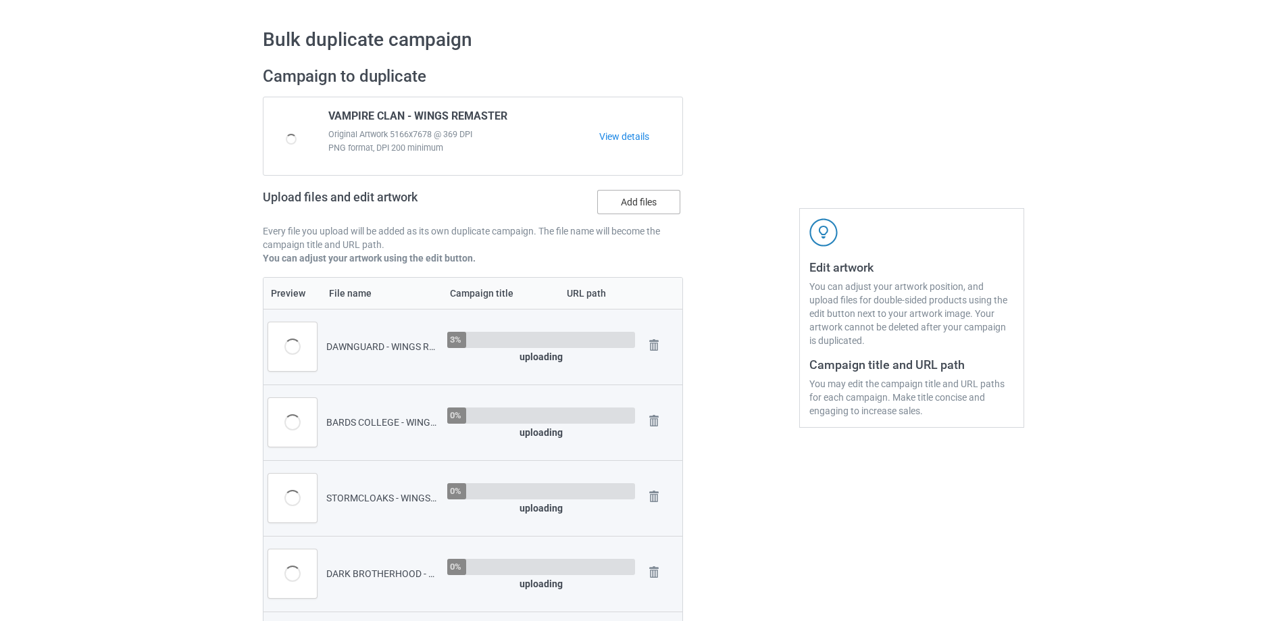
click at [641, 209] on label "Add files" at bounding box center [638, 202] width 83 height 24
click at [0, 0] on input "Add files" at bounding box center [0, 0] width 0 height 0
click at [633, 209] on label "Add files" at bounding box center [638, 202] width 83 height 24
click at [0, 0] on input "Add files" at bounding box center [0, 0] width 0 height 0
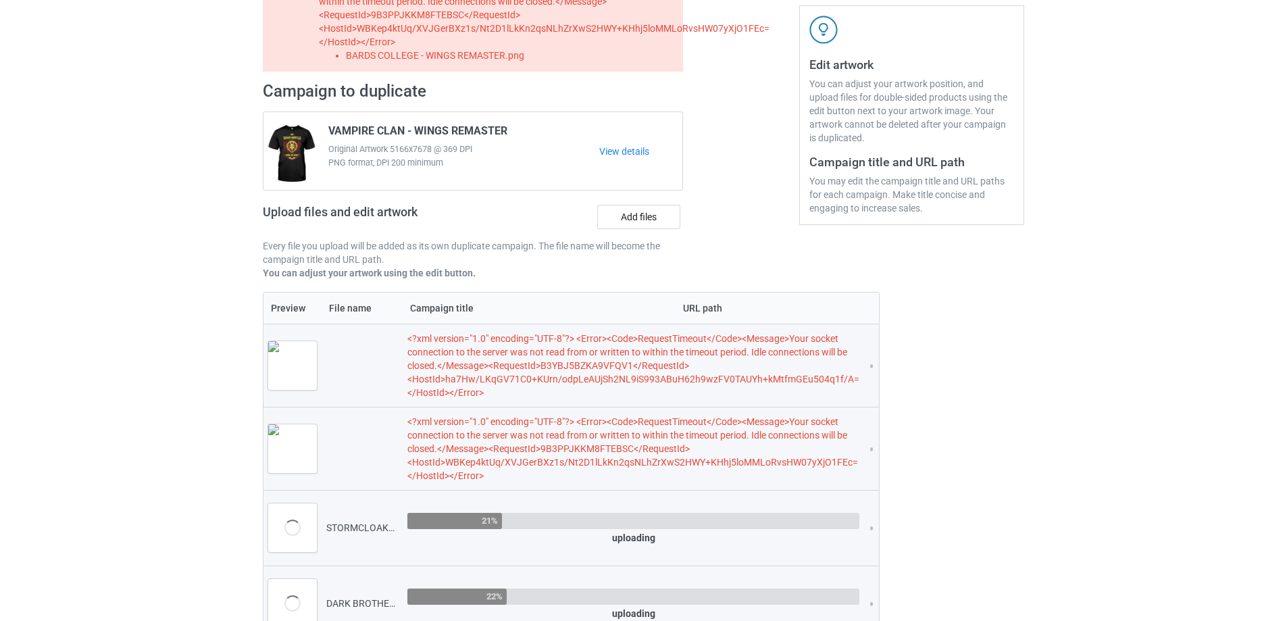
scroll to position [308, 0]
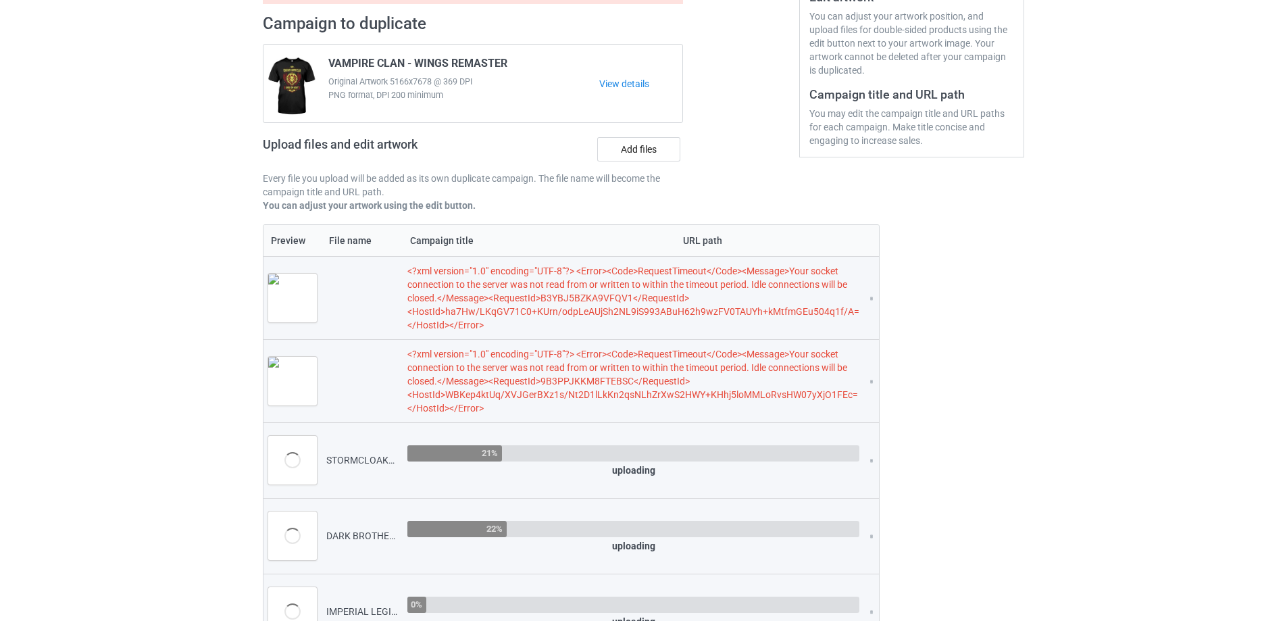
click at [868, 296] on div "Edit artwork You can adjust your artwork position, and upload files for double-…" at bounding box center [912, 351] width 244 height 1130
click at [865, 299] on div "Edit artwork You can adjust your artwork position, and upload files for double-…" at bounding box center [912, 351] width 244 height 1130
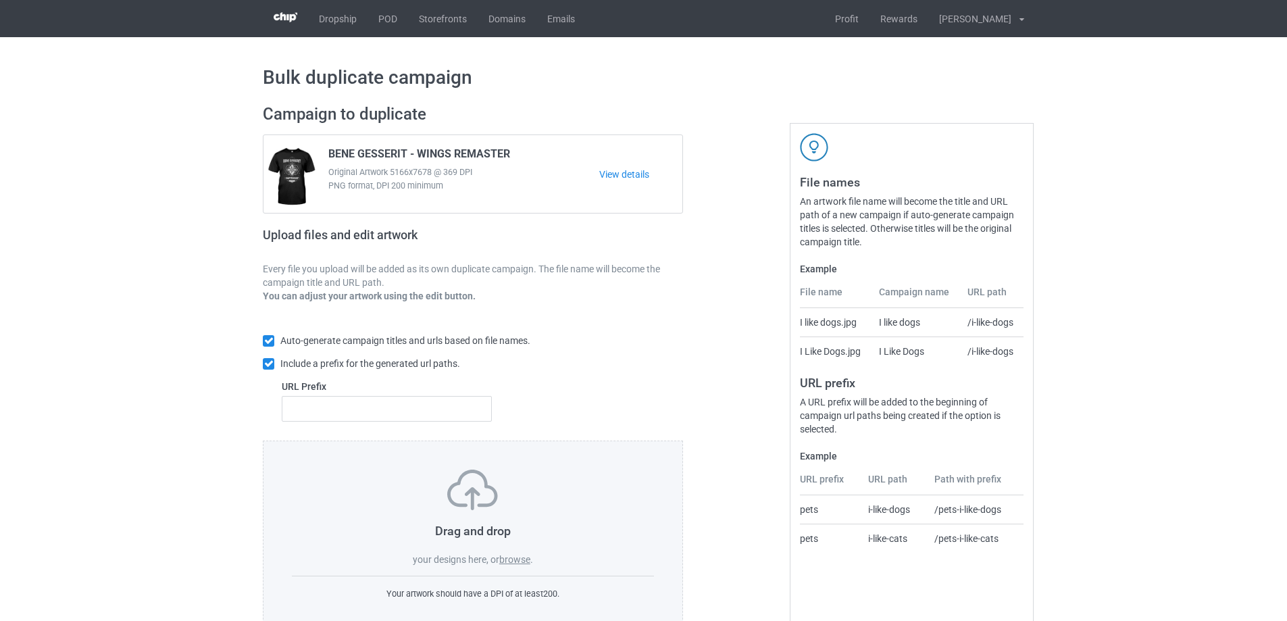
click at [502, 559] on label "browse" at bounding box center [514, 559] width 31 height 11
click at [0, 0] on input "browse" at bounding box center [0, 0] width 0 height 0
click at [509, 560] on label "browse" at bounding box center [514, 559] width 31 height 11
click at [0, 0] on input "browse" at bounding box center [0, 0] width 0 height 0
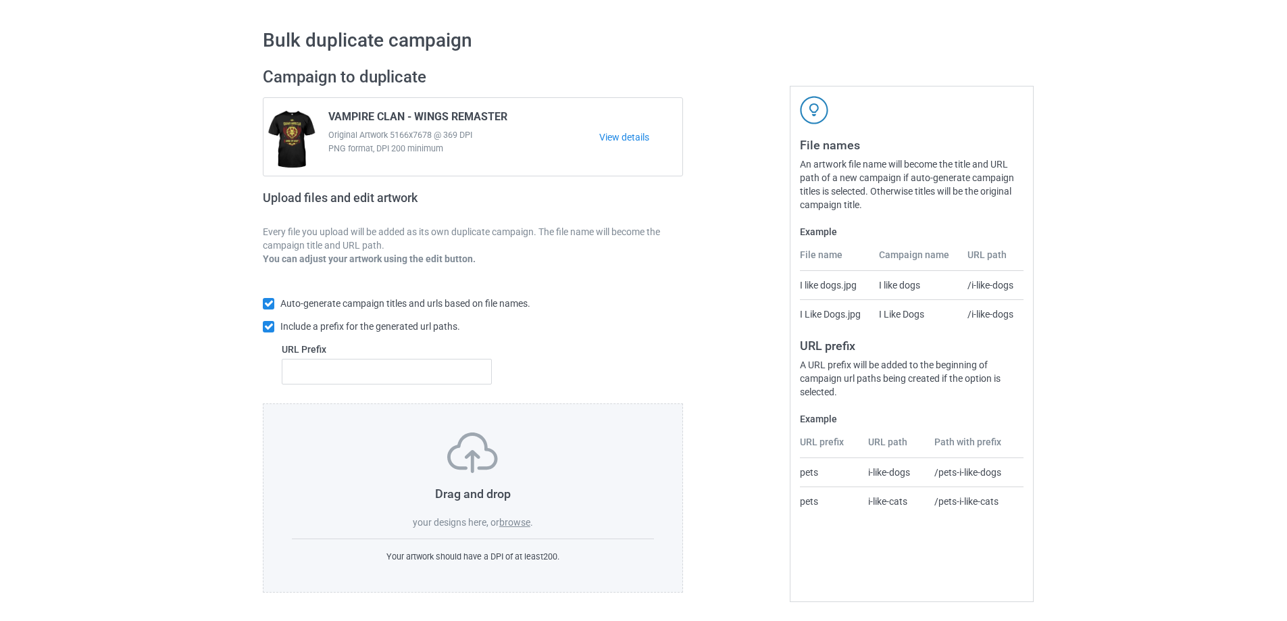
click at [522, 524] on label "browse" at bounding box center [514, 522] width 31 height 11
click at [0, 0] on input "browse" at bounding box center [0, 0] width 0 height 0
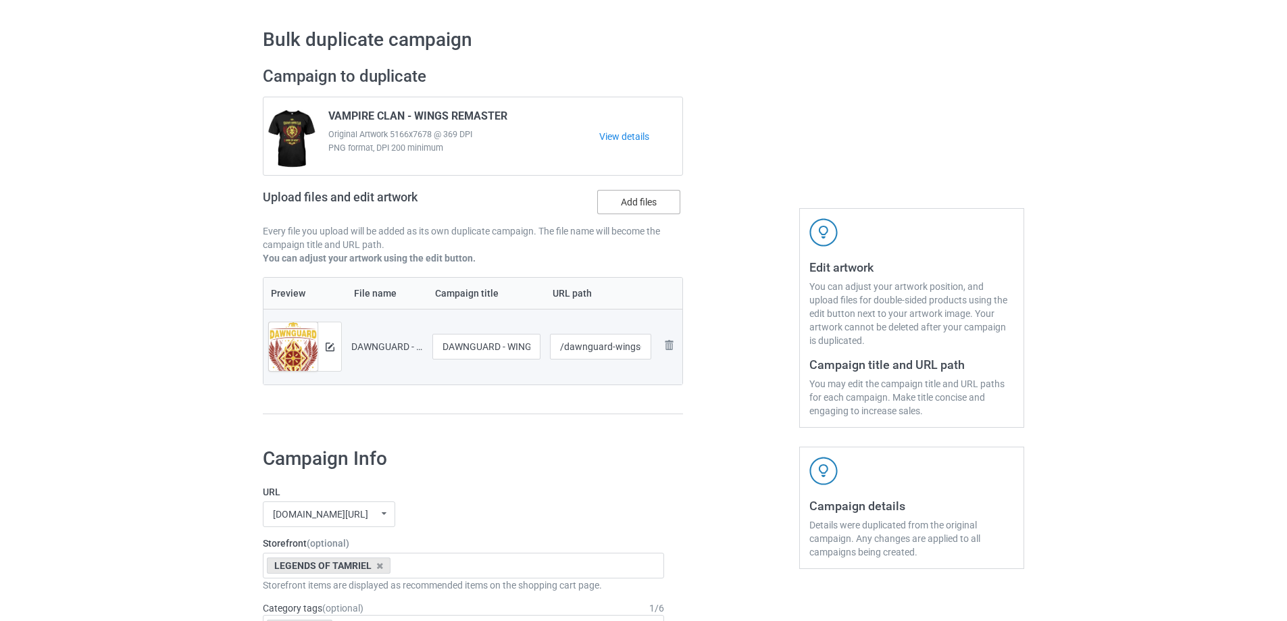
click at [637, 211] on label "Add files" at bounding box center [638, 202] width 83 height 24
click at [0, 0] on input "Add files" at bounding box center [0, 0] width 0 height 0
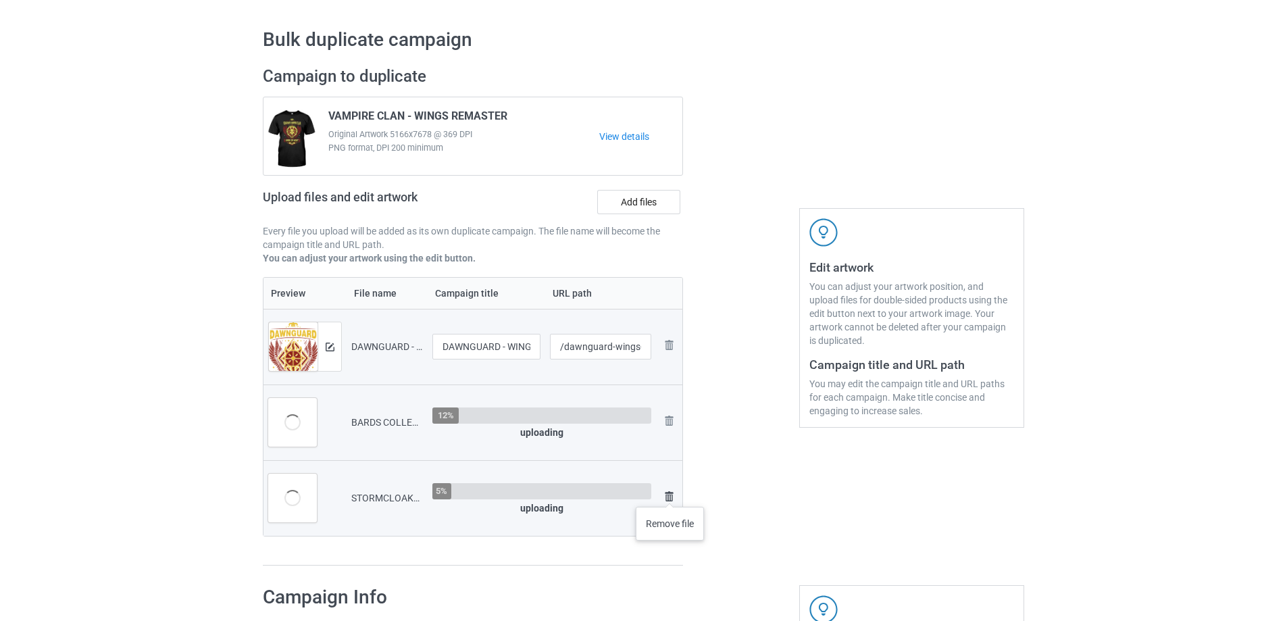
click at [670, 493] on img at bounding box center [669, 497] width 16 height 16
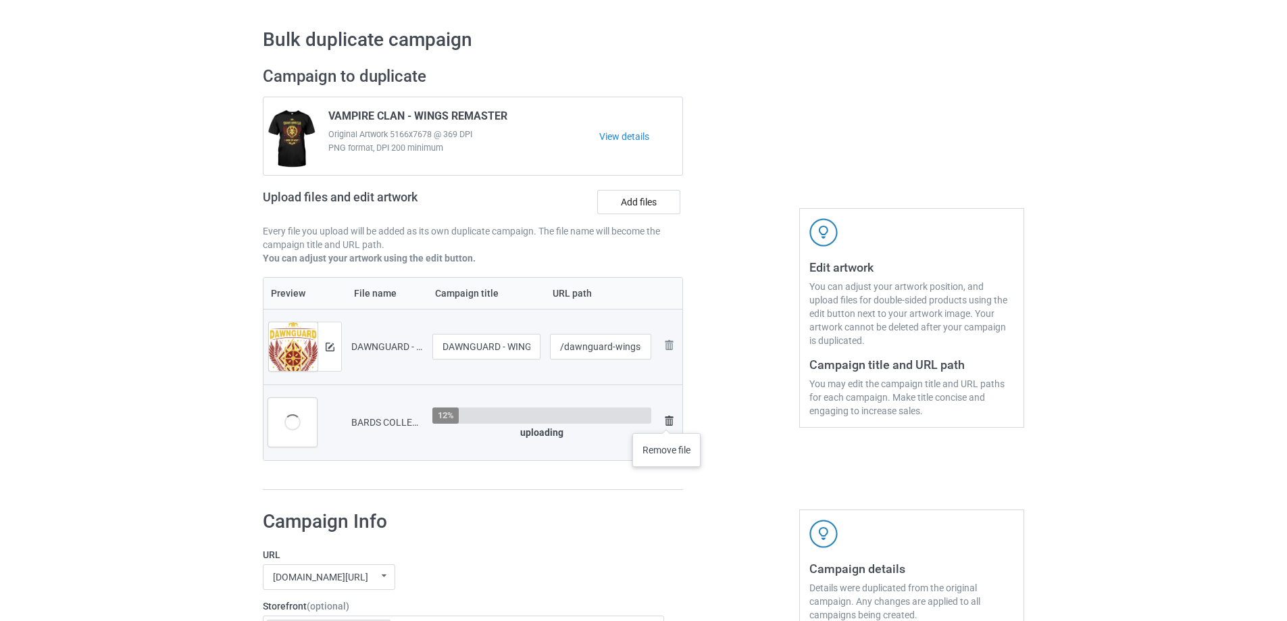
click at [667, 420] on img at bounding box center [669, 421] width 16 height 16
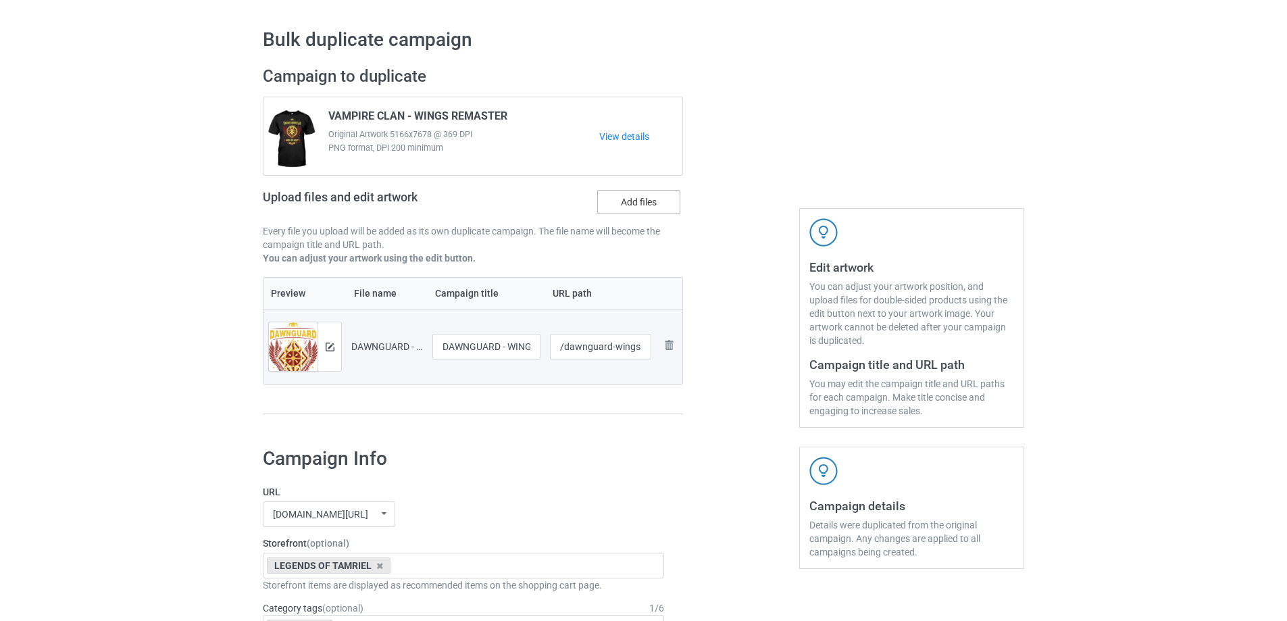
click at [649, 211] on label "Add files" at bounding box center [638, 202] width 83 height 24
click at [0, 0] on input "Add files" at bounding box center [0, 0] width 0 height 0
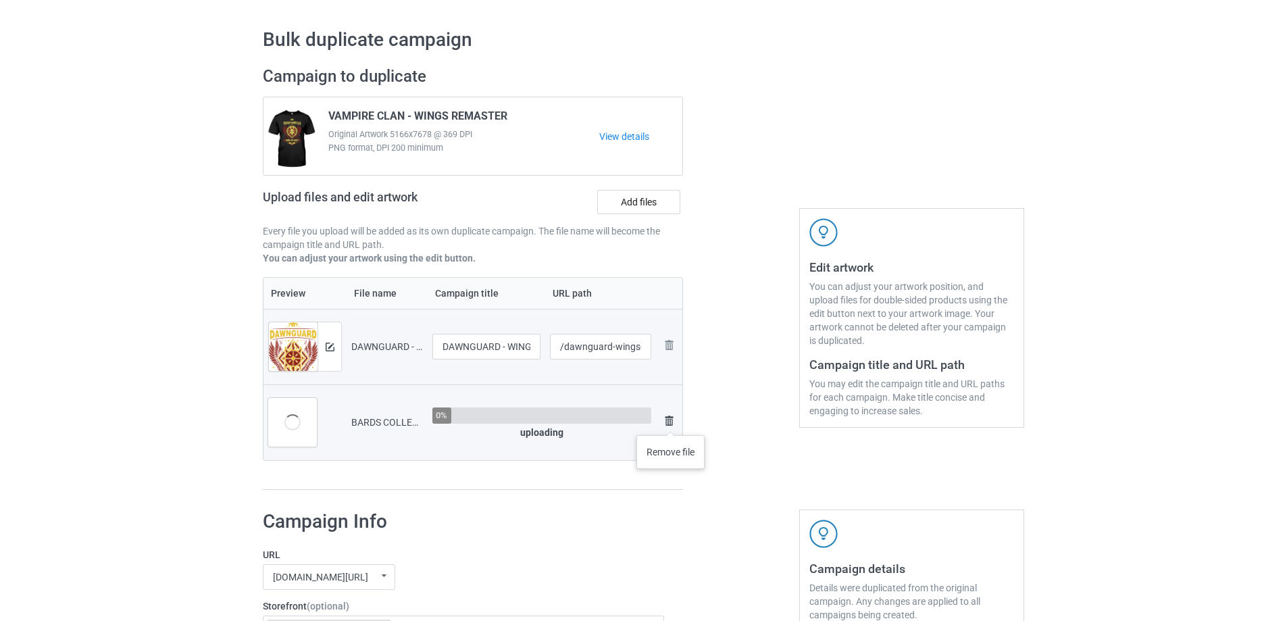
click at [671, 422] on img at bounding box center [669, 421] width 16 height 16
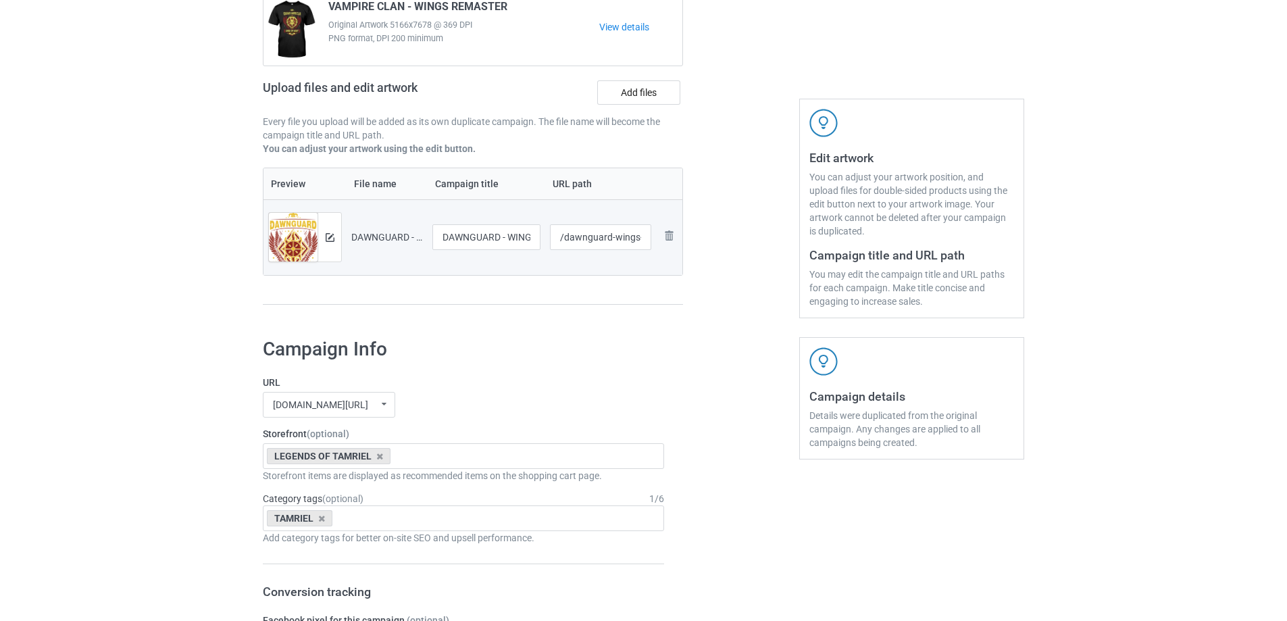
scroll to position [1114, 0]
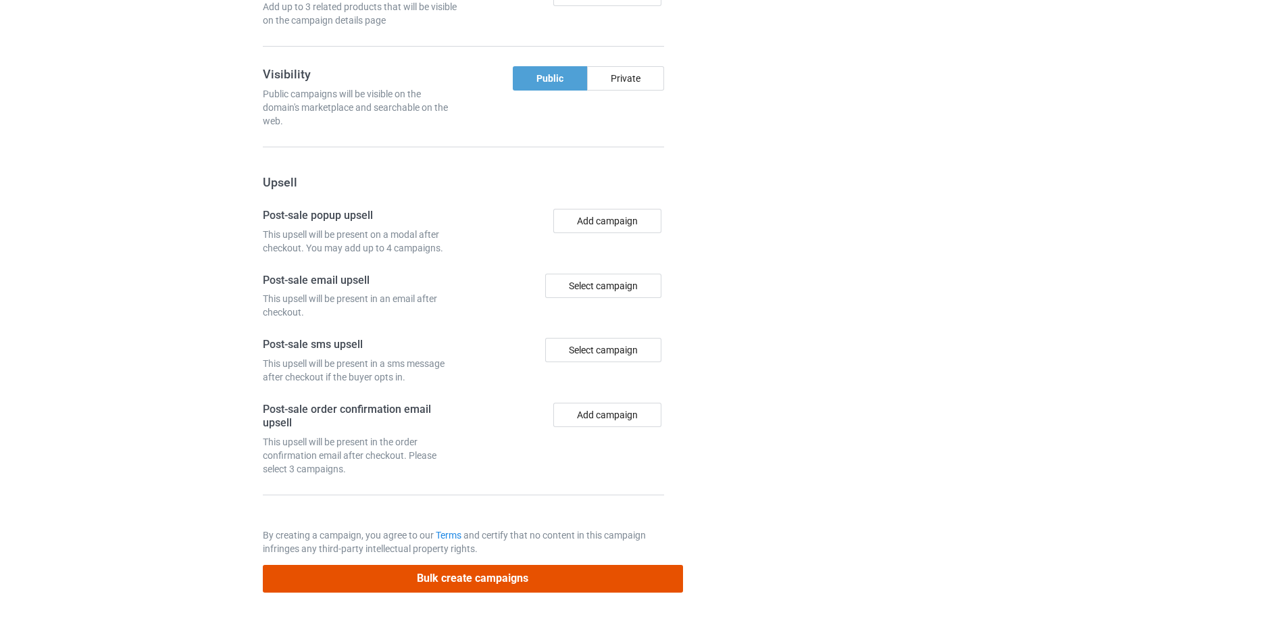
click at [599, 579] on button "Bulk create campaigns" at bounding box center [473, 579] width 420 height 28
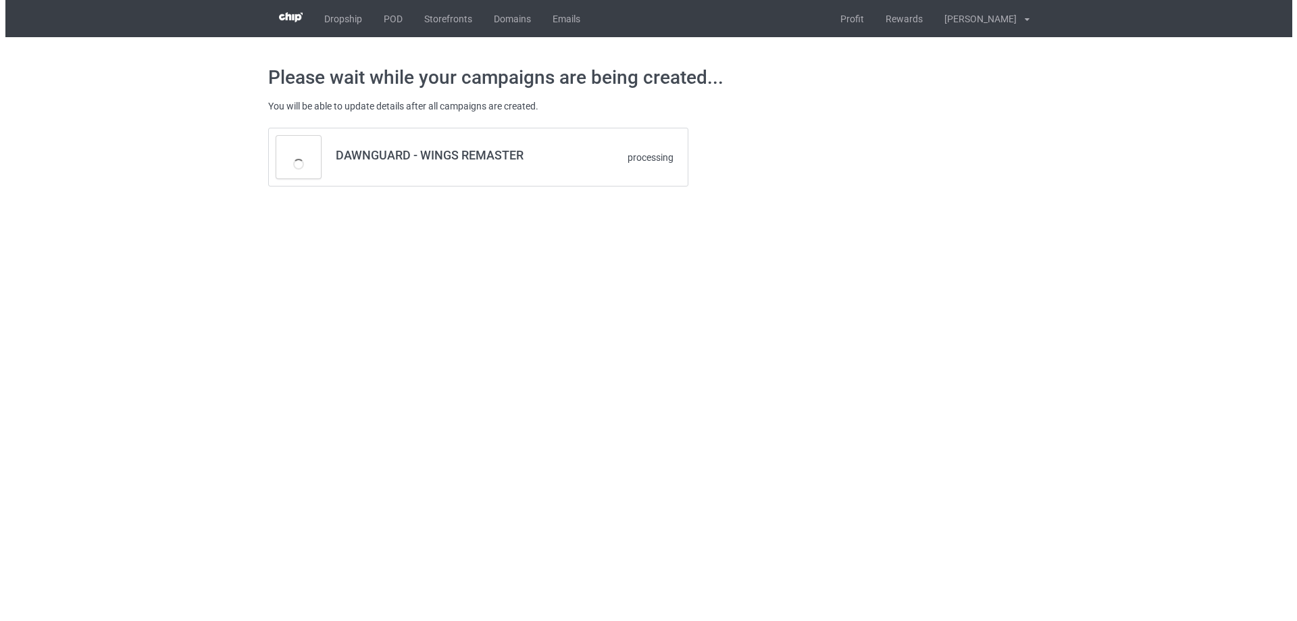
scroll to position [0, 0]
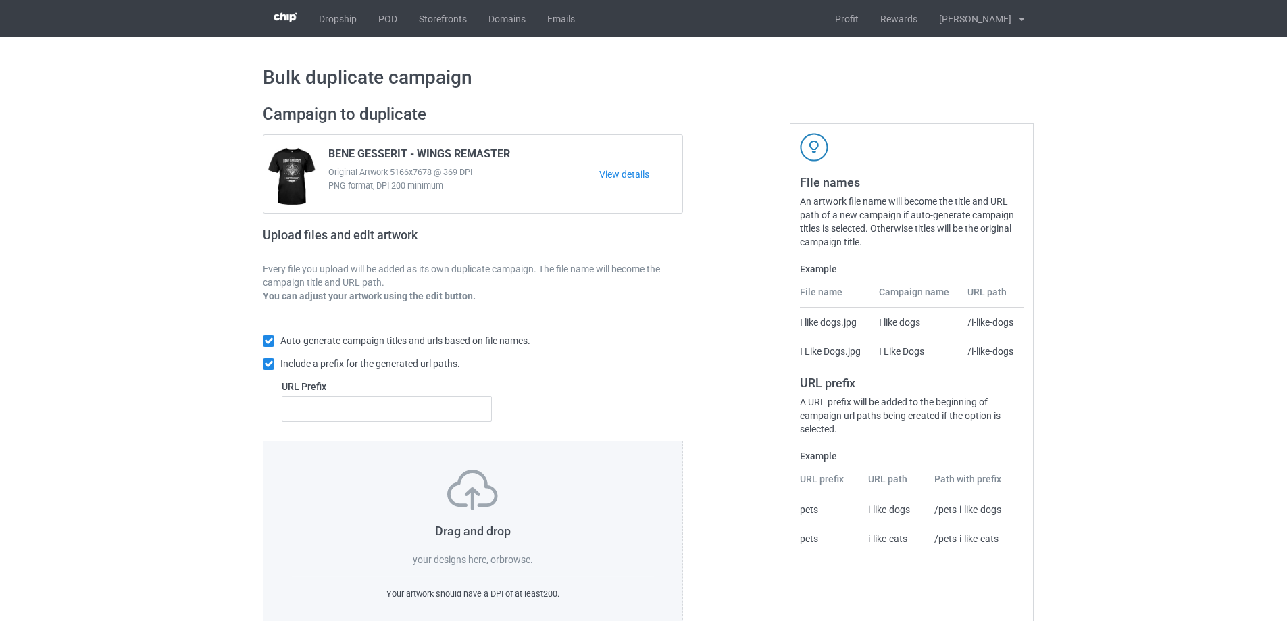
click at [513, 559] on label "browse" at bounding box center [514, 559] width 31 height 11
click at [0, 0] on input "browse" at bounding box center [0, 0] width 0 height 0
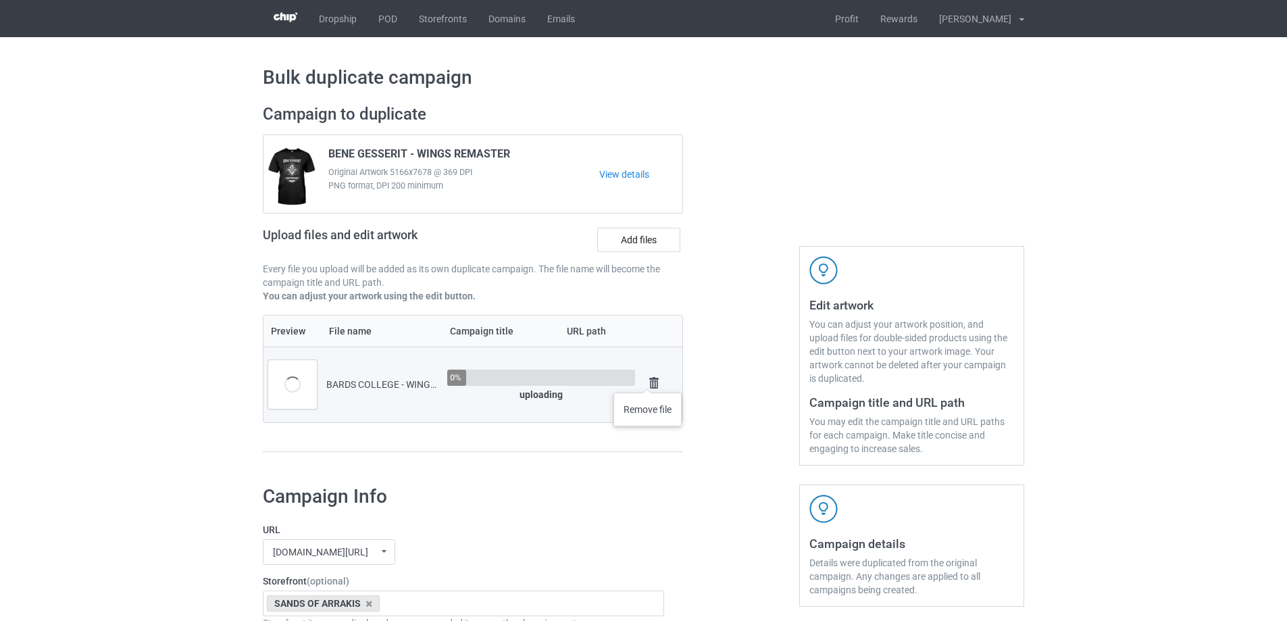
click at [648, 379] on img at bounding box center [654, 383] width 19 height 19
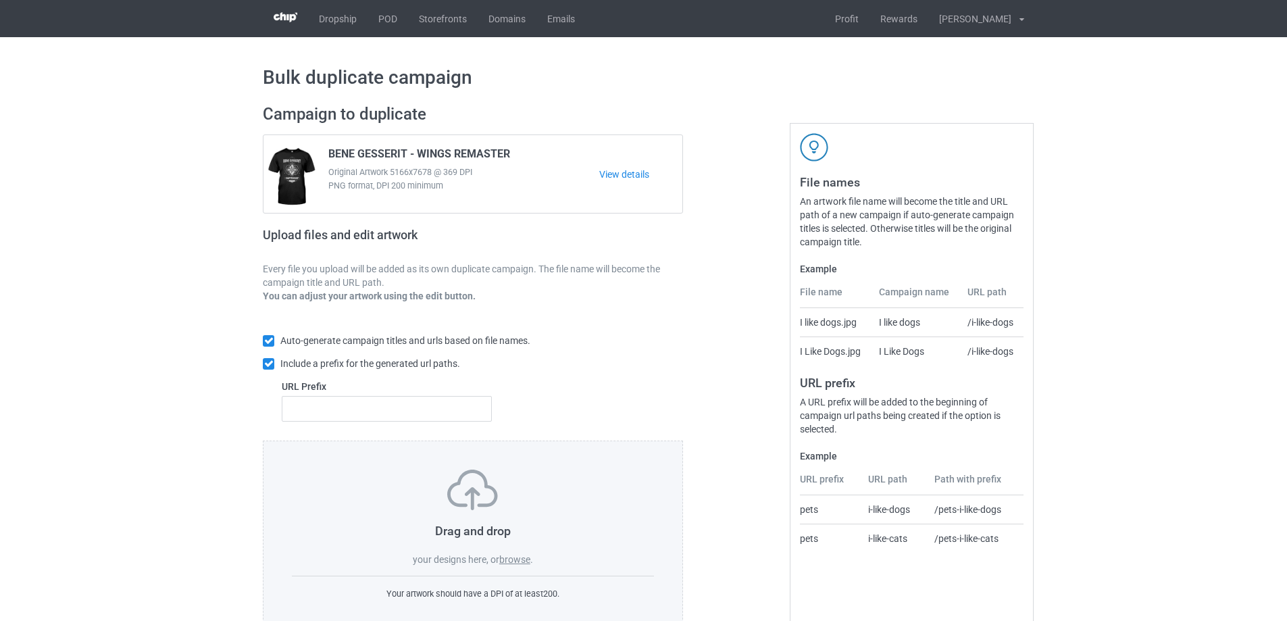
click at [507, 562] on label "browse" at bounding box center [514, 559] width 31 height 11
click at [0, 0] on input "browse" at bounding box center [0, 0] width 0 height 0
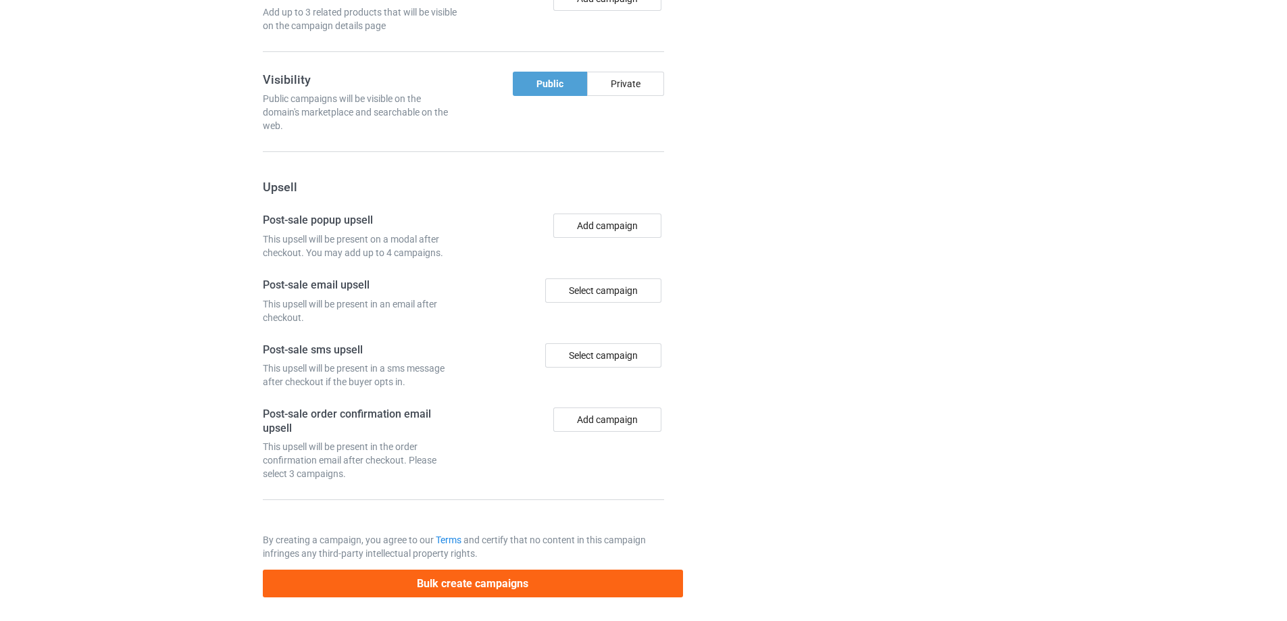
scroll to position [1403, 0]
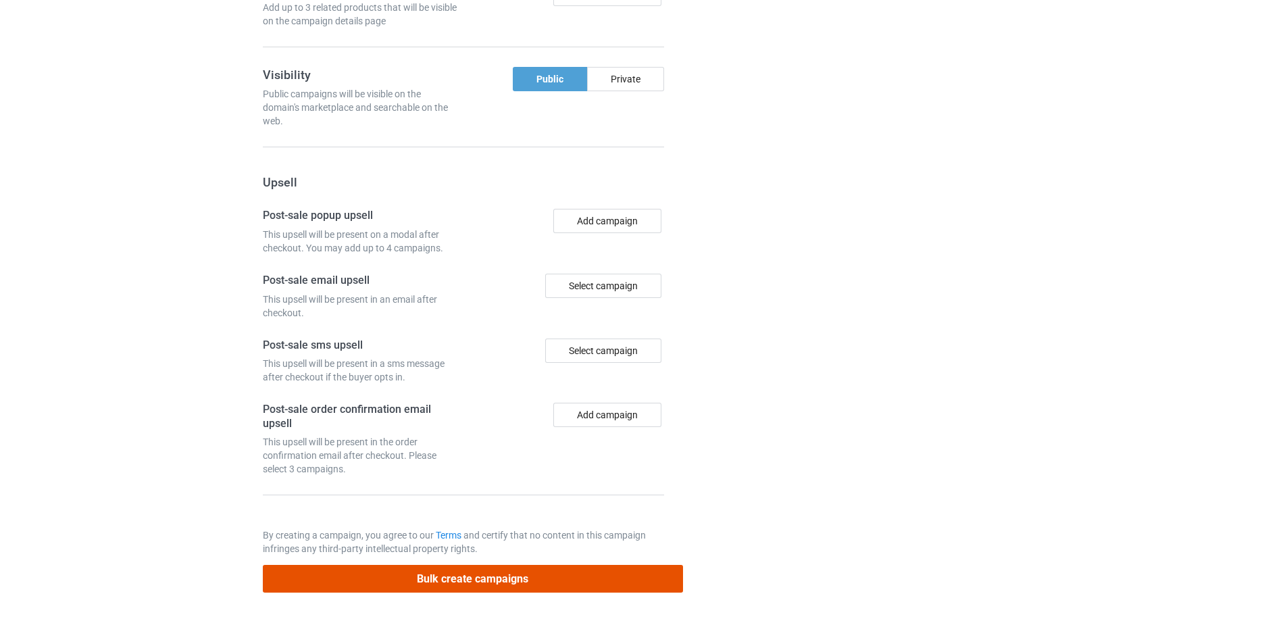
click at [477, 575] on button "Bulk create campaigns" at bounding box center [473, 579] width 420 height 28
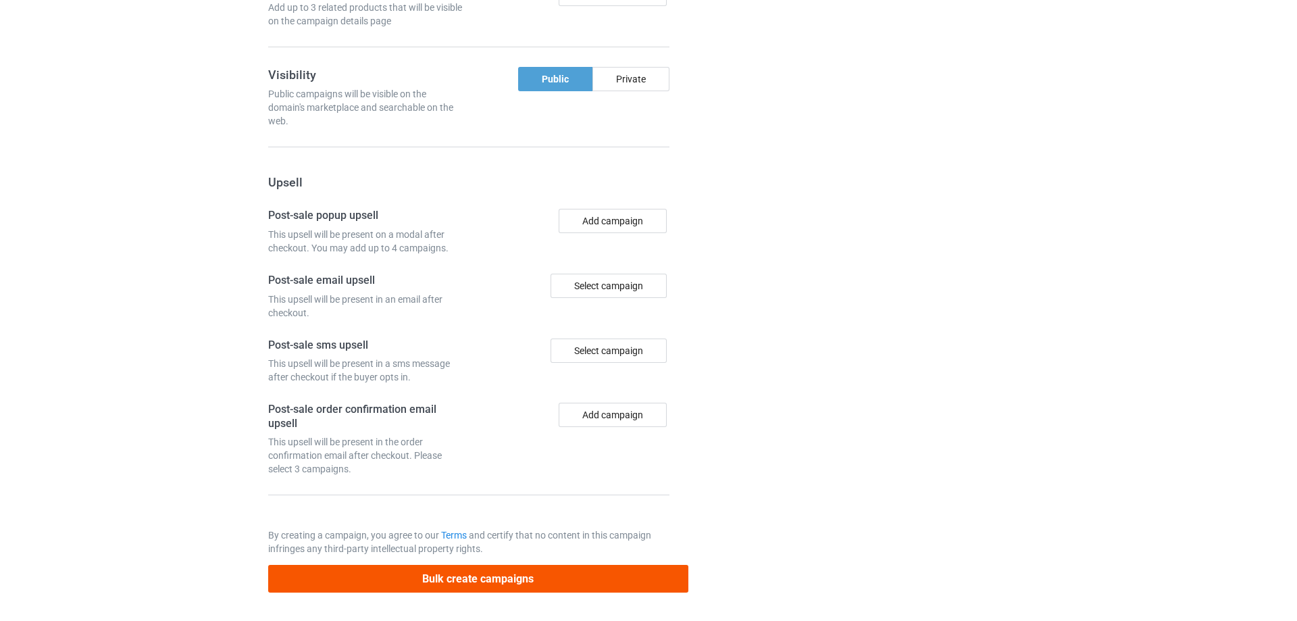
scroll to position [0, 0]
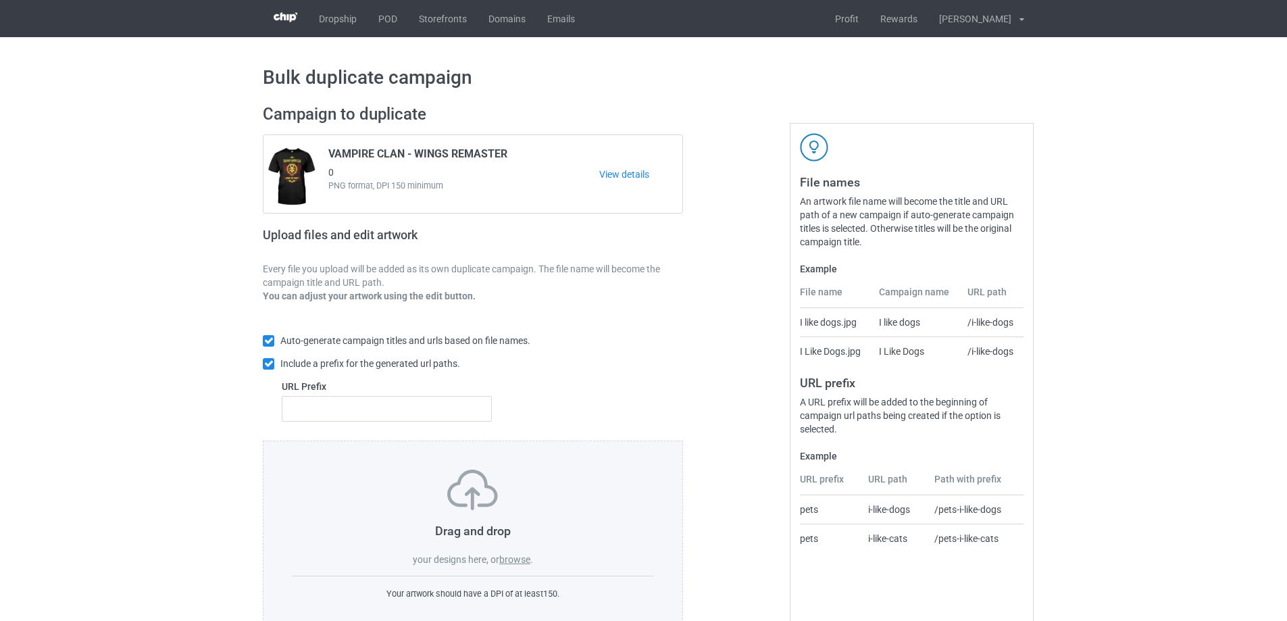
click at [512, 564] on label "browse" at bounding box center [514, 559] width 31 height 11
click at [0, 0] on input "browse" at bounding box center [0, 0] width 0 height 0
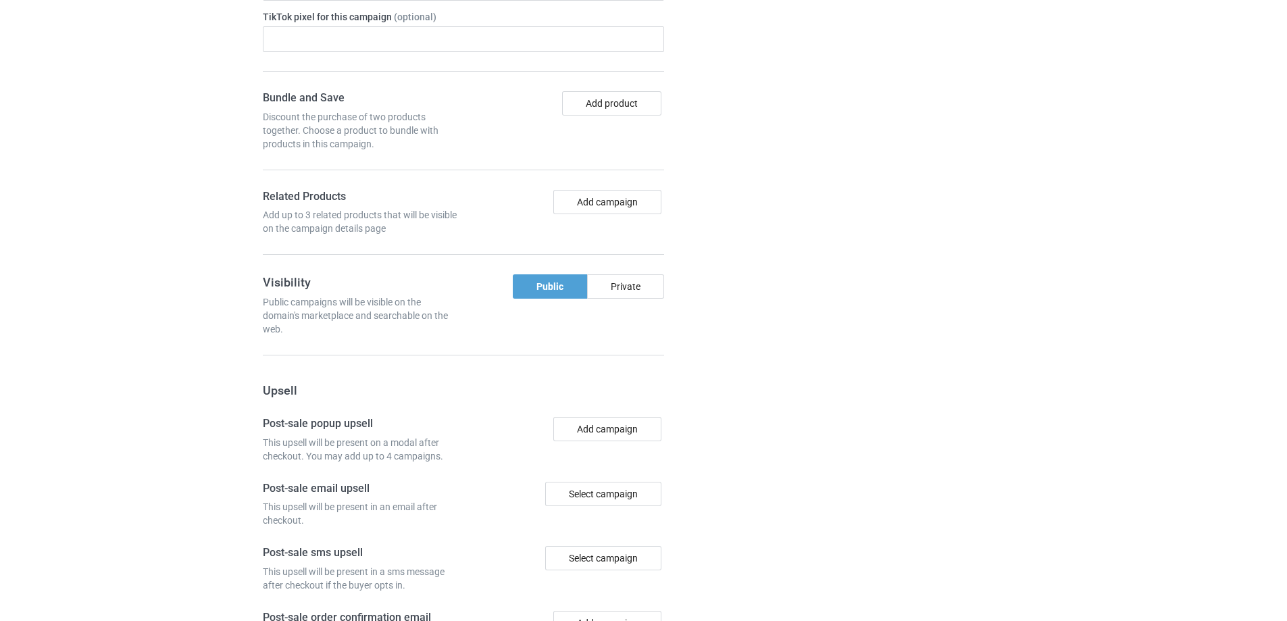
scroll to position [1114, 0]
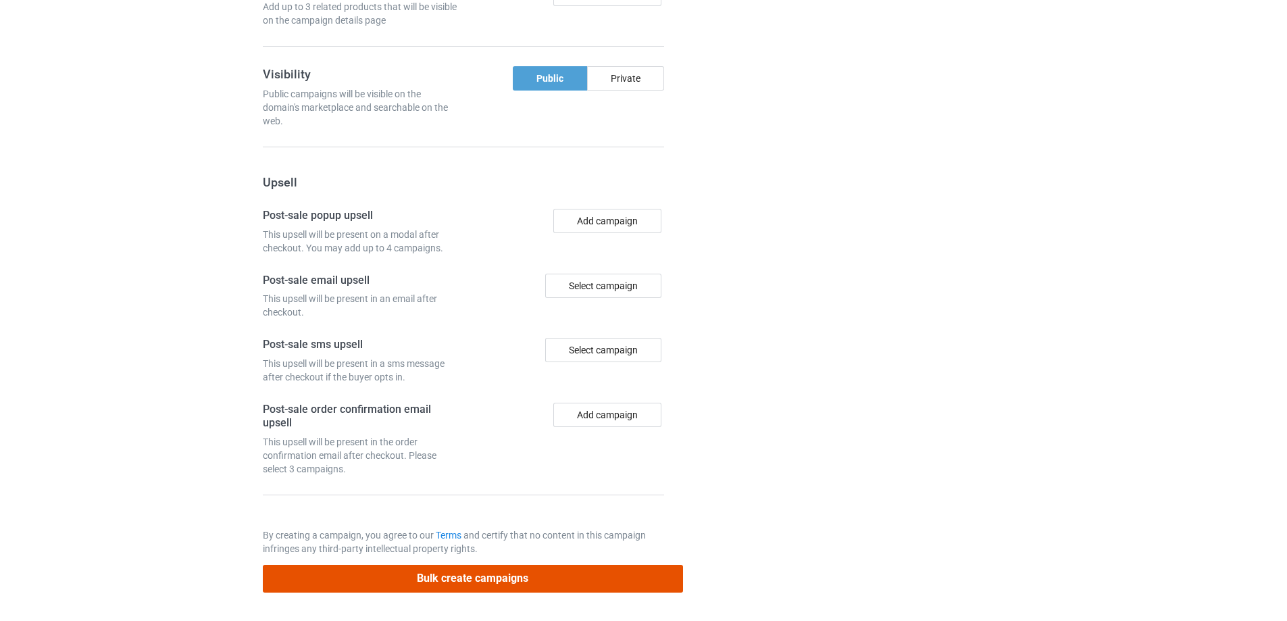
click at [541, 576] on button "Bulk create campaigns" at bounding box center [473, 579] width 420 height 28
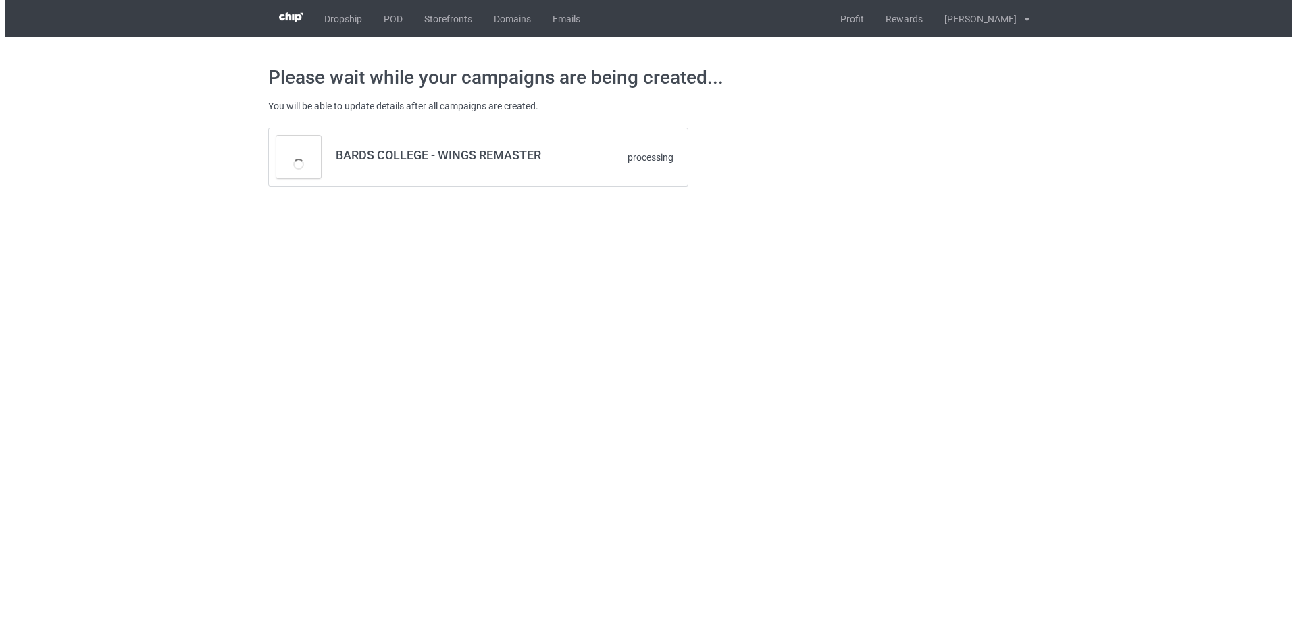
scroll to position [0, 0]
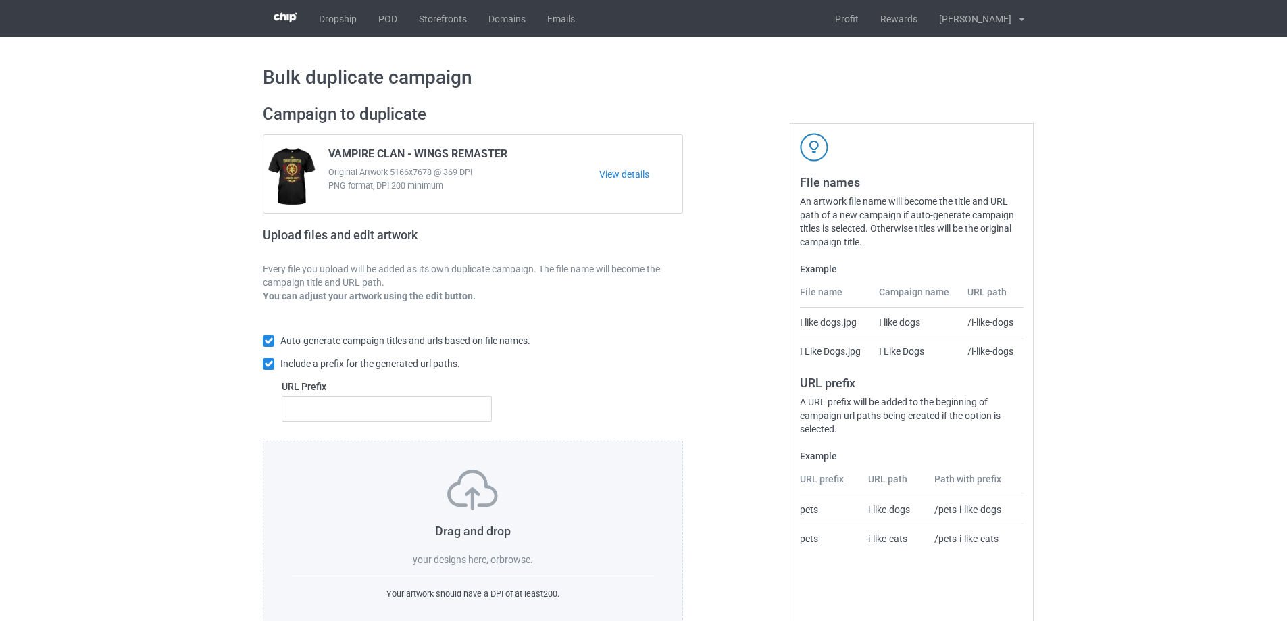
click at [514, 555] on label "browse" at bounding box center [514, 559] width 31 height 11
click at [0, 0] on input "browse" at bounding box center [0, 0] width 0 height 0
click at [517, 561] on label "browse" at bounding box center [514, 559] width 31 height 11
click at [0, 0] on input "browse" at bounding box center [0, 0] width 0 height 0
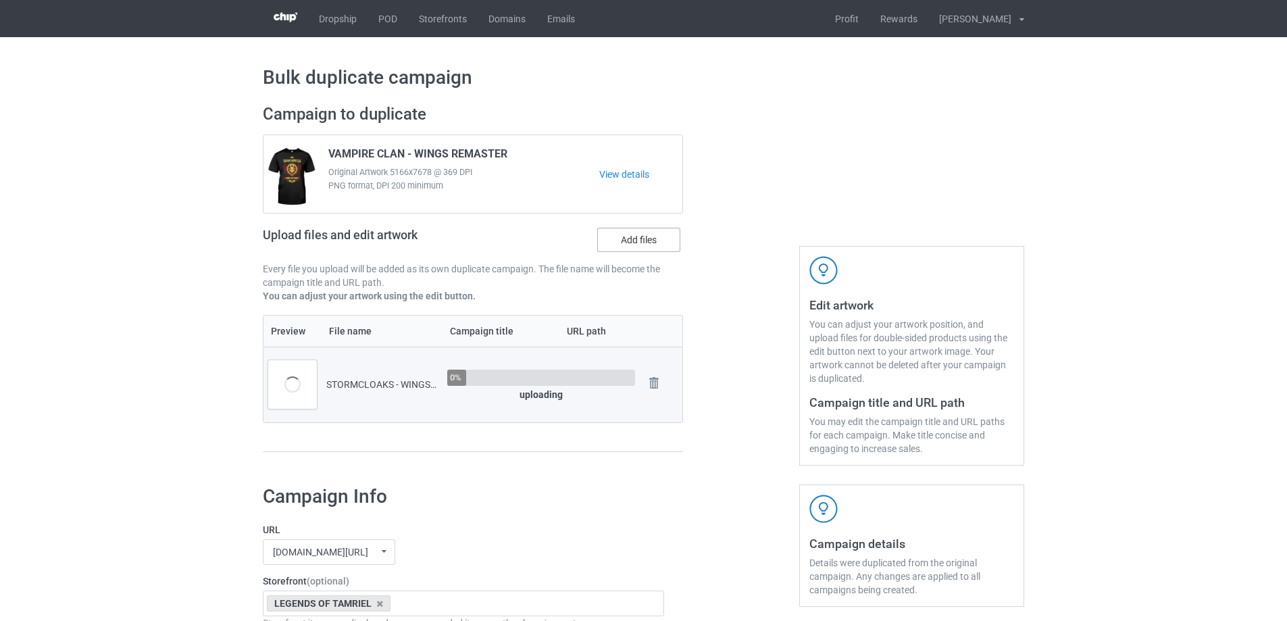
click at [635, 237] on label "Add files" at bounding box center [638, 240] width 83 height 24
click at [0, 0] on input "Add files" at bounding box center [0, 0] width 0 height 0
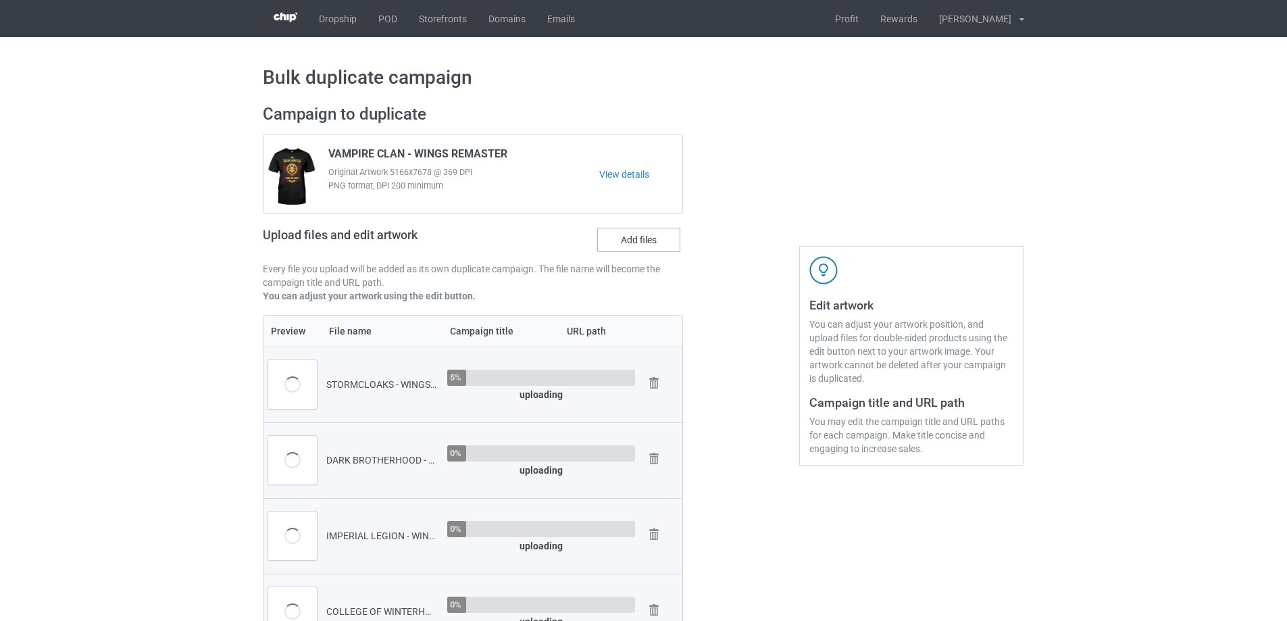
click at [632, 247] on label "Add files" at bounding box center [638, 240] width 83 height 24
click at [0, 0] on input "Add files" at bounding box center [0, 0] width 0 height 0
click at [612, 236] on label "Add files" at bounding box center [638, 240] width 83 height 24
click at [0, 0] on input "Add files" at bounding box center [0, 0] width 0 height 0
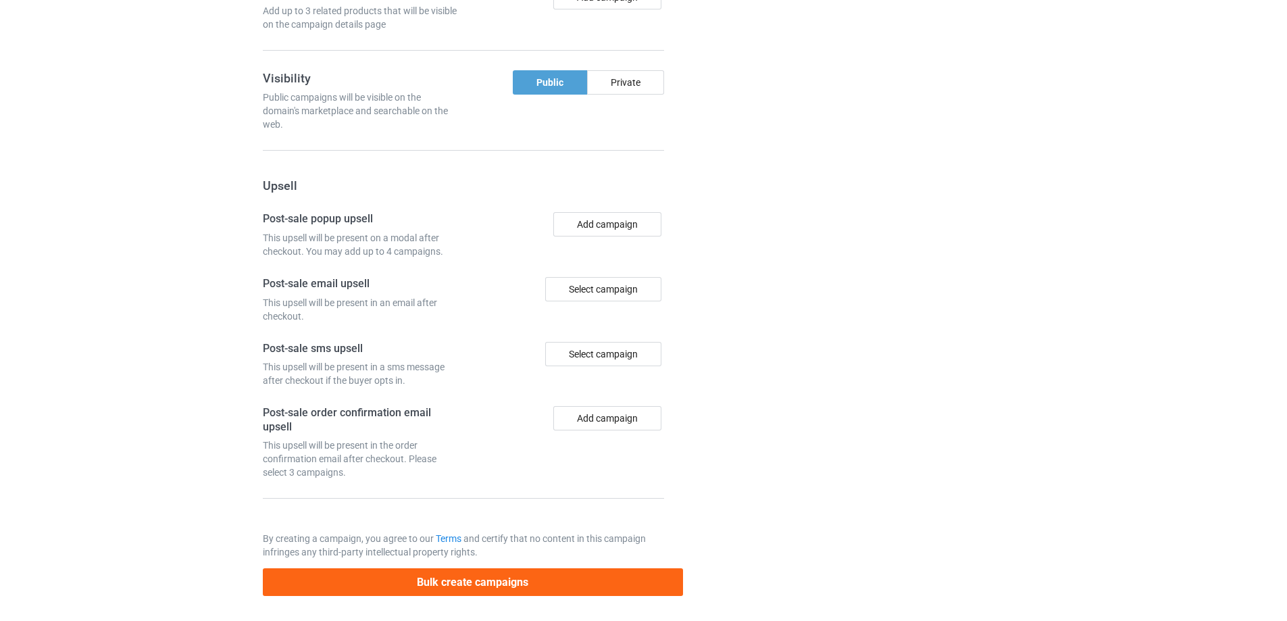
scroll to position [1478, 0]
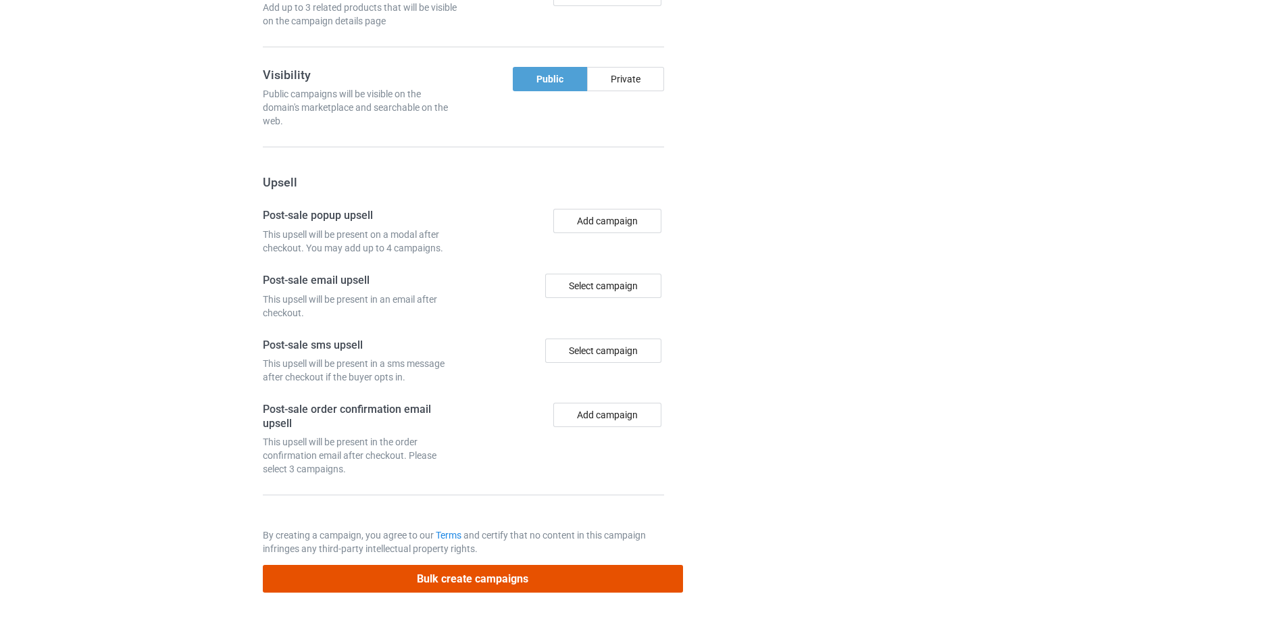
click at [508, 589] on button "Bulk create campaigns" at bounding box center [473, 579] width 420 height 28
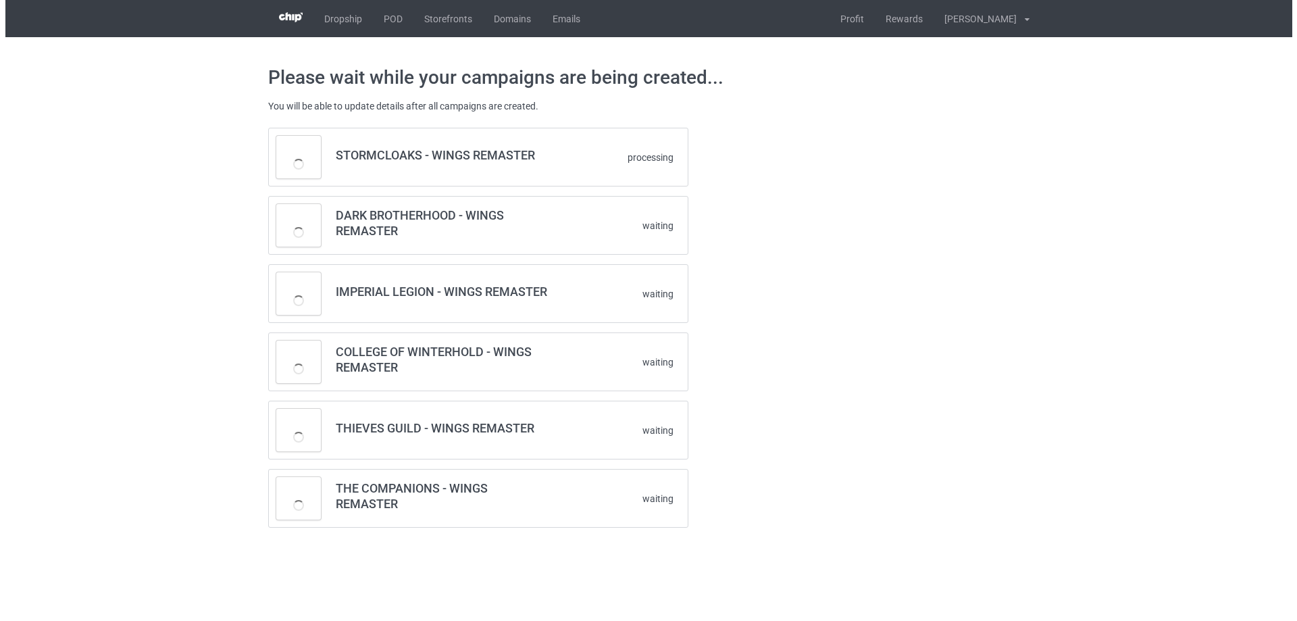
scroll to position [0, 0]
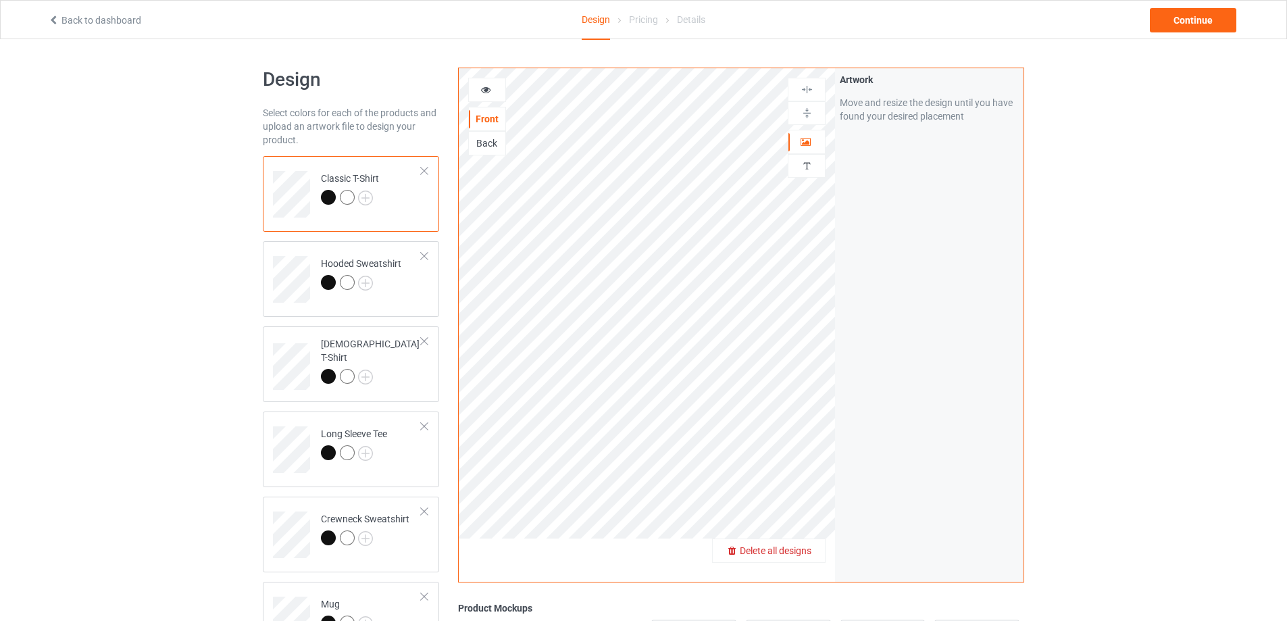
click at [805, 549] on span "Delete all designs" at bounding box center [776, 550] width 72 height 11
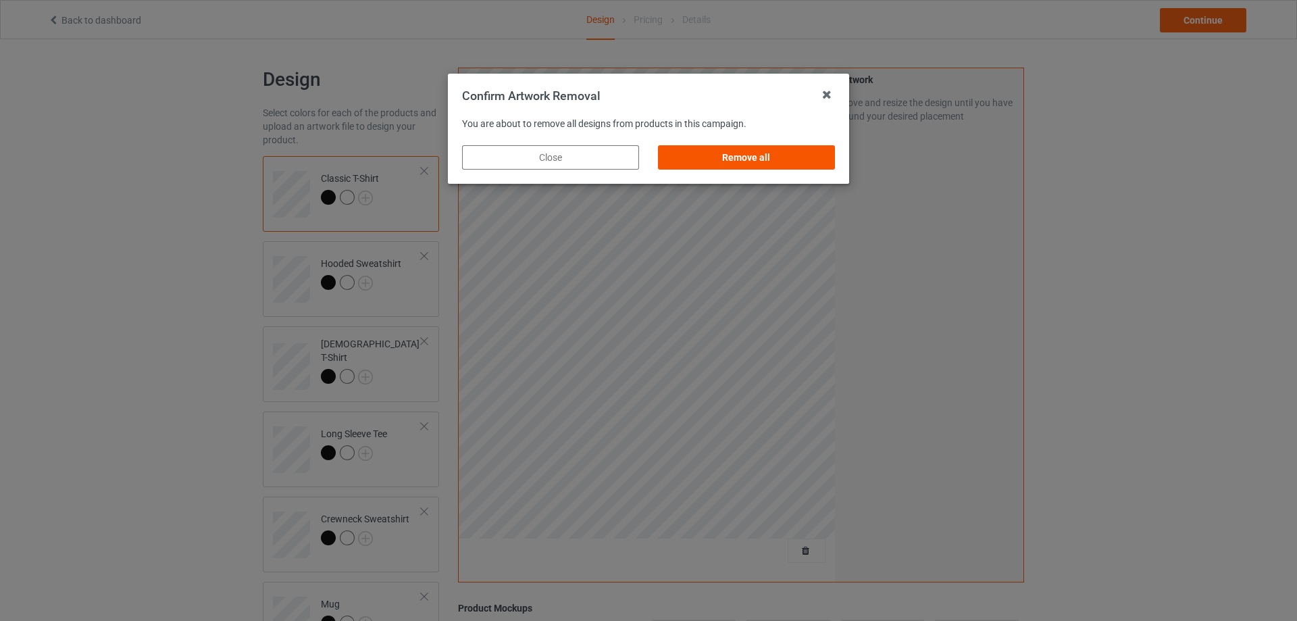
click at [731, 156] on div "Remove all" at bounding box center [746, 157] width 177 height 24
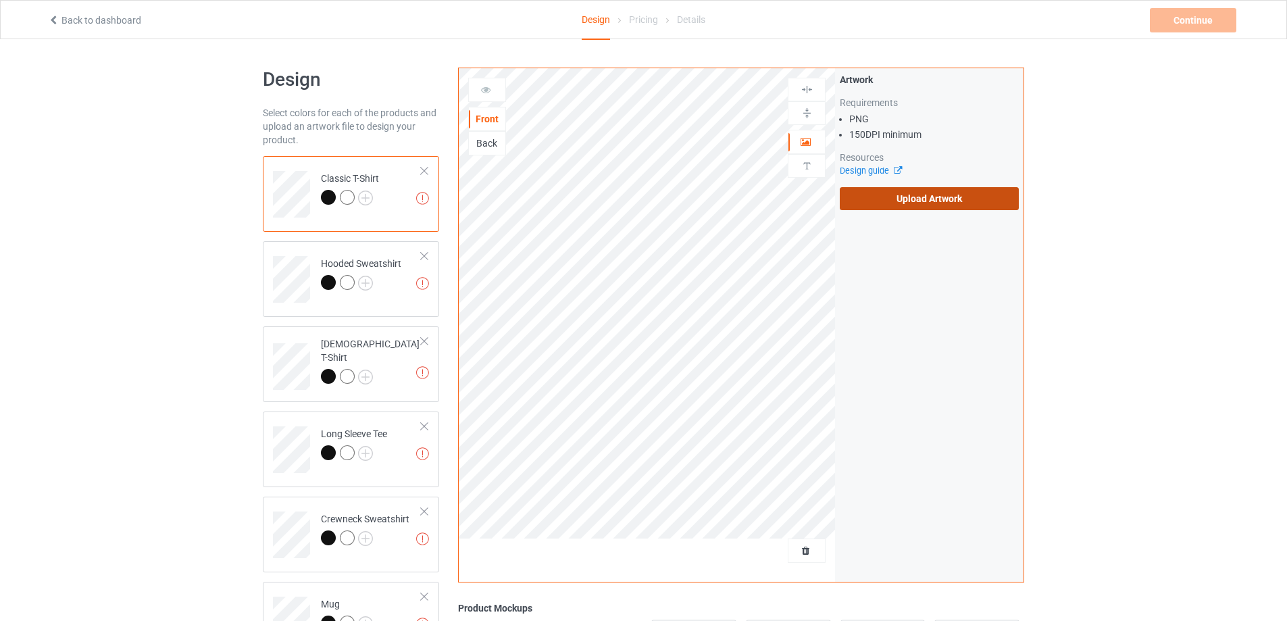
click at [896, 195] on label "Upload Artwork" at bounding box center [929, 198] width 179 height 23
click at [0, 0] on input "Upload Artwork" at bounding box center [0, 0] width 0 height 0
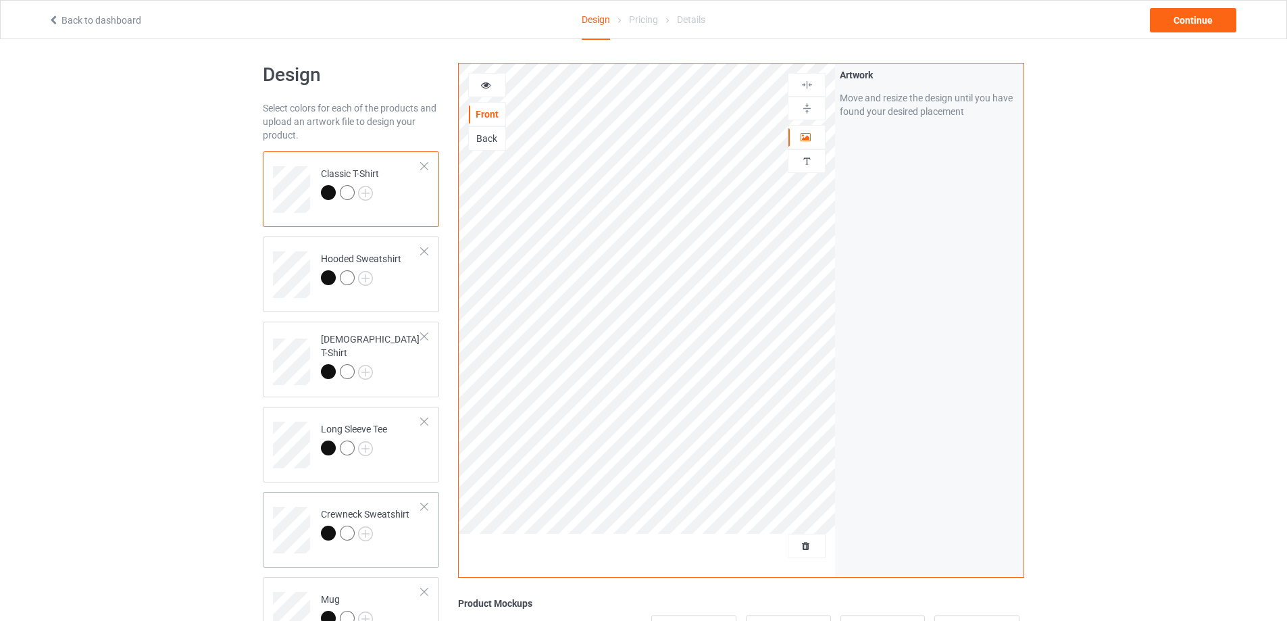
scroll to position [135, 0]
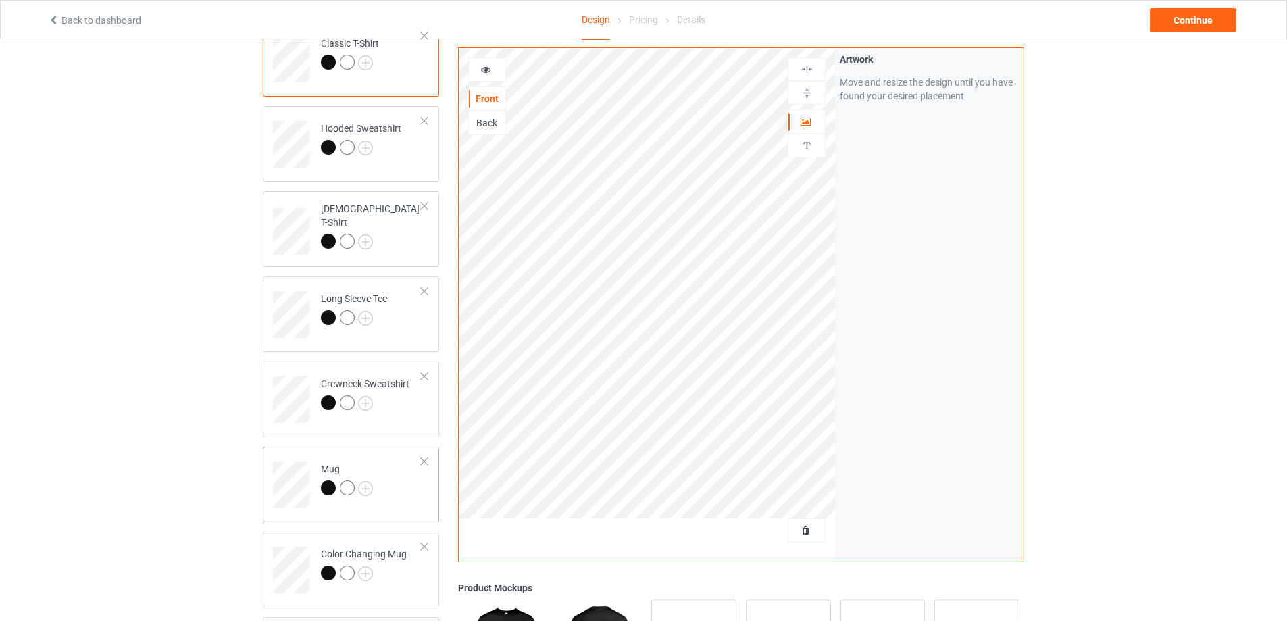
click at [393, 484] on td "Mug" at bounding box center [372, 480] width 116 height 56
click at [808, 90] on img at bounding box center [807, 92] width 13 height 13
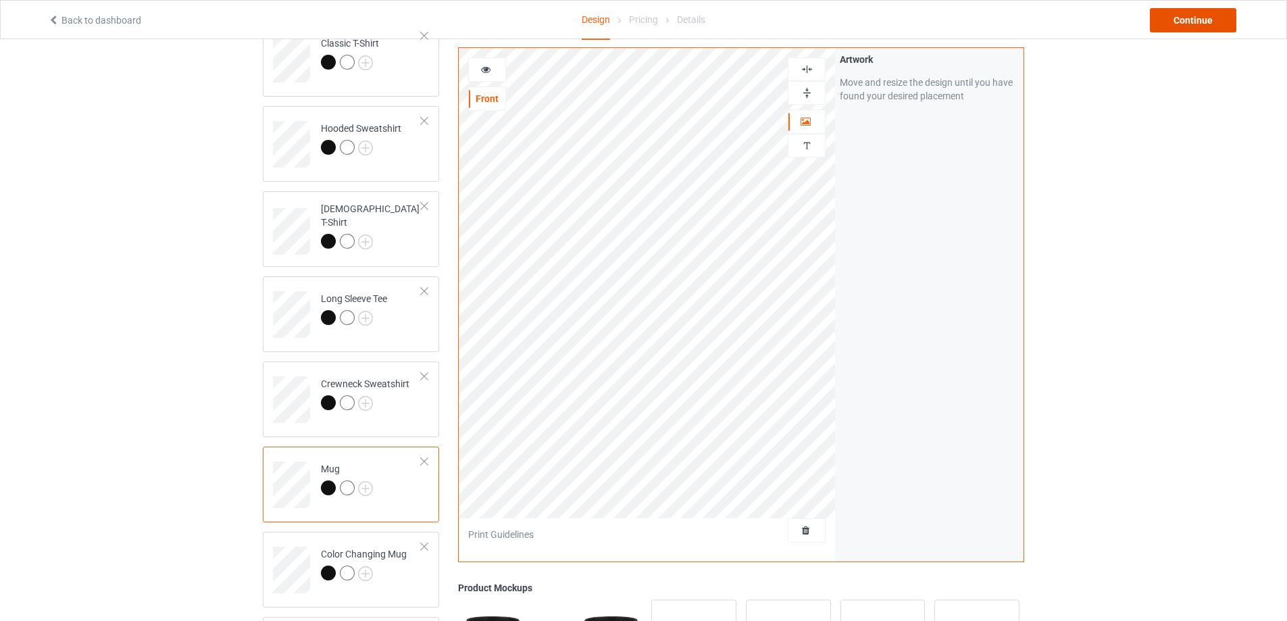
click at [1209, 22] on div "Continue" at bounding box center [1193, 20] width 86 height 24
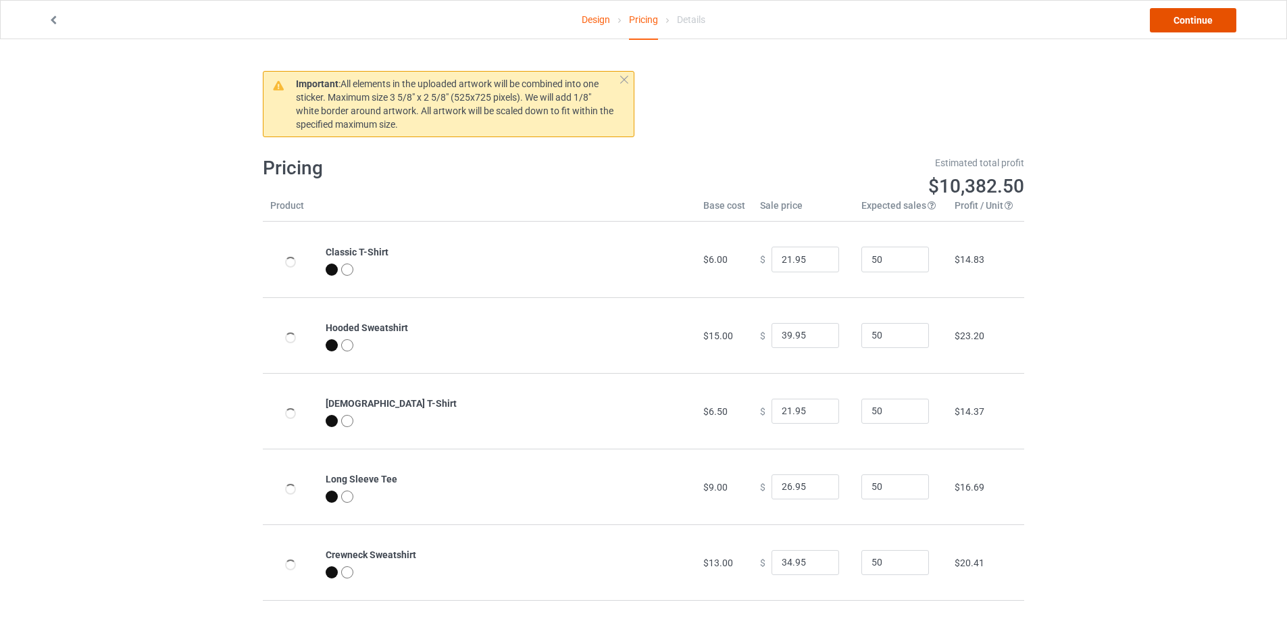
click at [1209, 22] on link "Continue" at bounding box center [1193, 20] width 86 height 24
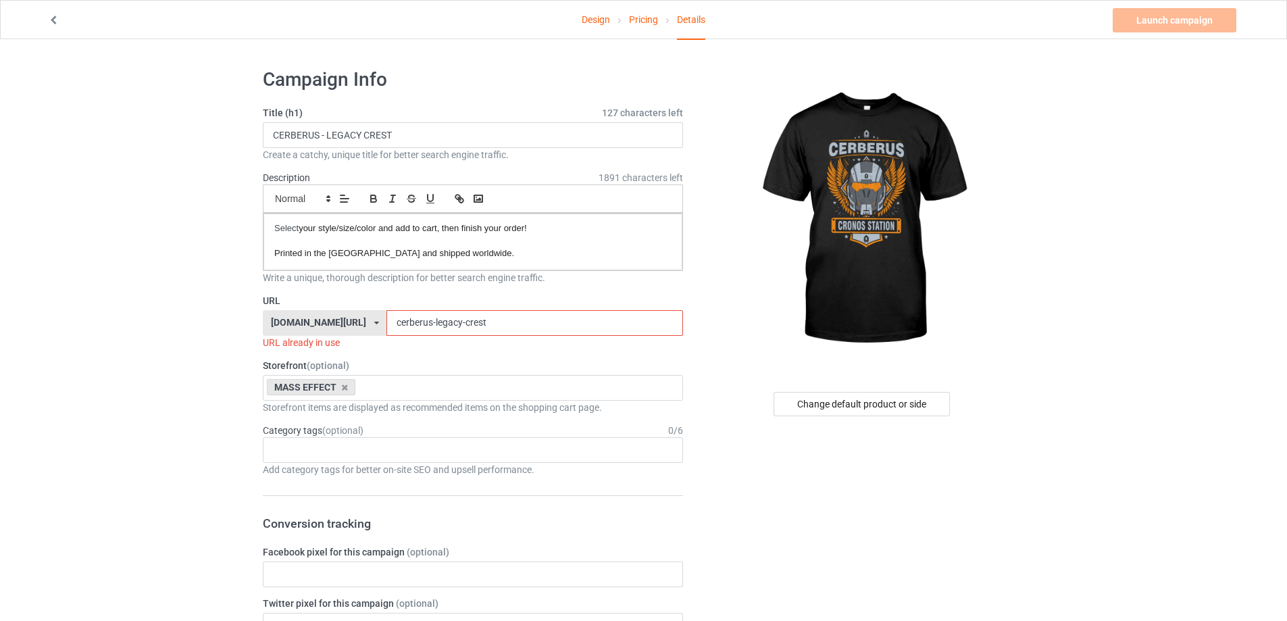
drag, startPoint x: 530, startPoint y: 324, endPoint x: 416, endPoint y: 332, distance: 114.4
click at [416, 332] on input "cerberus-legacy-crest" at bounding box center [534, 323] width 296 height 26
paste input "wings remaster"
click at [443, 323] on input "cerberus-wings remaster" at bounding box center [534, 323] width 296 height 26
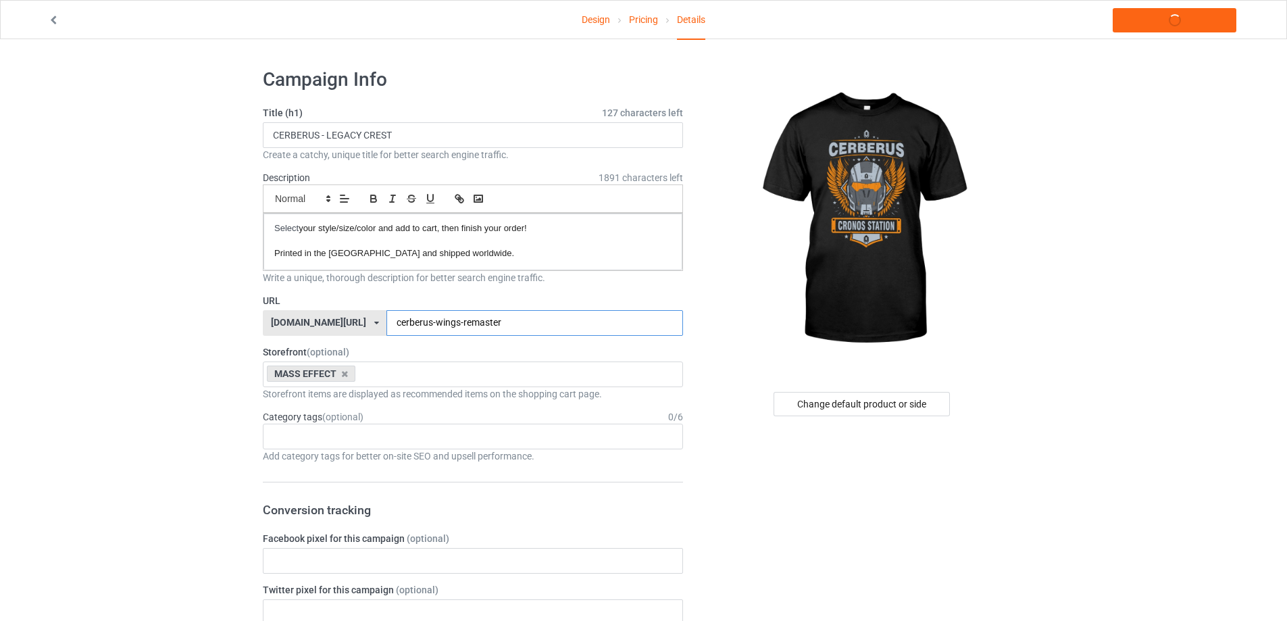
type input "cerberus-wings-remaster"
drag, startPoint x: 454, startPoint y: 130, endPoint x: 317, endPoint y: 134, distance: 137.2
click at [317, 134] on input "CERBERUS - LEGACY CREST" at bounding box center [473, 135] width 420 height 26
paste input "WINGS REMASTER"
type input "CERBERUS - WINGS REMASTER"
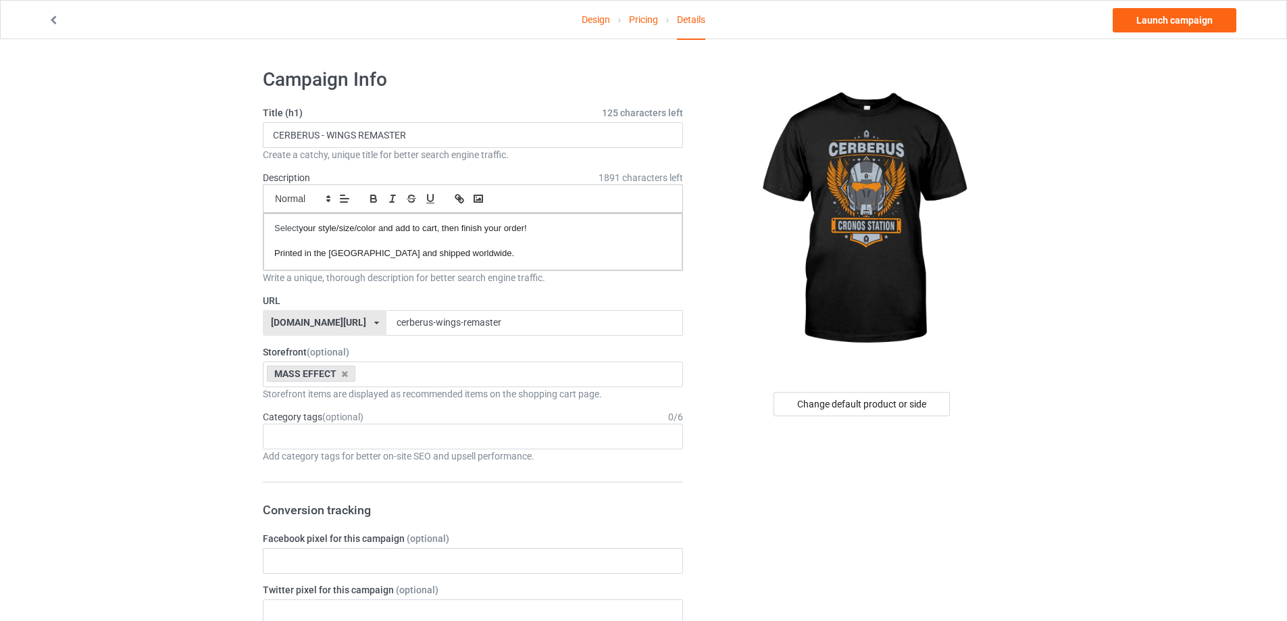
click at [1157, 22] on link "Launch campaign" at bounding box center [1175, 20] width 124 height 24
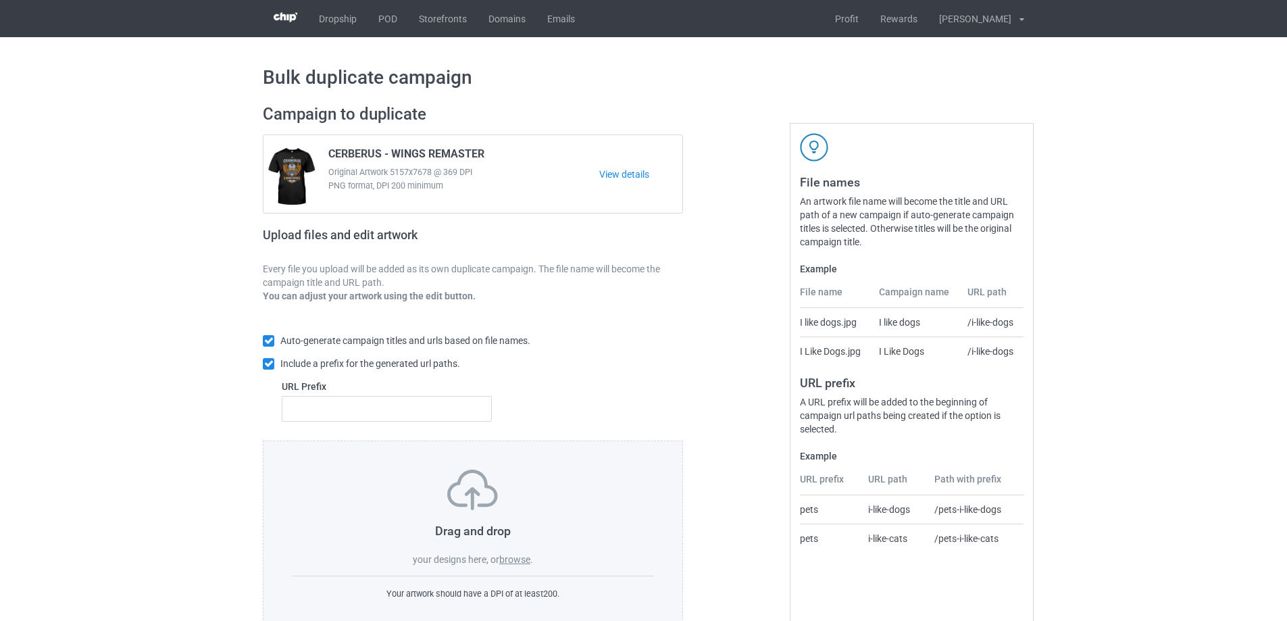
click at [509, 564] on label "browse" at bounding box center [514, 559] width 31 height 11
click at [0, 0] on input "browse" at bounding box center [0, 0] width 0 height 0
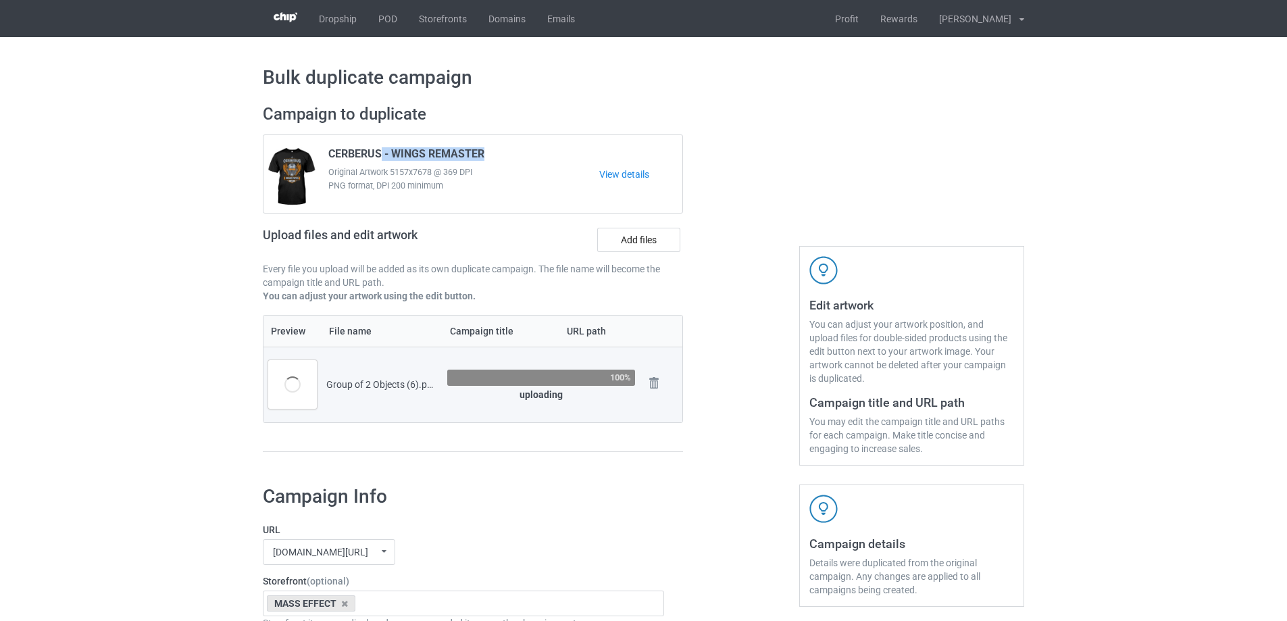
drag, startPoint x: 490, startPoint y: 153, endPoint x: 379, endPoint y: 153, distance: 110.8
click at [379, 153] on div "CERBERUS - WINGS REMASTER Original Artwork 5157x7678 @ 369 DPI PNG format, DPI …" at bounding box center [459, 175] width 280 height 64
click at [601, 397] on div "/group-of-2-objects-6" at bounding box center [601, 385] width 102 height 26
click at [599, 386] on input "/group-of-2-objects-6" at bounding box center [601, 385] width 102 height 26
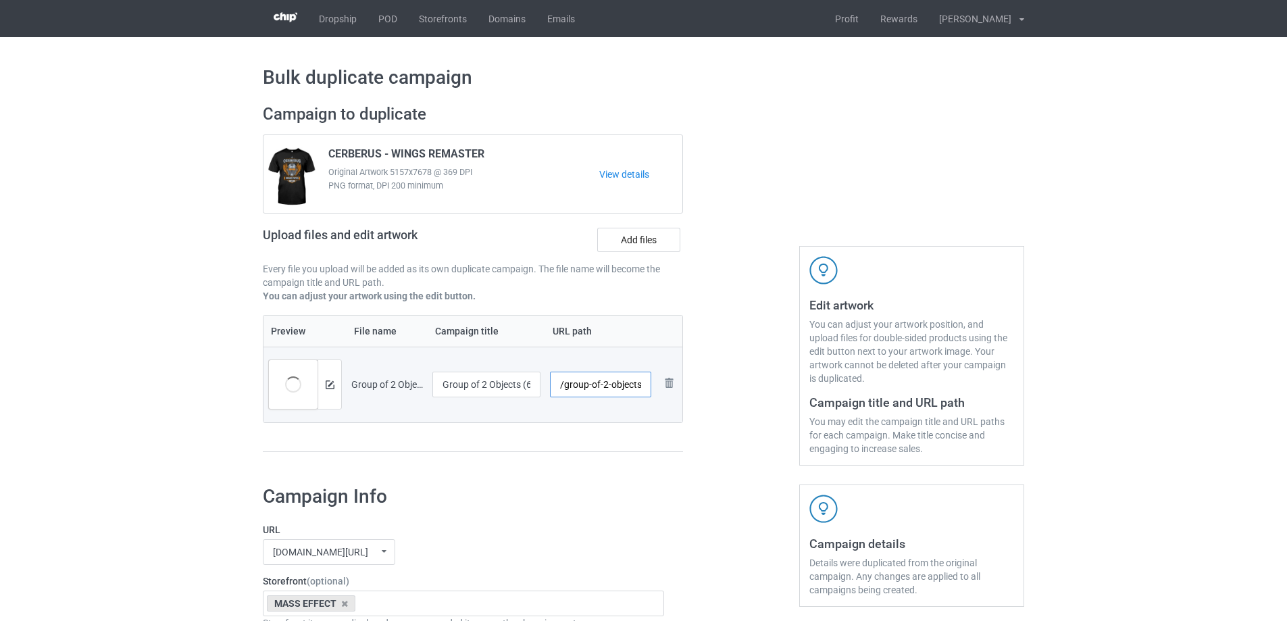
click at [599, 386] on input "/group-of-2-objects-6" at bounding box center [601, 385] width 102 height 26
paste input "alliance-wings-remaster"
type input "/alliance-wings-remaster"
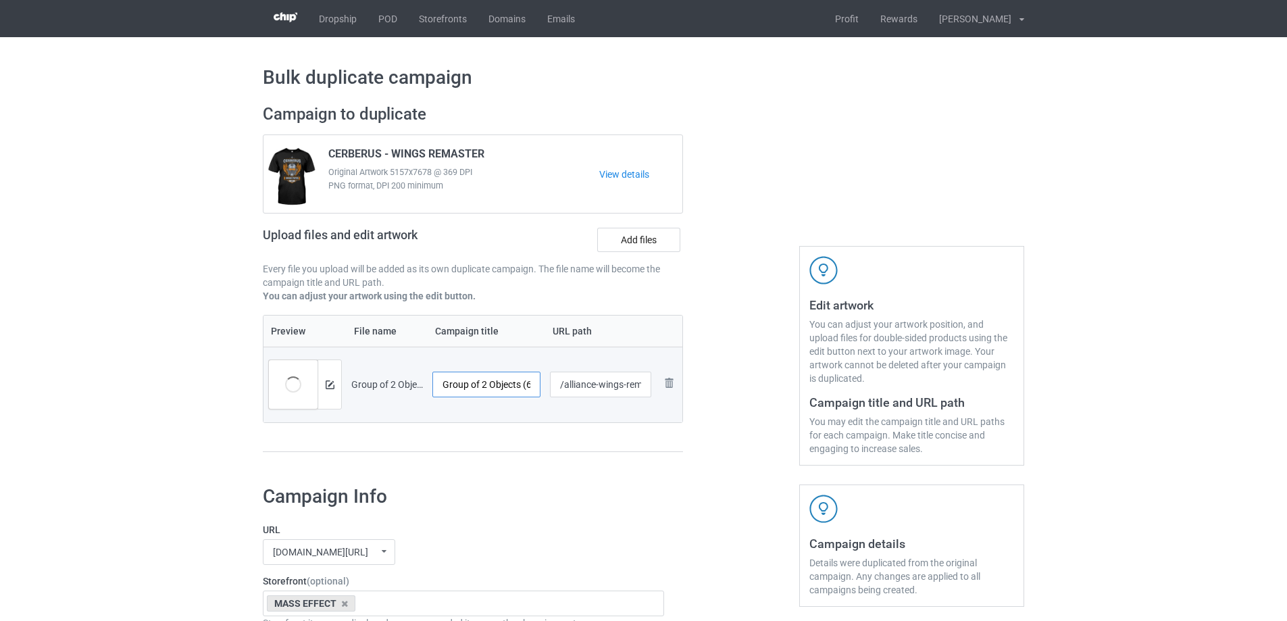
click at [486, 387] on input "Group of 2 Objects (6)" at bounding box center [486, 385] width 108 height 26
drag, startPoint x: 489, startPoint y: 157, endPoint x: 383, endPoint y: 158, distance: 106.1
click at [383, 158] on div "CERBERUS - WINGS REMASTER Original Artwork 5157x7678 @ 369 DPI PNG format, DPI …" at bounding box center [459, 175] width 280 height 64
copy span "- WINGS REMASTER"
drag, startPoint x: 432, startPoint y: 390, endPoint x: 770, endPoint y: 404, distance: 338.1
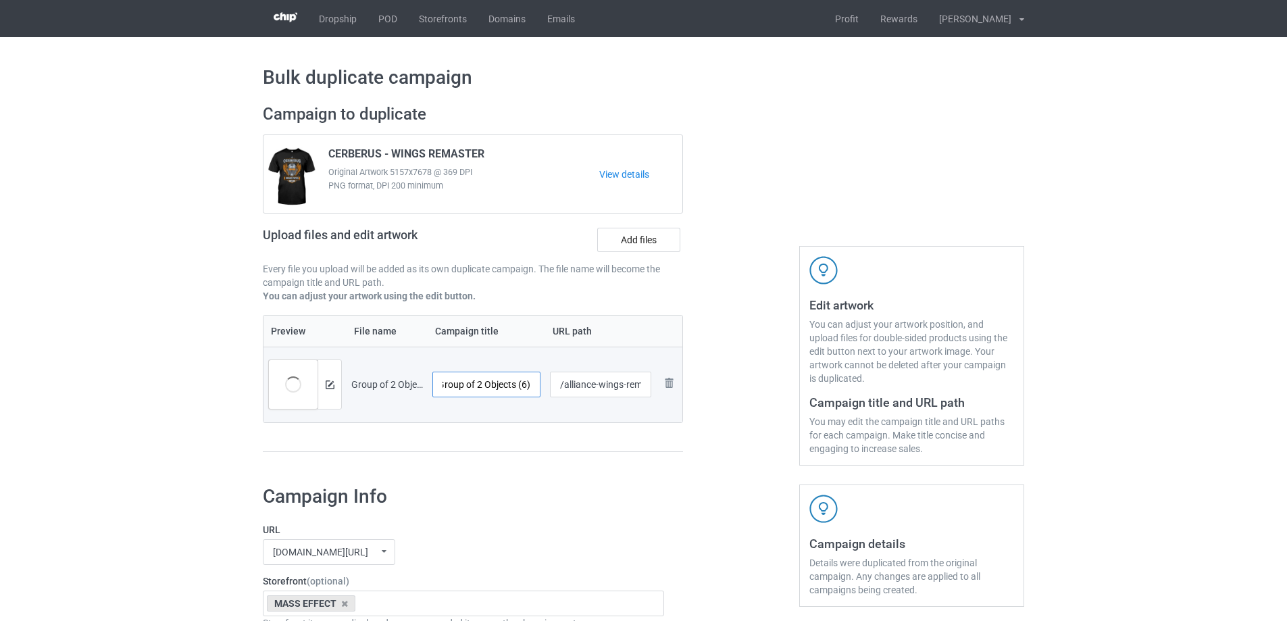
click at [782, 405] on div "Campaign to duplicate CERBERUS - WINGS REMASTER Original Artwork 5157x7678 @ 36…" at bounding box center [643, 285] width 780 height 380
paste input "- WINGS REMASTER"
click at [479, 384] on input "- WINGS REMASTER" at bounding box center [486, 385] width 108 height 26
click at [434, 390] on input "- WINGS REMASTER" at bounding box center [486, 385] width 108 height 26
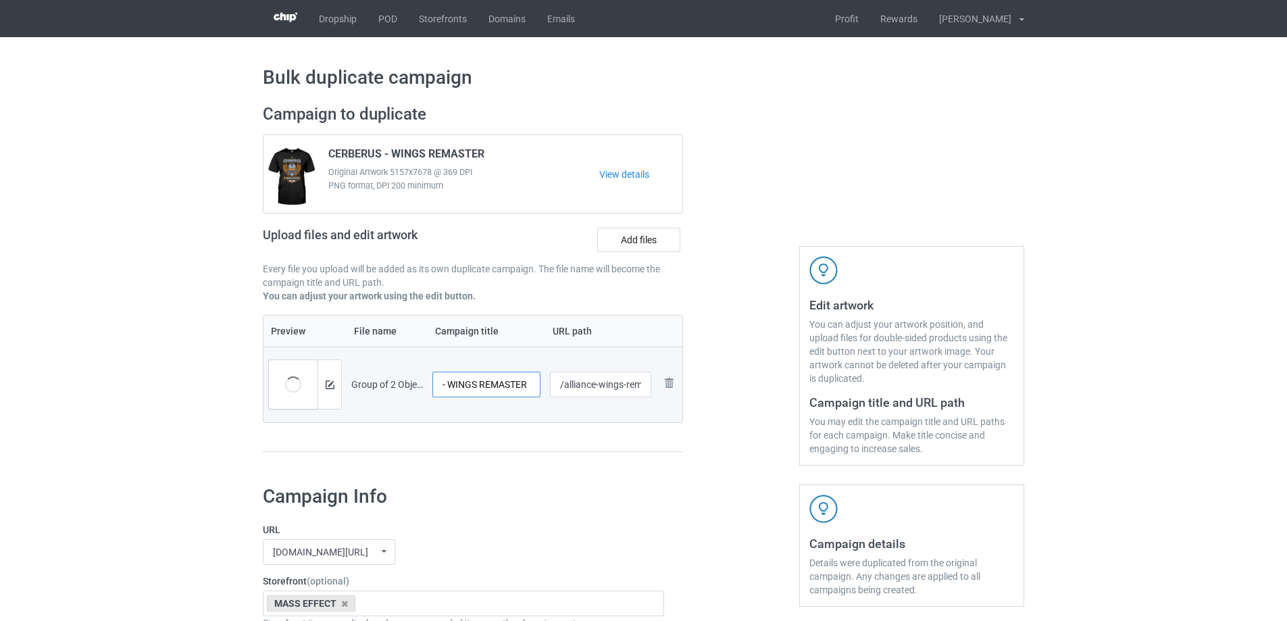
click at [442, 384] on input "- WINGS REMASTER" at bounding box center [486, 385] width 108 height 26
click at [436, 388] on input "- WINGS REMASTER" at bounding box center [486, 385] width 108 height 26
type input "ALLIANCE - WINGS REMASTER"
click at [730, 202] on div at bounding box center [741, 285] width 97 height 380
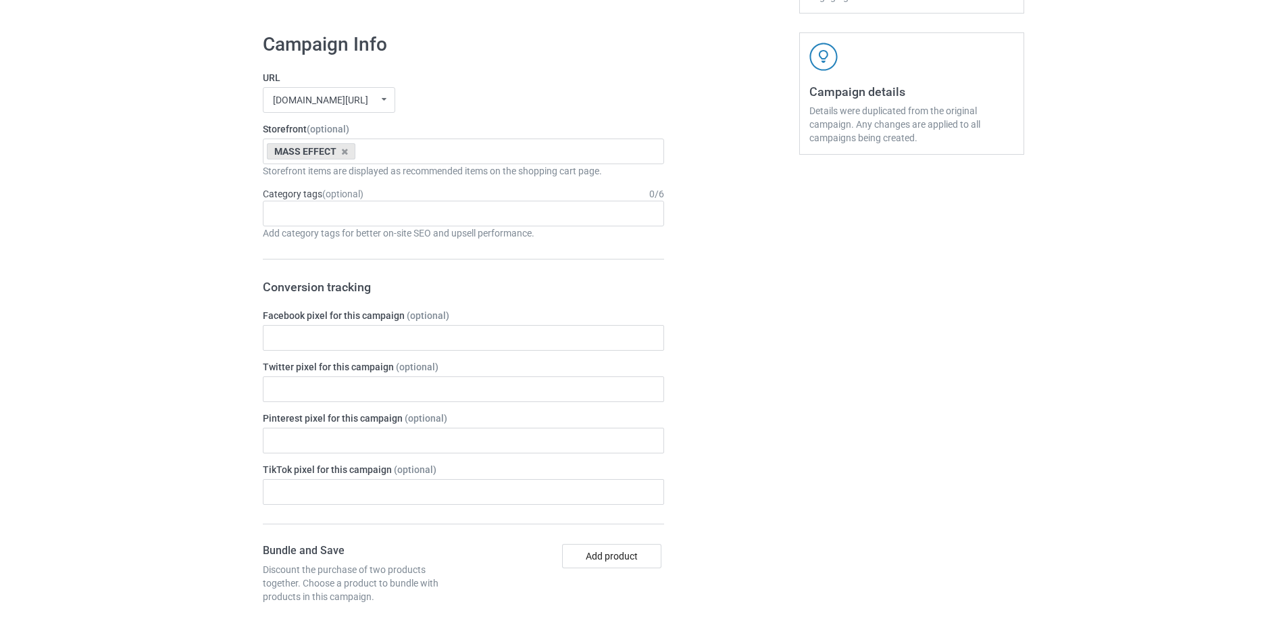
scroll to position [1114, 0]
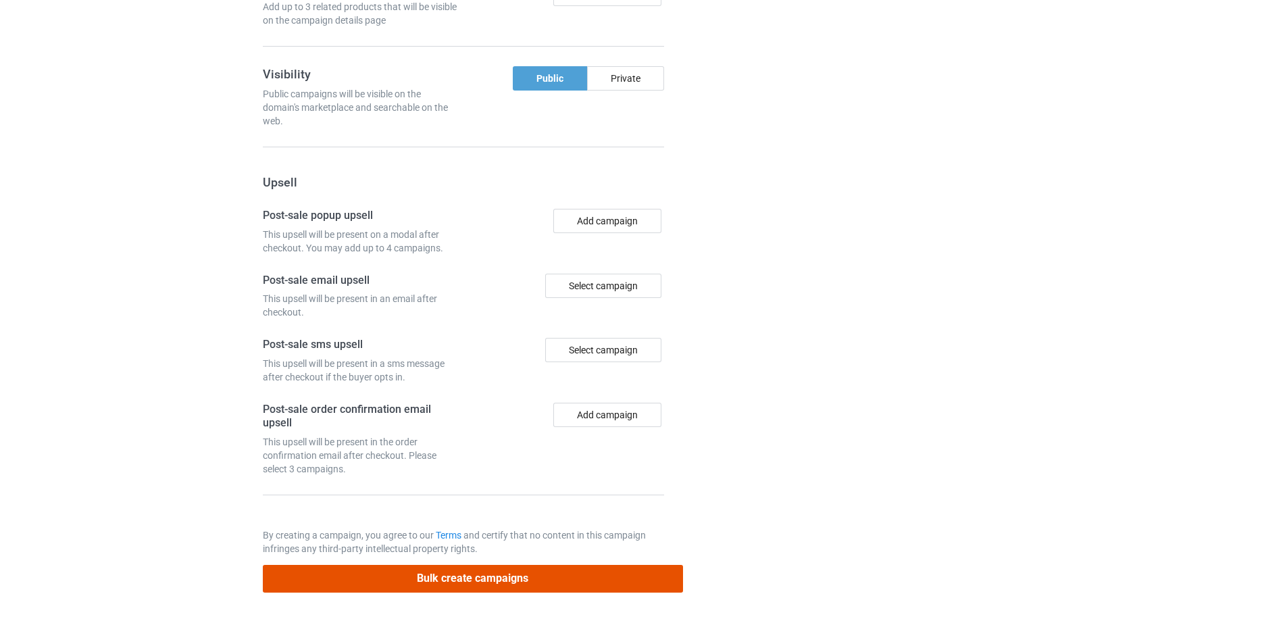
click at [518, 582] on button "Bulk create campaigns" at bounding box center [473, 579] width 420 height 28
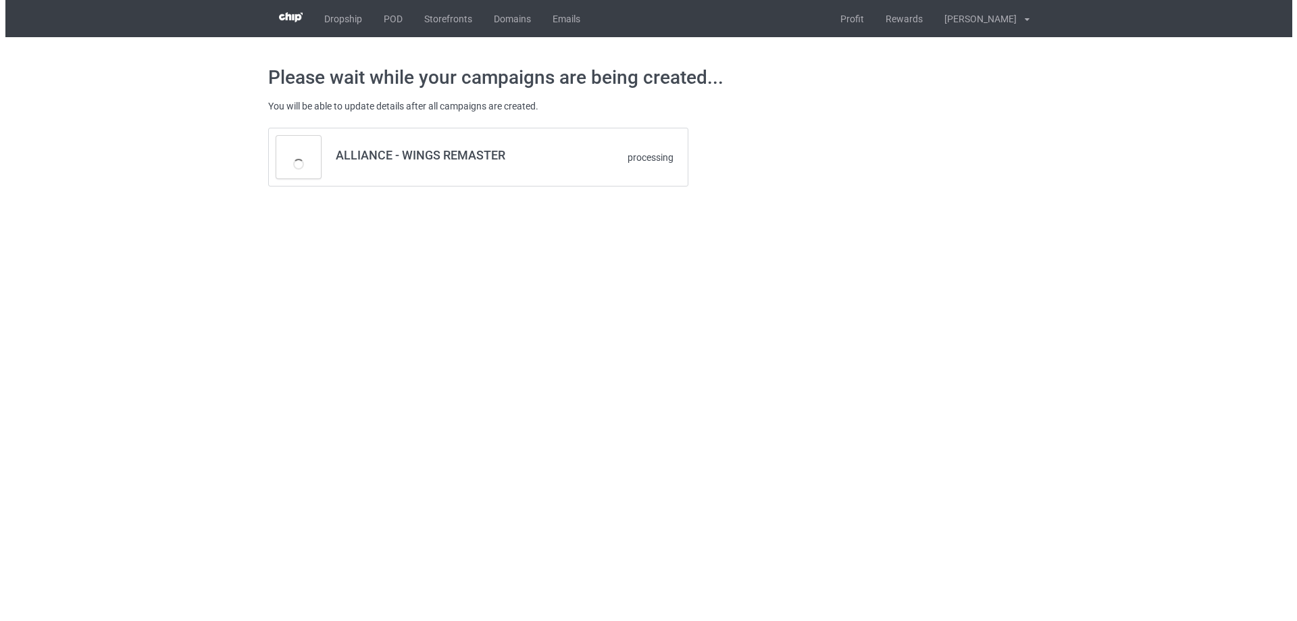
scroll to position [0, 0]
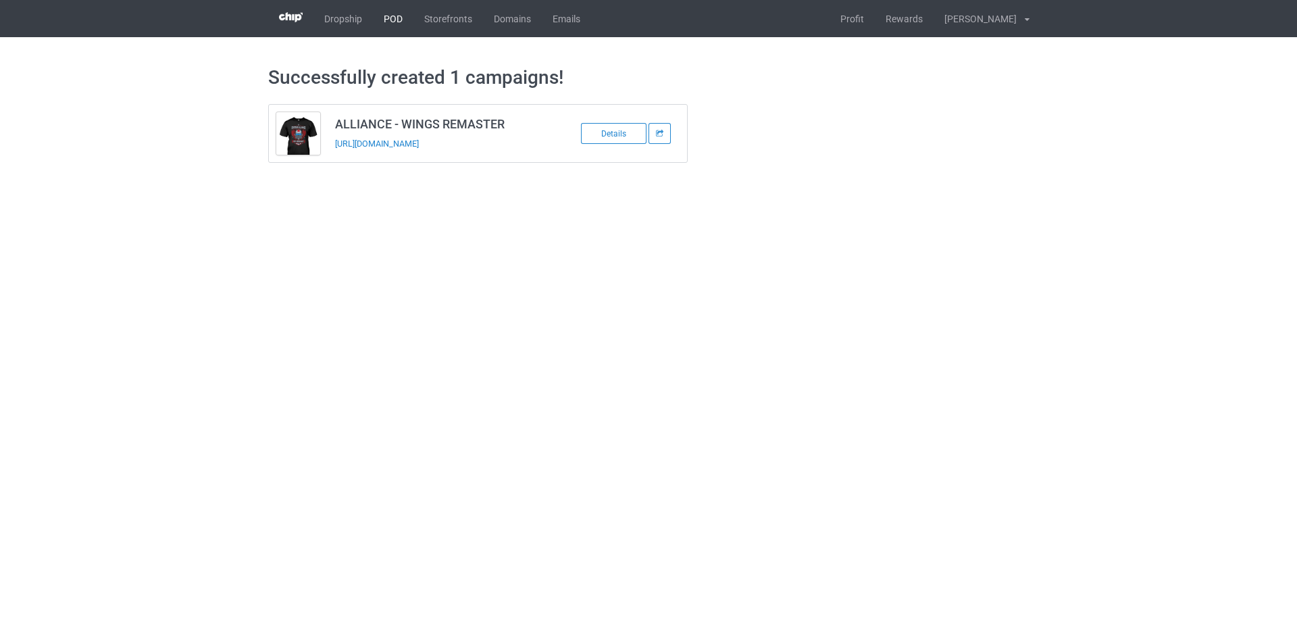
click at [387, 19] on link "POD" at bounding box center [393, 18] width 41 height 37
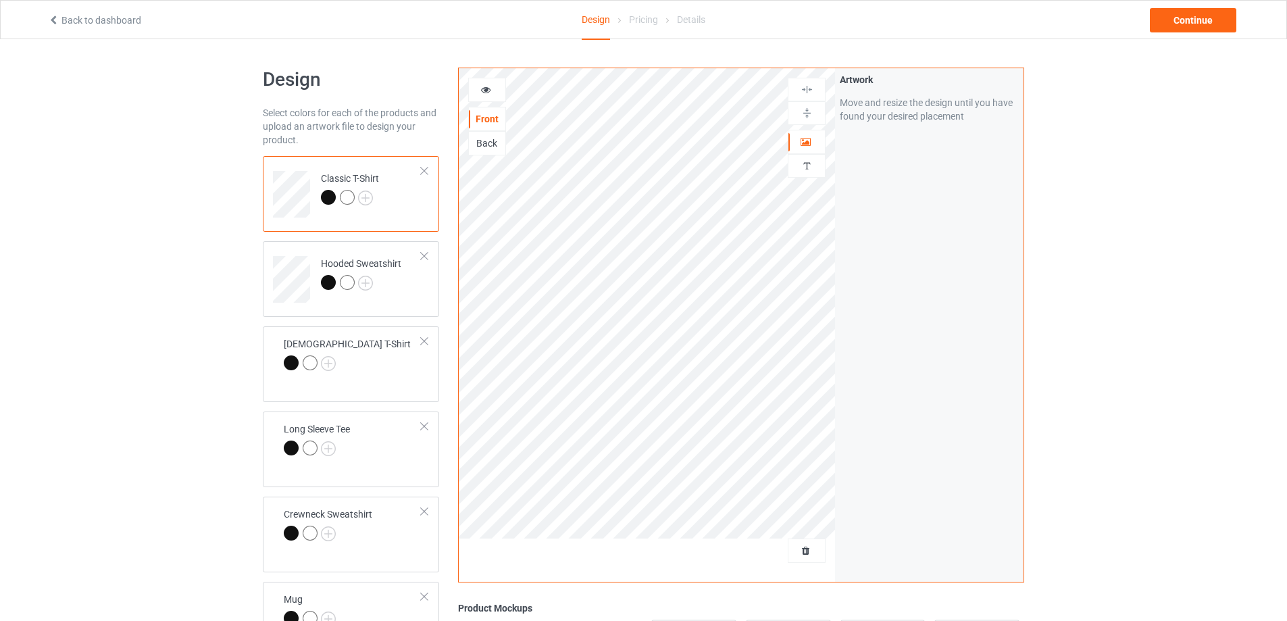
click at [794, 82] on div at bounding box center [807, 90] width 38 height 24
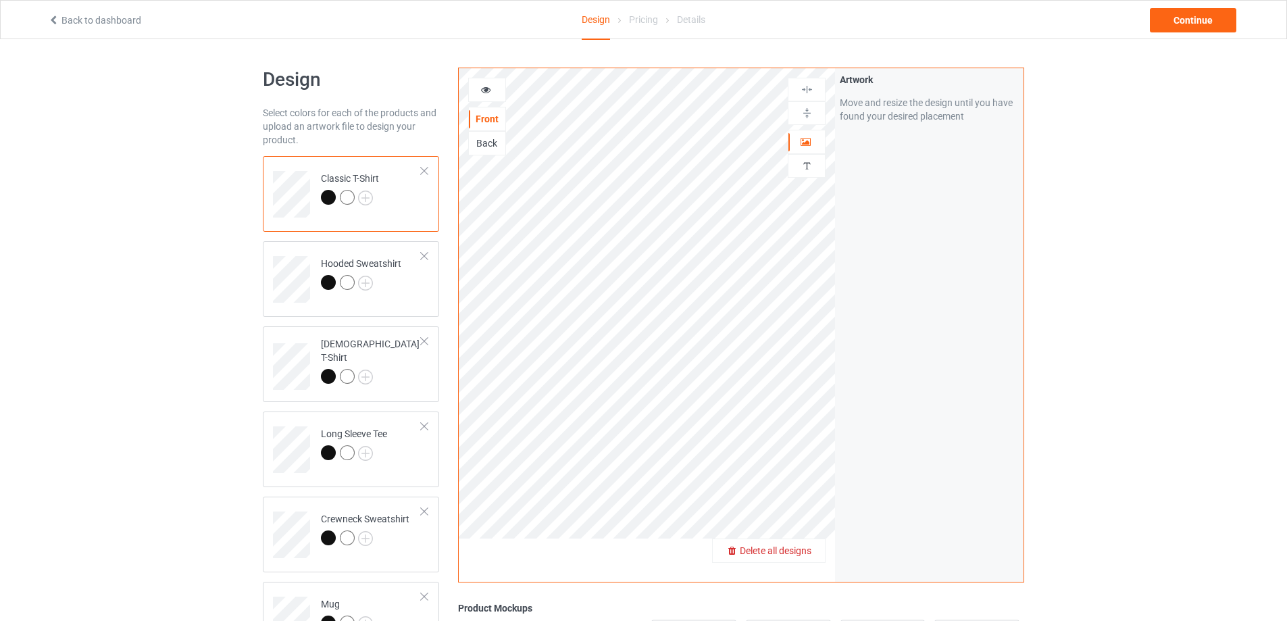
click at [789, 557] on div "Delete all designs" at bounding box center [769, 551] width 112 height 14
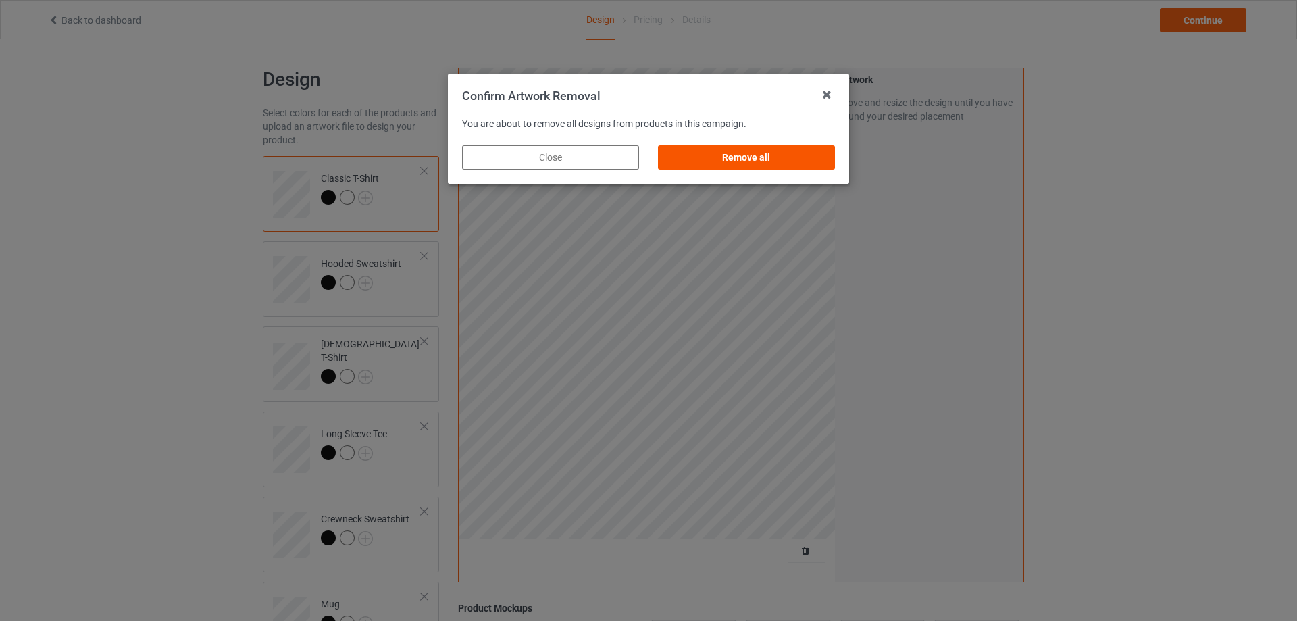
click at [747, 149] on div "Remove all" at bounding box center [746, 157] width 177 height 24
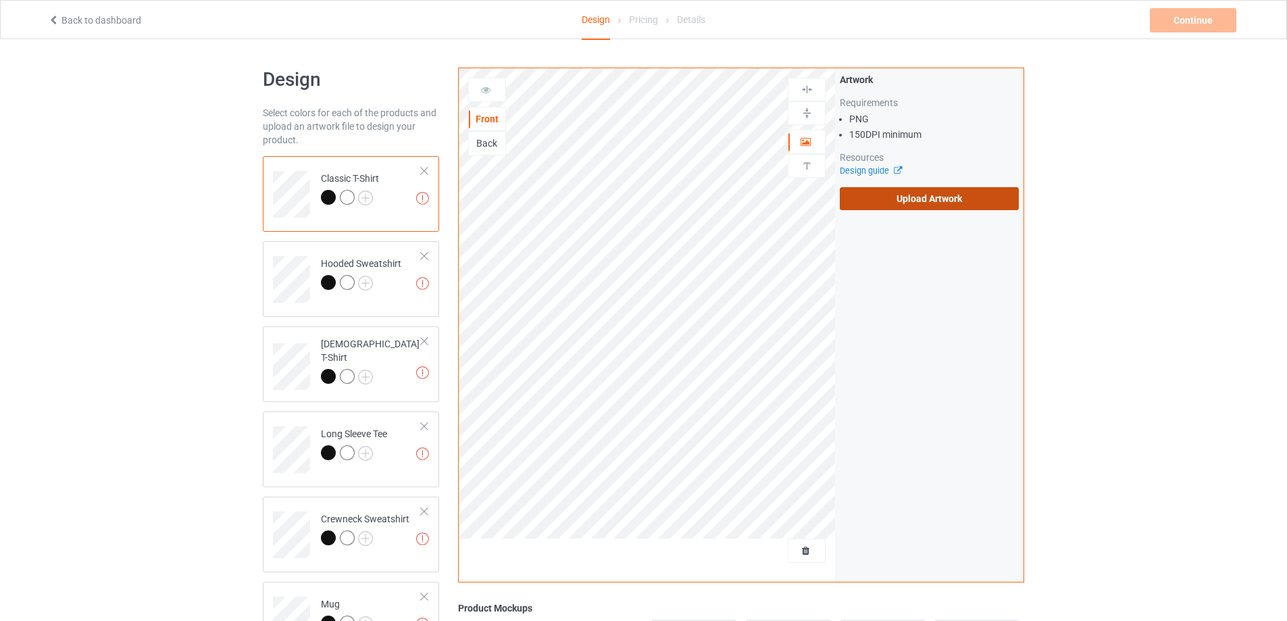
click at [876, 190] on label "Upload Artwork" at bounding box center [929, 198] width 179 height 23
click at [0, 0] on input "Upload Artwork" at bounding box center [0, 0] width 0 height 0
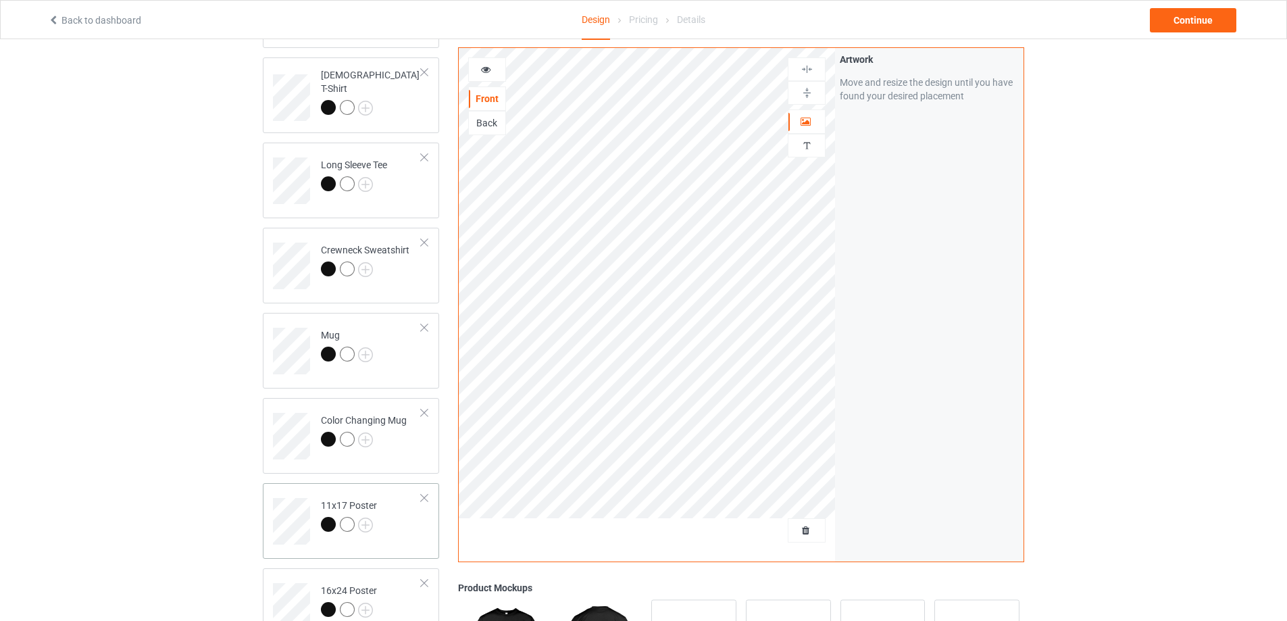
scroll to position [270, 0]
click at [402, 366] on td "Mug" at bounding box center [372, 345] width 116 height 56
click at [809, 93] on img at bounding box center [807, 92] width 13 height 13
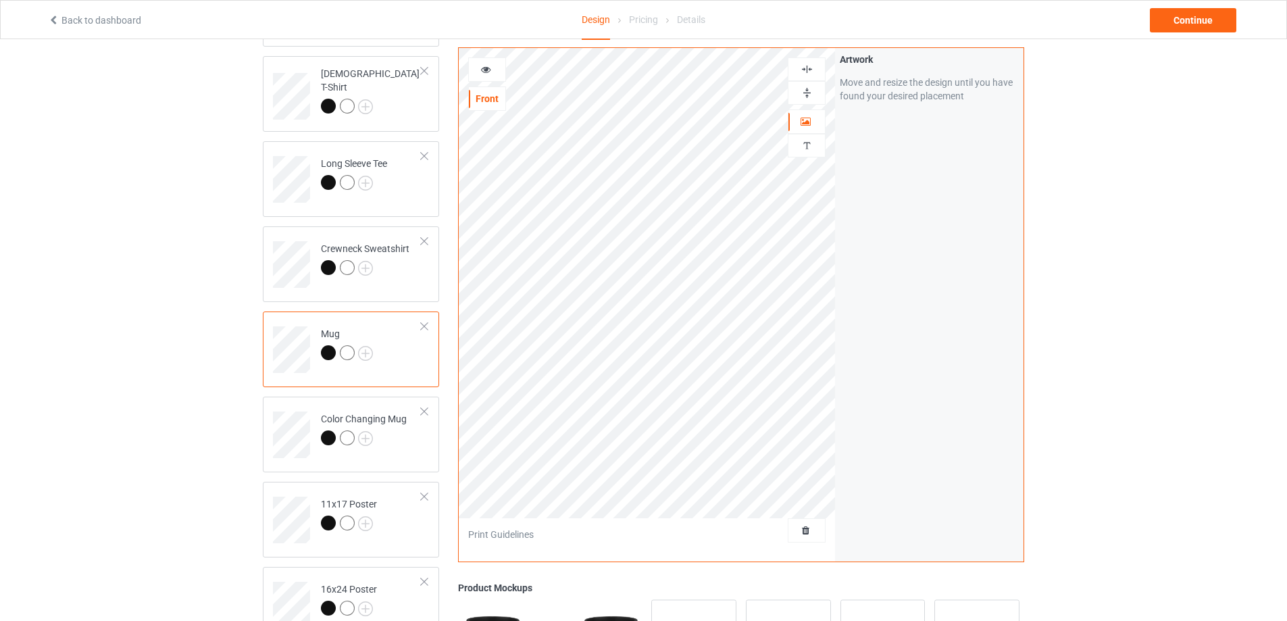
click at [809, 93] on img at bounding box center [807, 92] width 13 height 13
click at [1201, 21] on div "Continue" at bounding box center [1193, 20] width 86 height 24
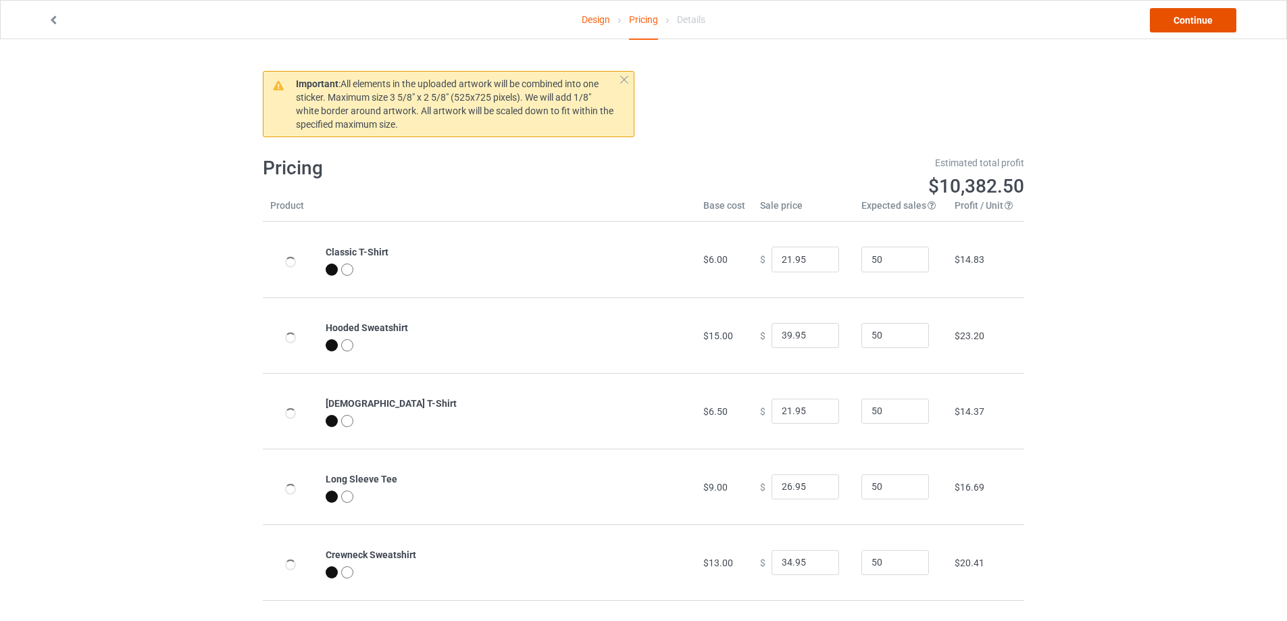
click at [1201, 21] on link "Continue" at bounding box center [1193, 20] width 86 height 24
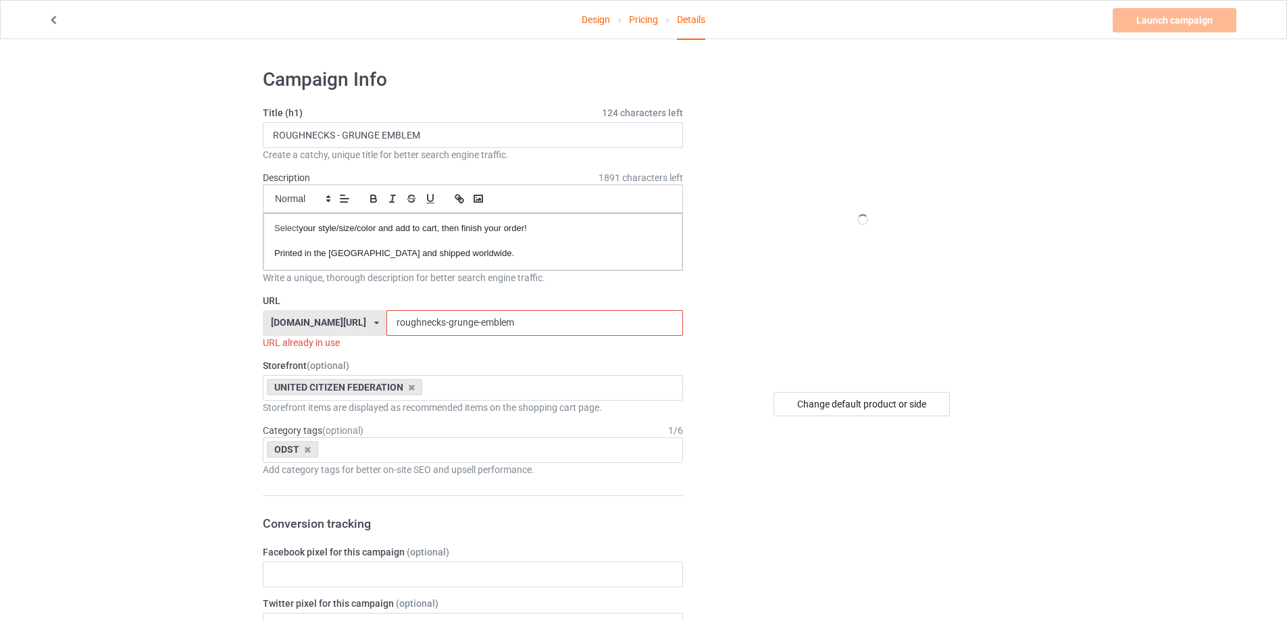
drag, startPoint x: 511, startPoint y: 329, endPoint x: 424, endPoint y: 331, distance: 86.5
click at [424, 331] on input "roughnecks-grunge-emblem" at bounding box center [534, 323] width 296 height 26
paste input "wings-remaster"
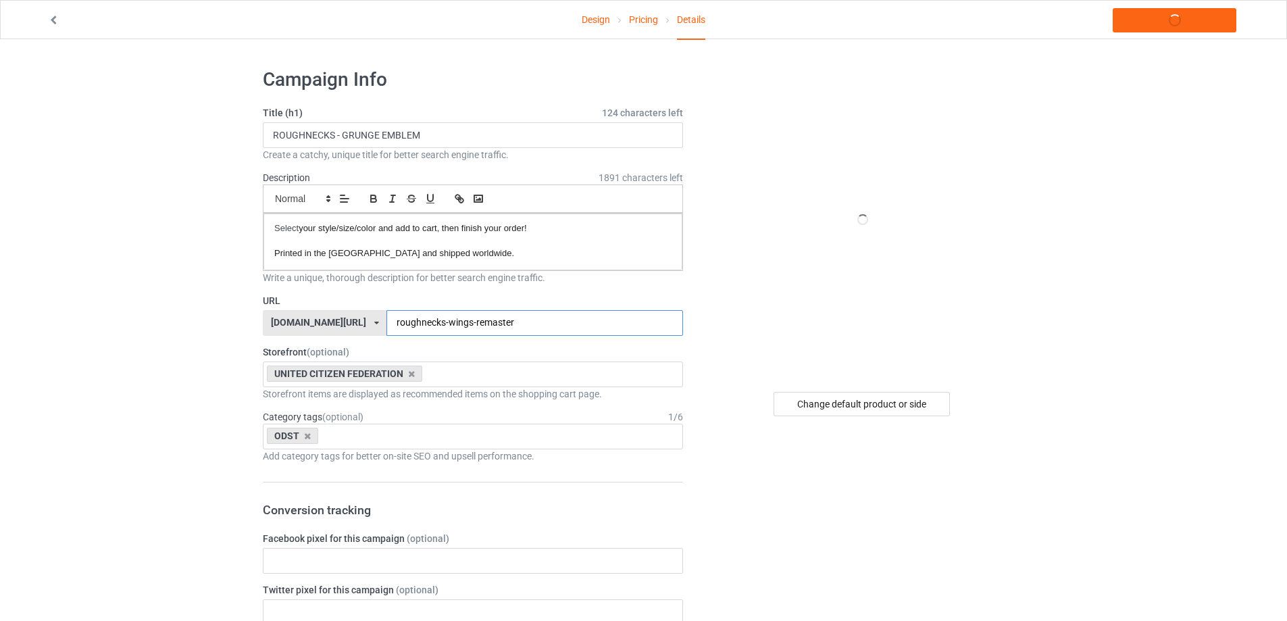
type input "roughnecks-wings-remaster"
drag, startPoint x: 464, startPoint y: 136, endPoint x: 332, endPoint y: 142, distance: 131.9
click at [332, 142] on input "ROUGHNECKS - GRUNGE EMBLEM" at bounding box center [473, 135] width 420 height 26
paste input "WINGS REMASTER"
type input "ROUGHNECKS - WINGS REMASTER"
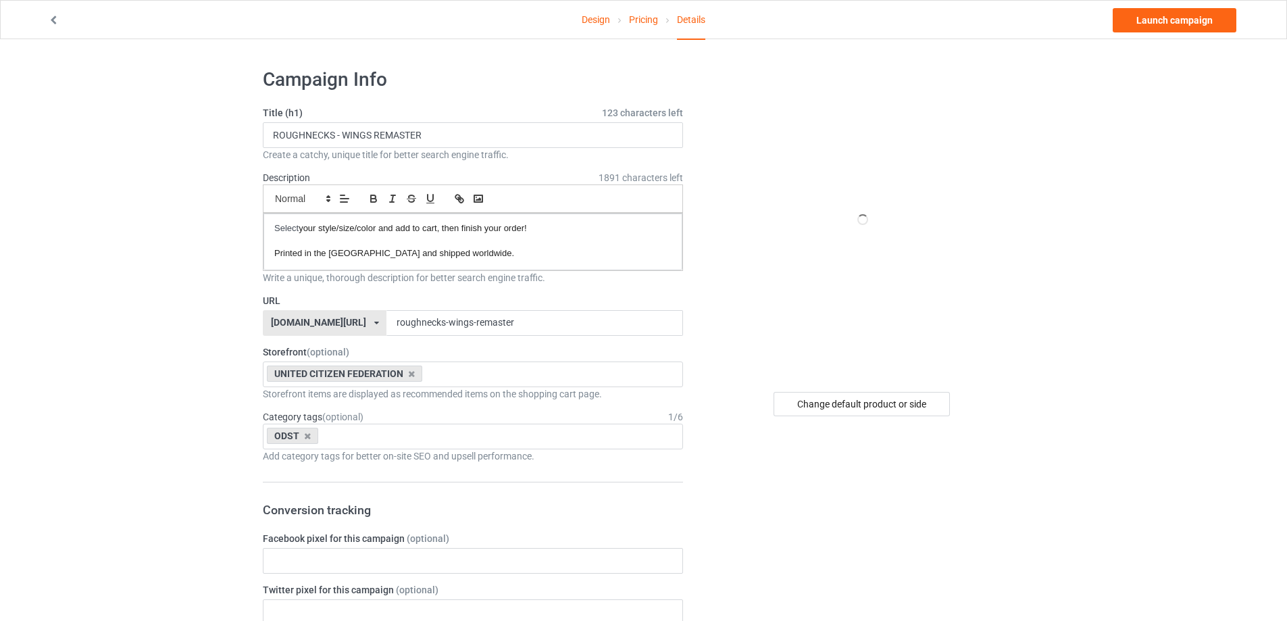
click at [304, 437] on icon at bounding box center [307, 436] width 7 height 9
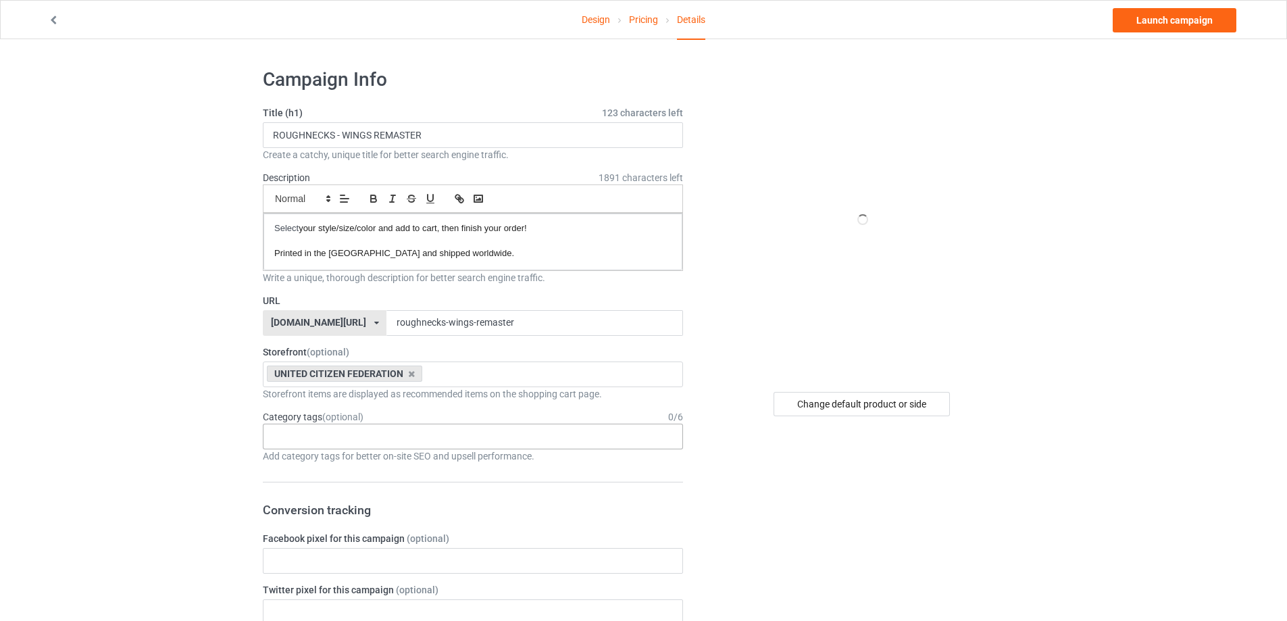
click at [669, 428] on div "Age > [DEMOGRAPHIC_DATA] > 1 Age > [DEMOGRAPHIC_DATA] Months > 1 Month Age > [D…" at bounding box center [473, 437] width 420 height 26
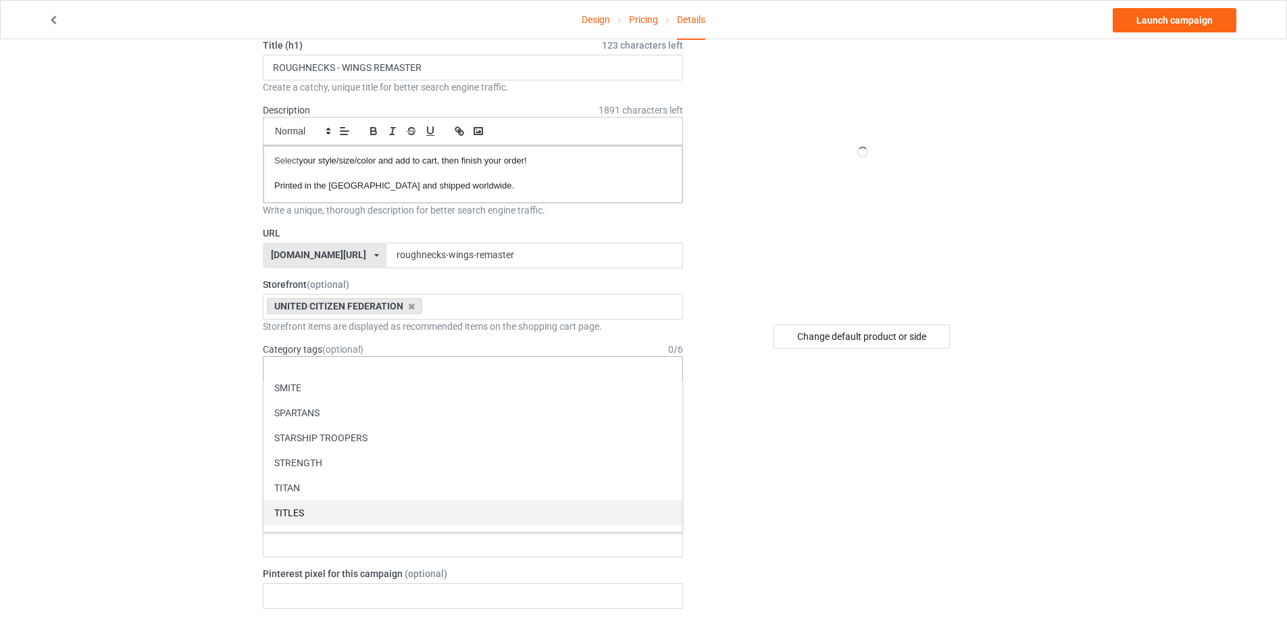
scroll to position [58613, 0]
click at [406, 511] on div "STARSHIP TROOPERS" at bounding box center [473, 505] width 419 height 25
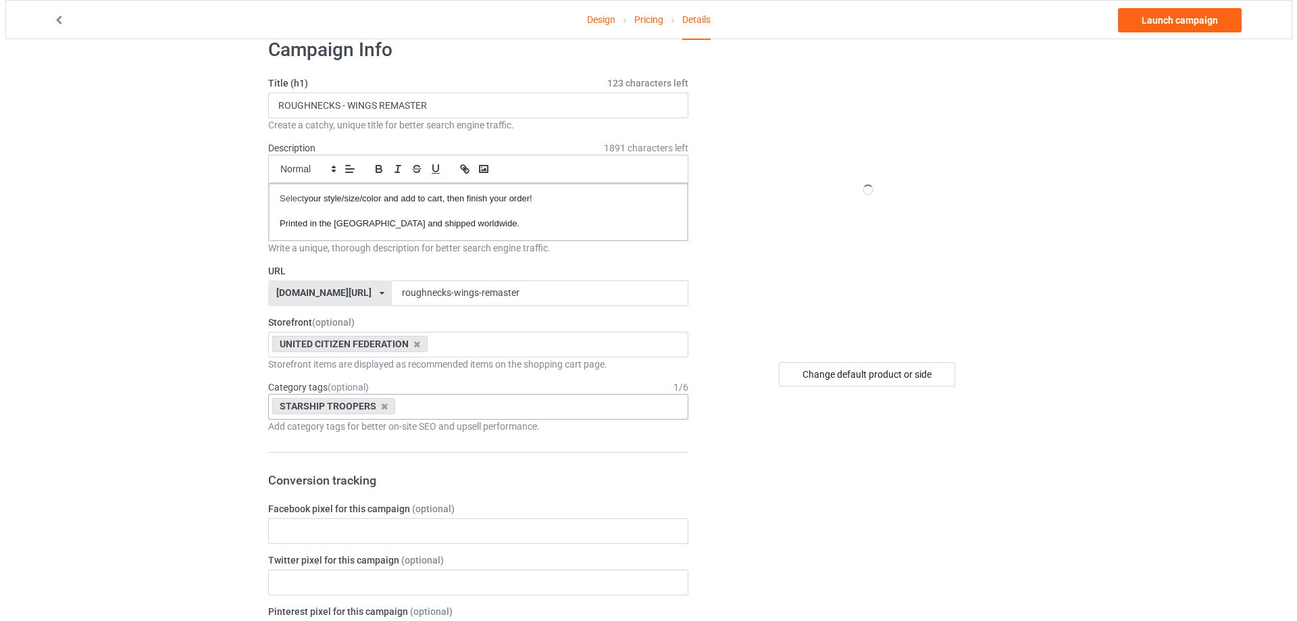
scroll to position [0, 0]
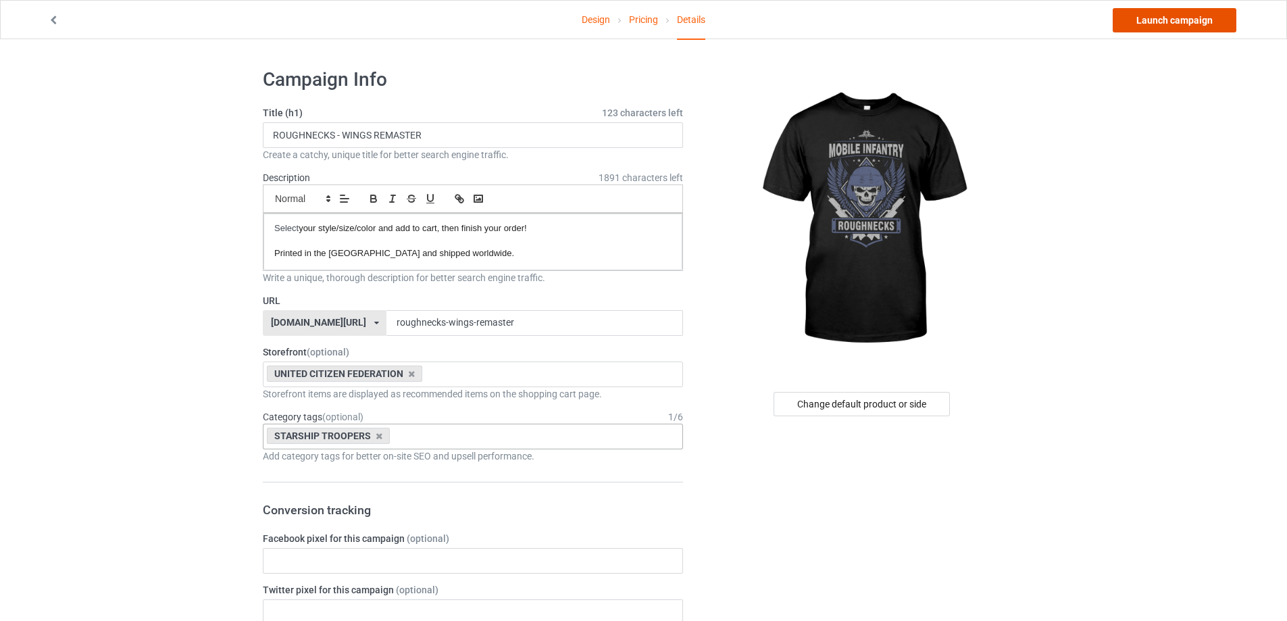
click at [1168, 27] on link "Launch campaign" at bounding box center [1175, 20] width 124 height 24
